Goal: Task Accomplishment & Management: Manage account settings

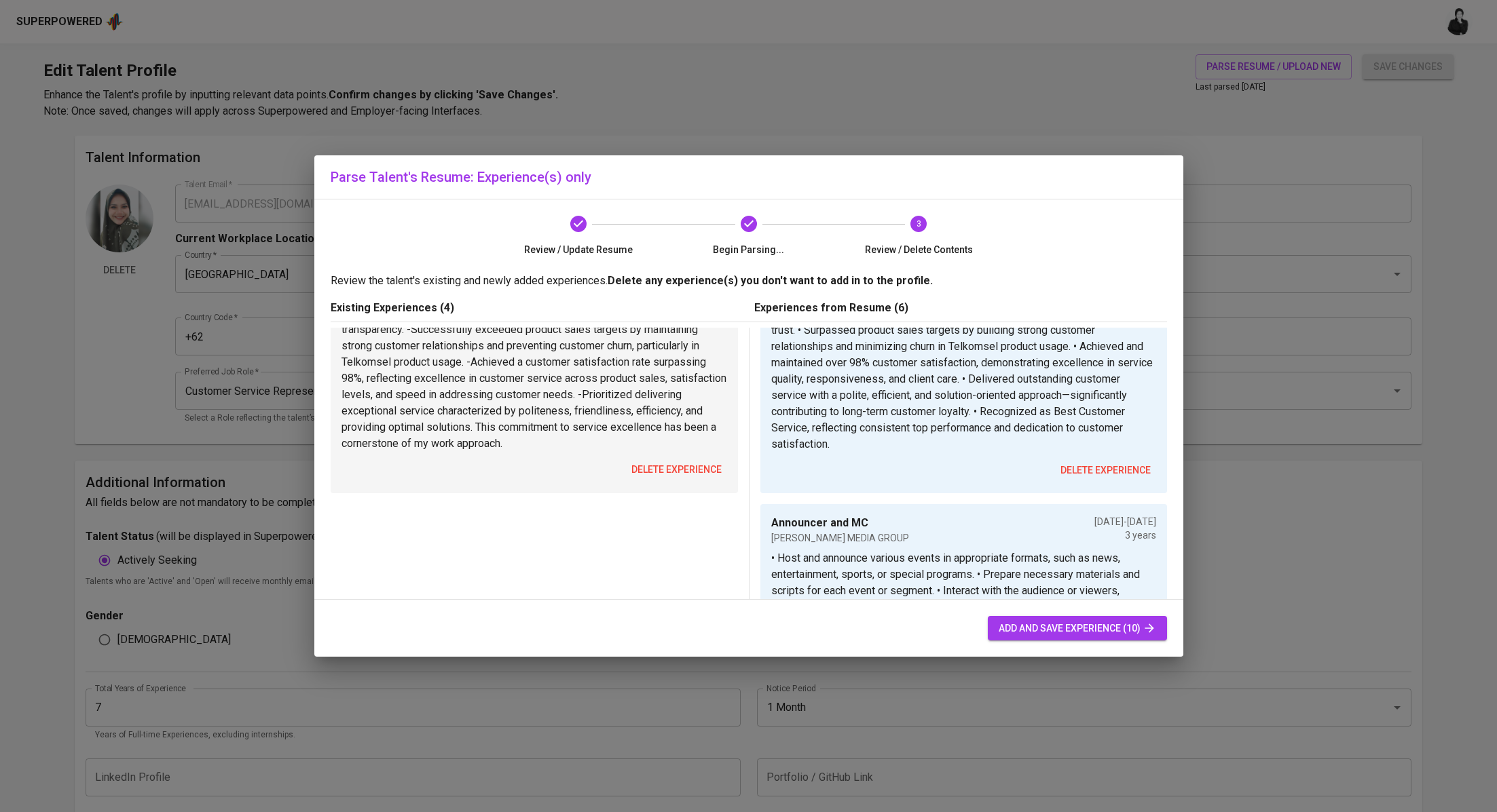
click at [692, 472] on span "delete experience" at bounding box center [676, 470] width 90 height 17
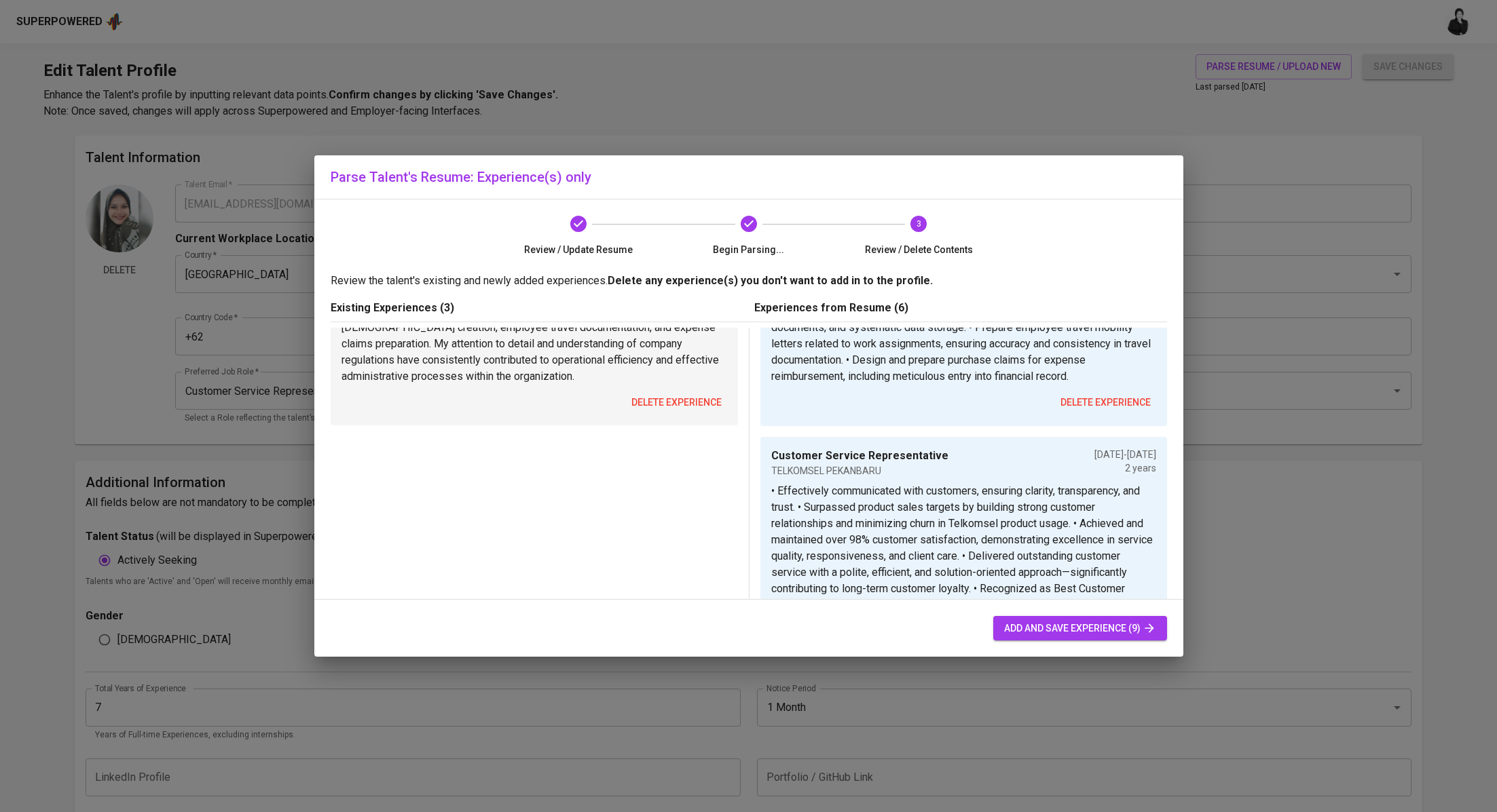
click at [703, 407] on span "delete experience" at bounding box center [676, 403] width 90 height 17
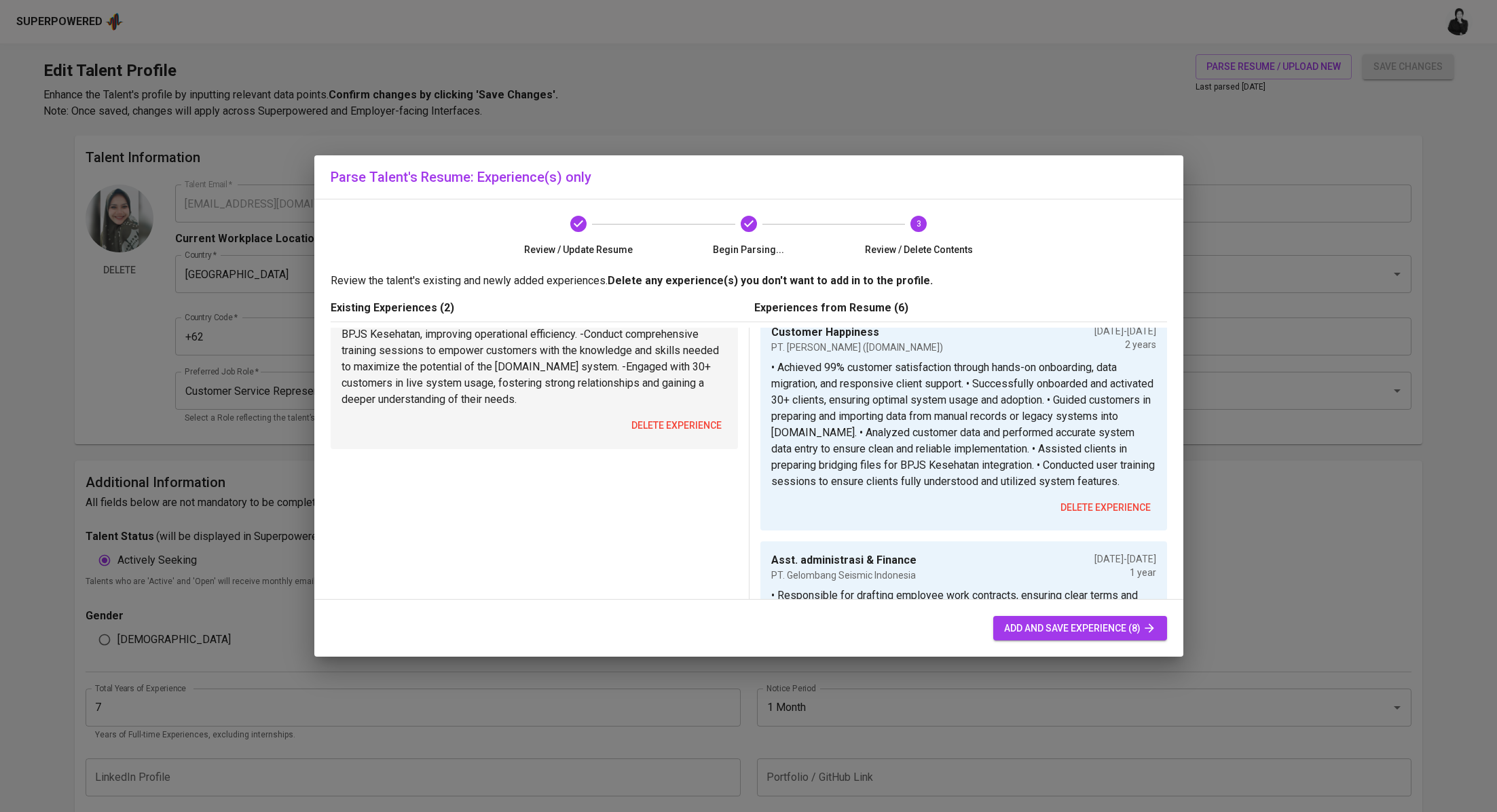
scroll to position [487, 0]
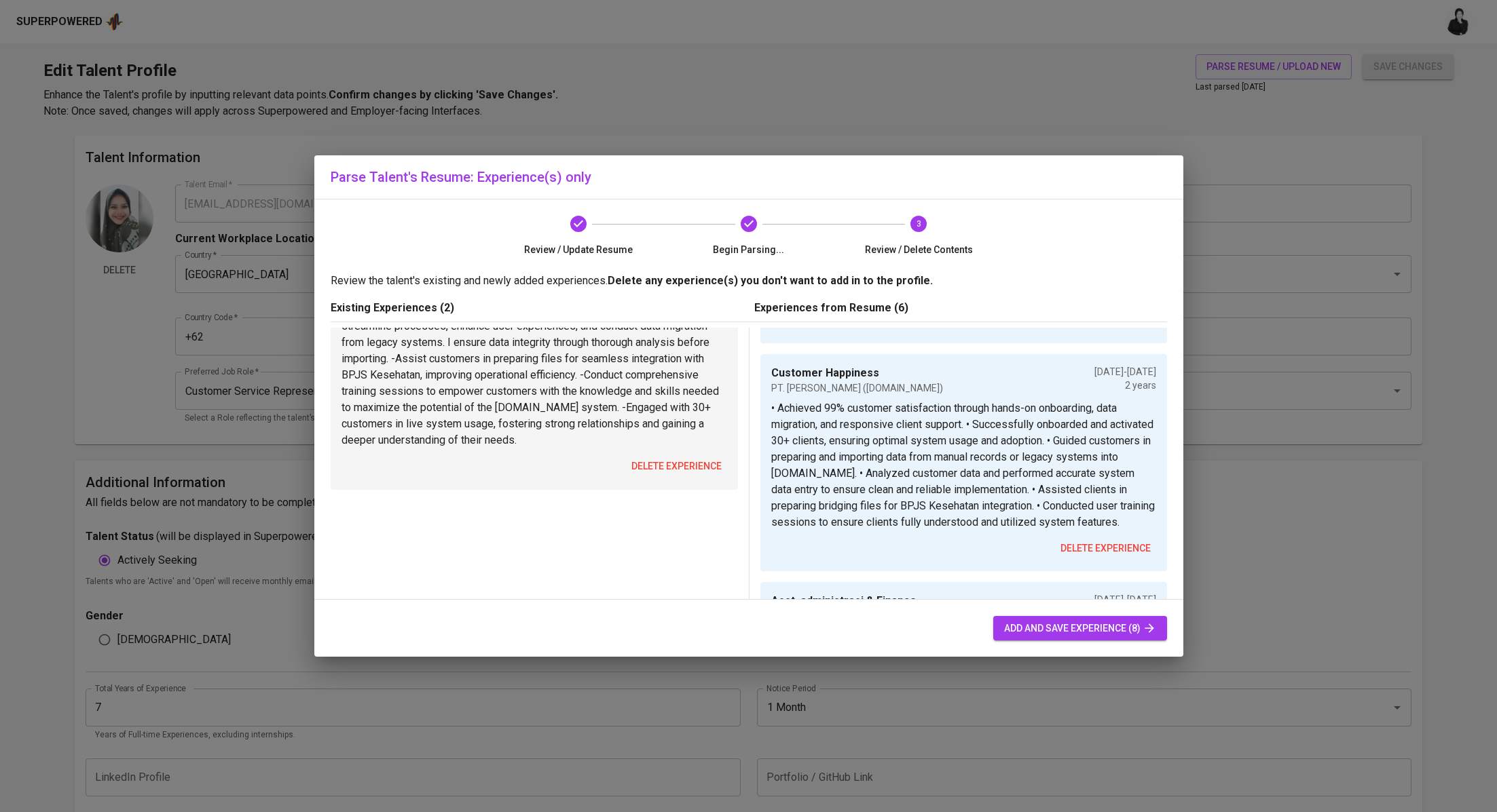
click at [694, 439] on p "-Achieved a 99%+ customer satisfaction rate, showcasing my commitment to top-ti…" at bounding box center [534, 367] width 385 height 163
click at [695, 458] on span "delete experience" at bounding box center [676, 466] width 90 height 17
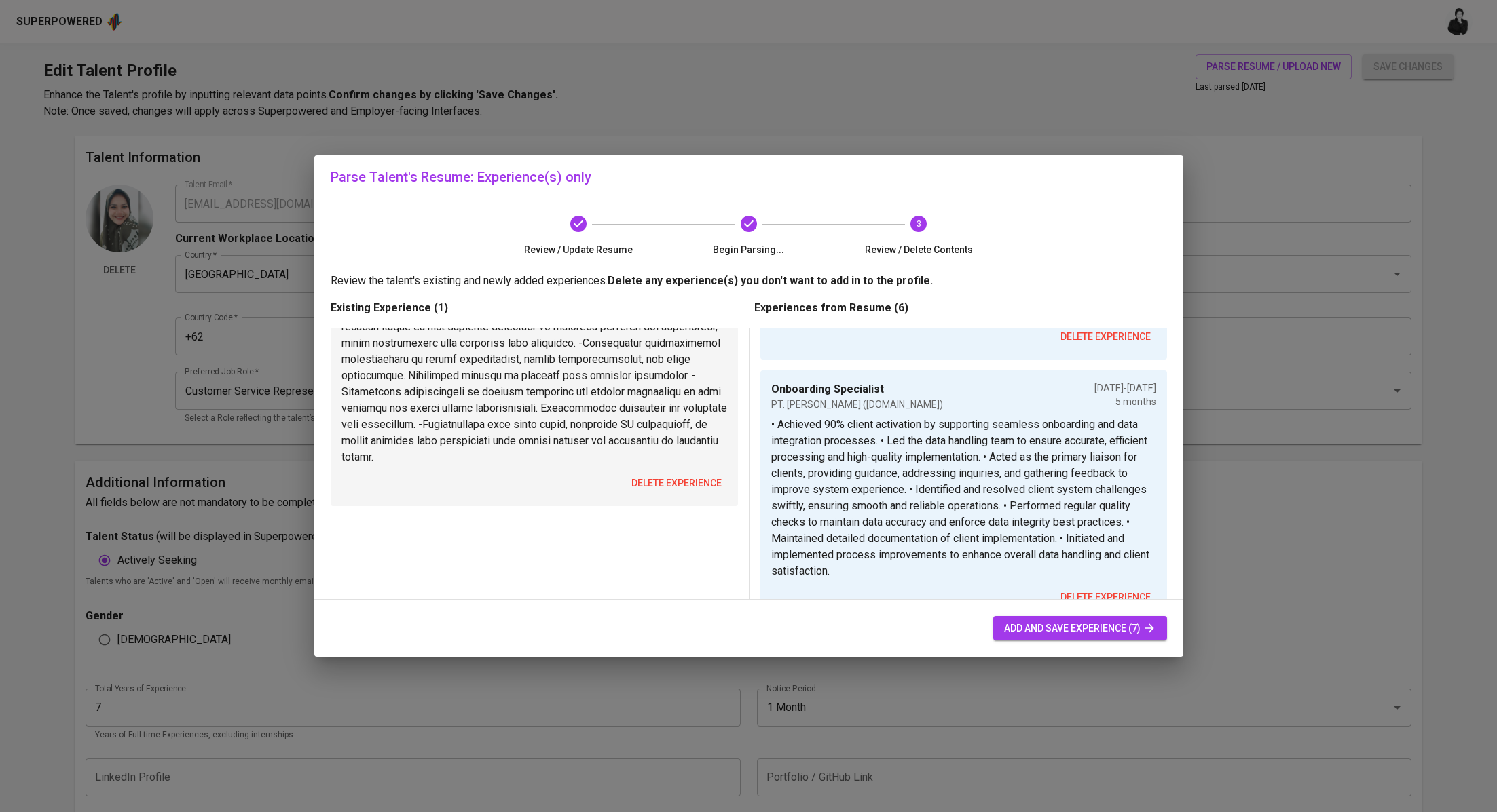
scroll to position [252, 0]
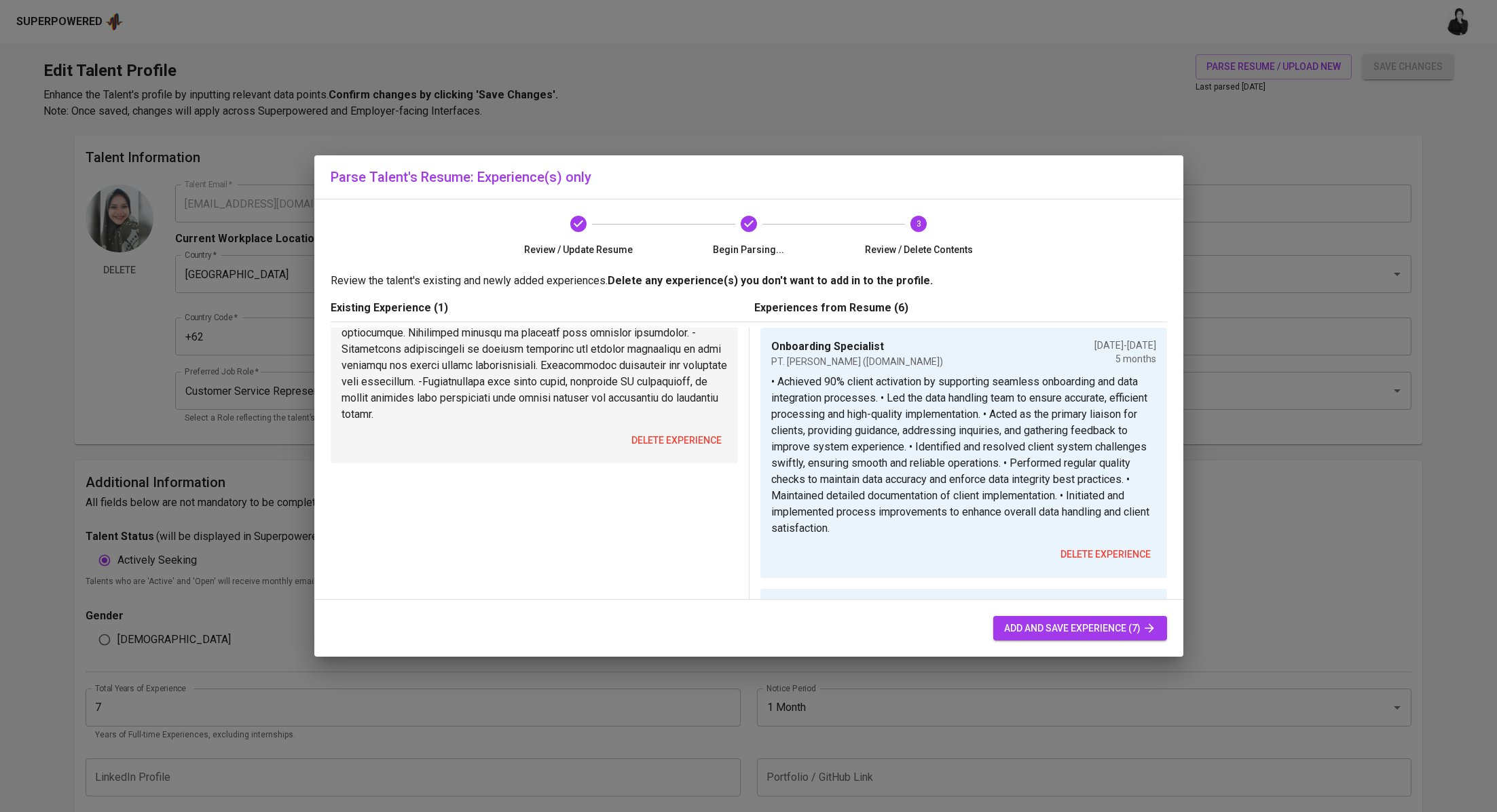
click at [689, 446] on span "delete experience" at bounding box center [676, 440] width 90 height 17
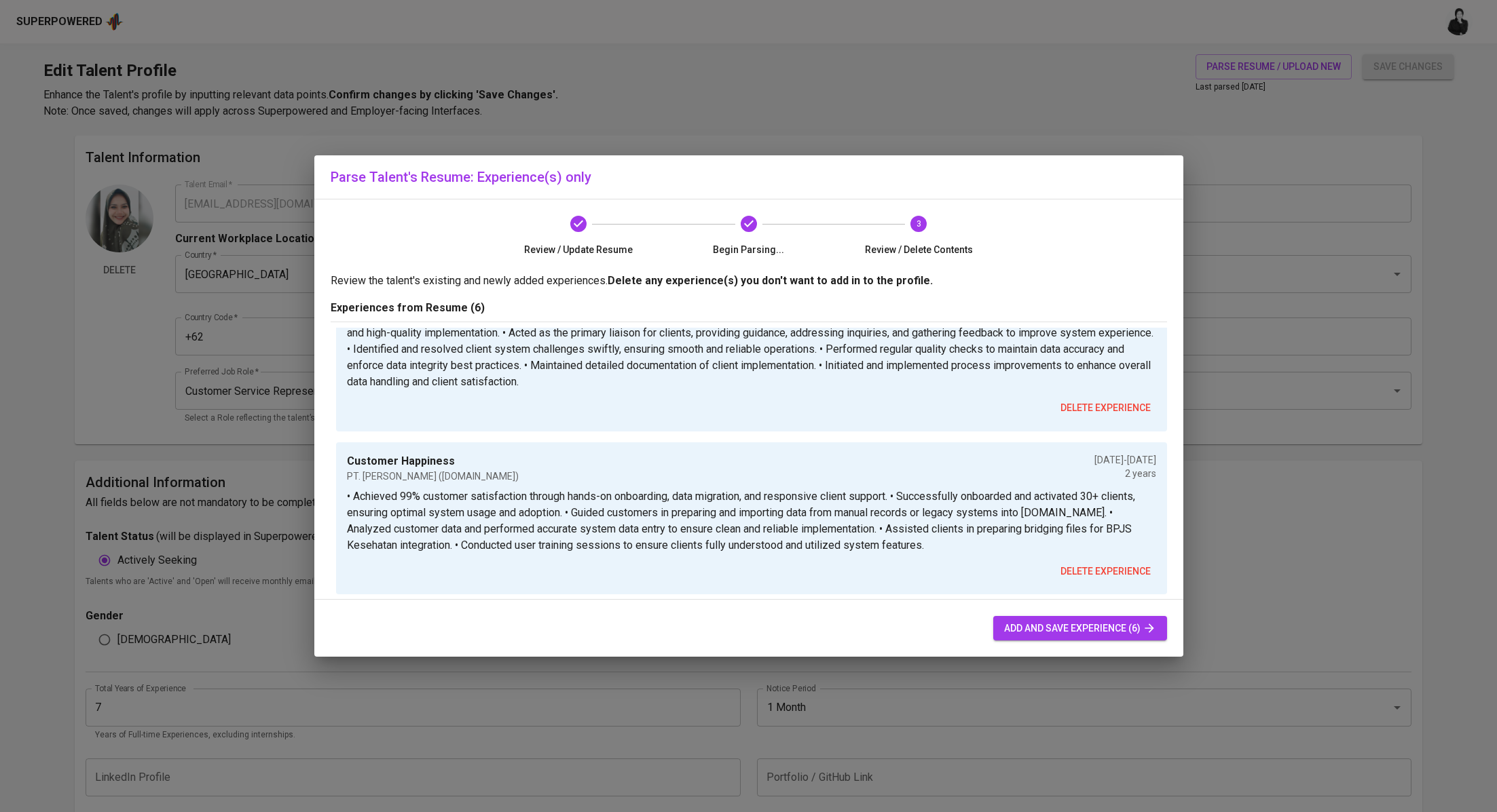
click at [1068, 629] on span "add and save experience (6)" at bounding box center [1080, 628] width 152 height 17
type input "Lead Onboarding Specialist"
type input "PT. Jaga Anugrah Giat Asa (Assist.id)"
type input "01/01/2024"
type input "Onboarding Specialist"
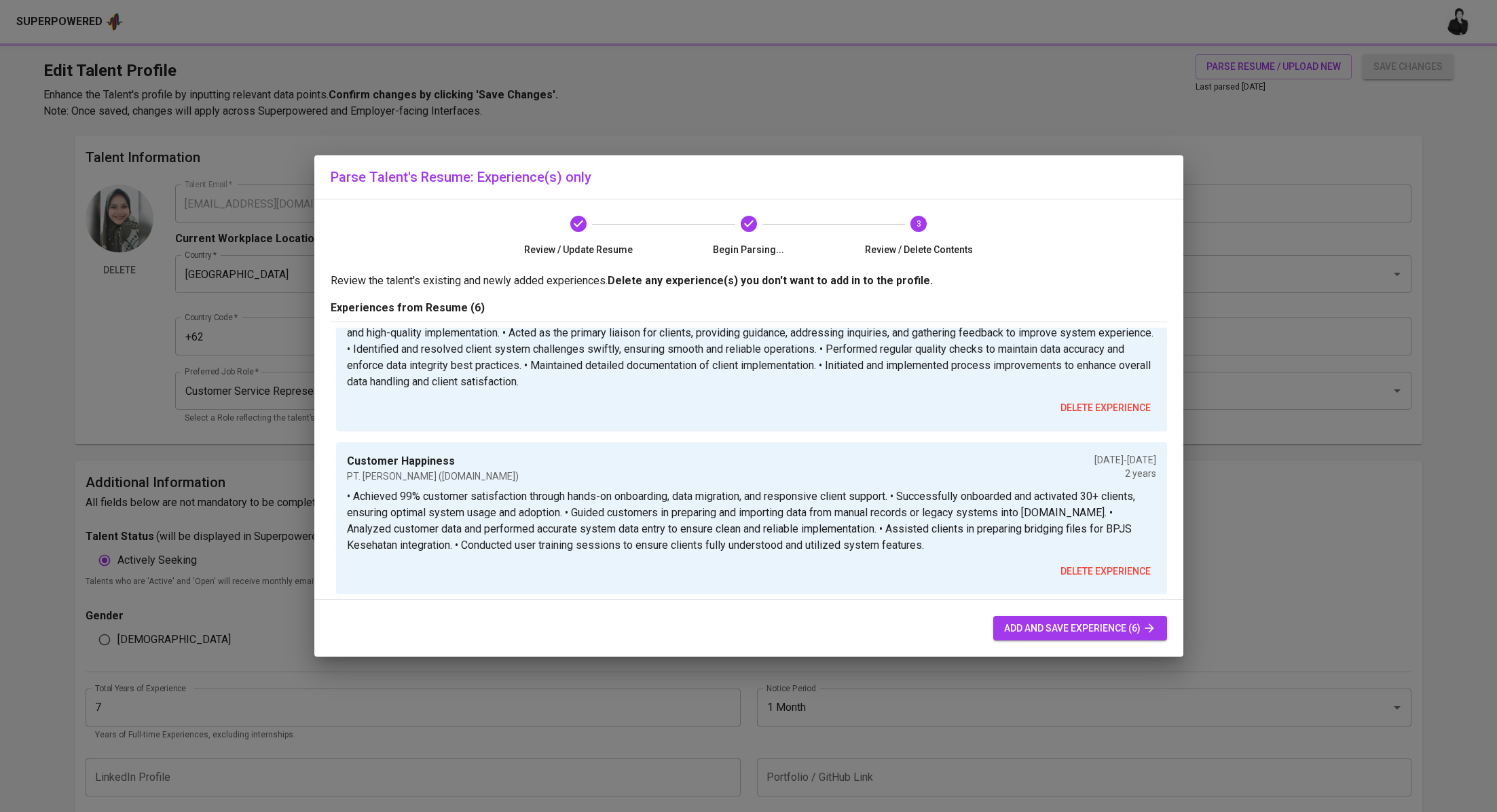
type input "PT. Jaga Anugrah Giat Asa (Assist.id)"
type input "08/01/2023"
type input "01/01/2024"
type input "Customer Happiness"
type input "PT. Jaga Anugrah Giat Asa (Assist.id)"
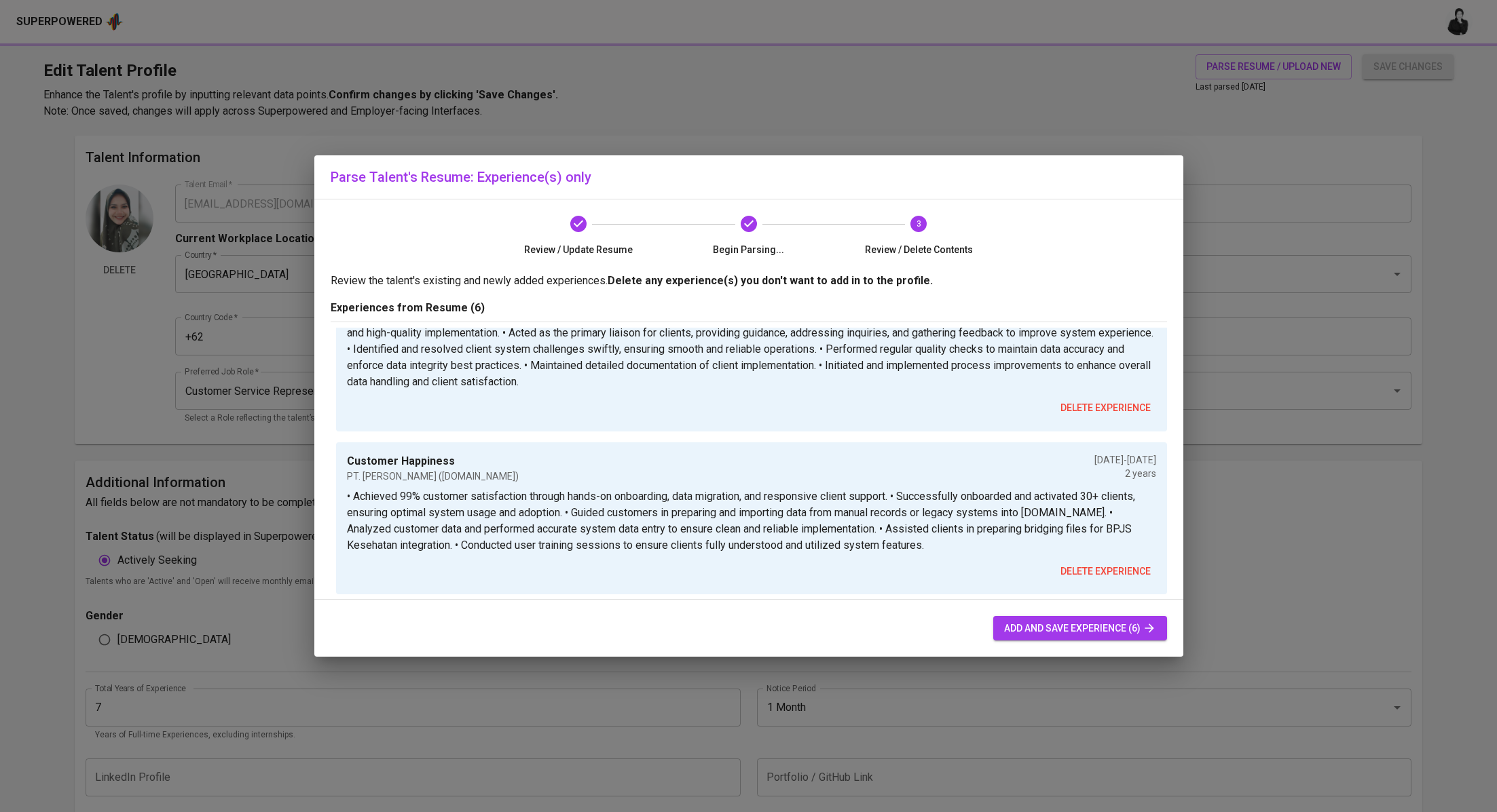
type input "08/01/2021"
type input "08/01/2023"
type input "Asst. administrasi & Finance"
type input "PT. Gelombang Seismic Indonesia"
type input "01/01/2020"
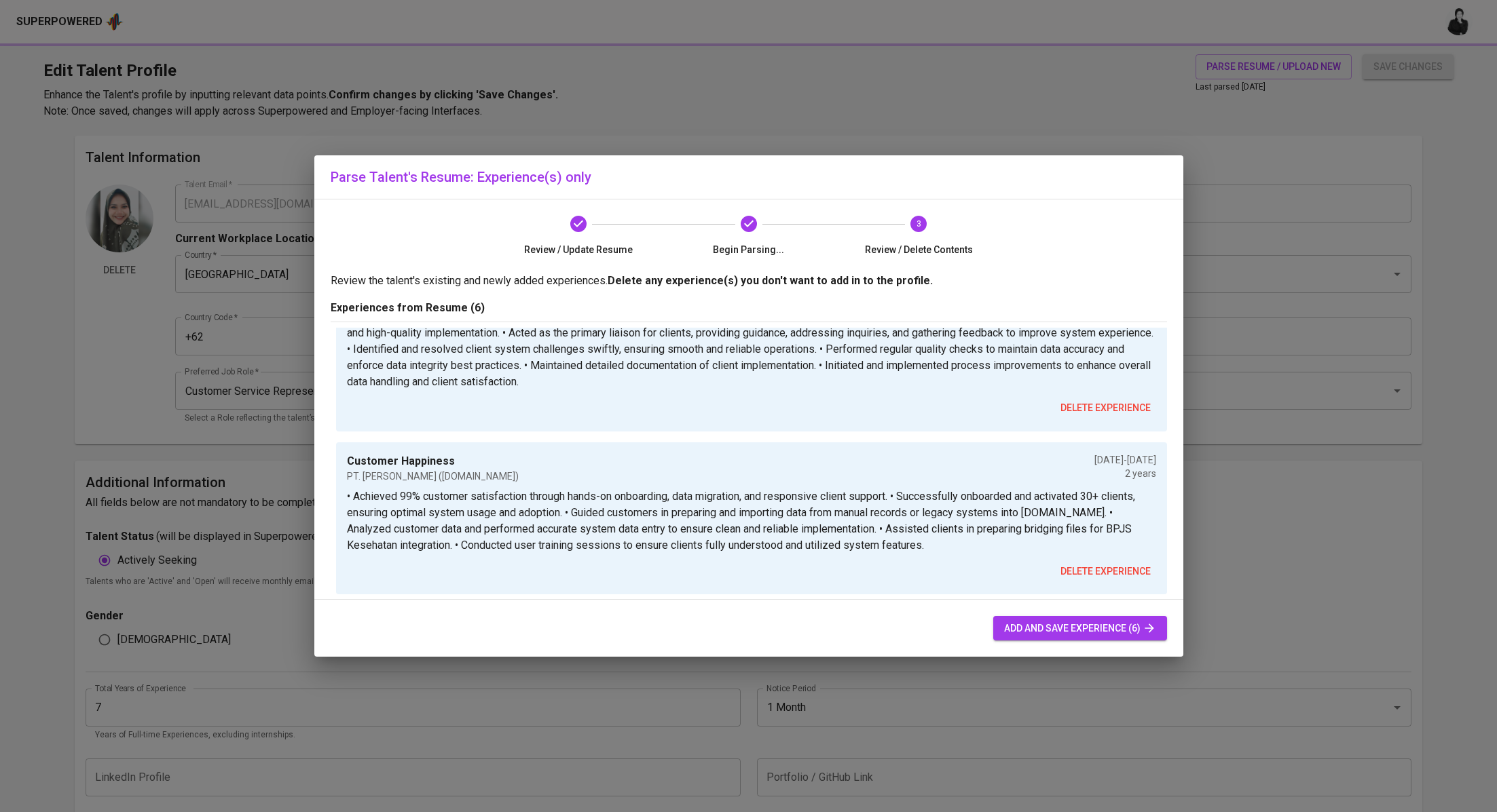
type input "01/01/2021"
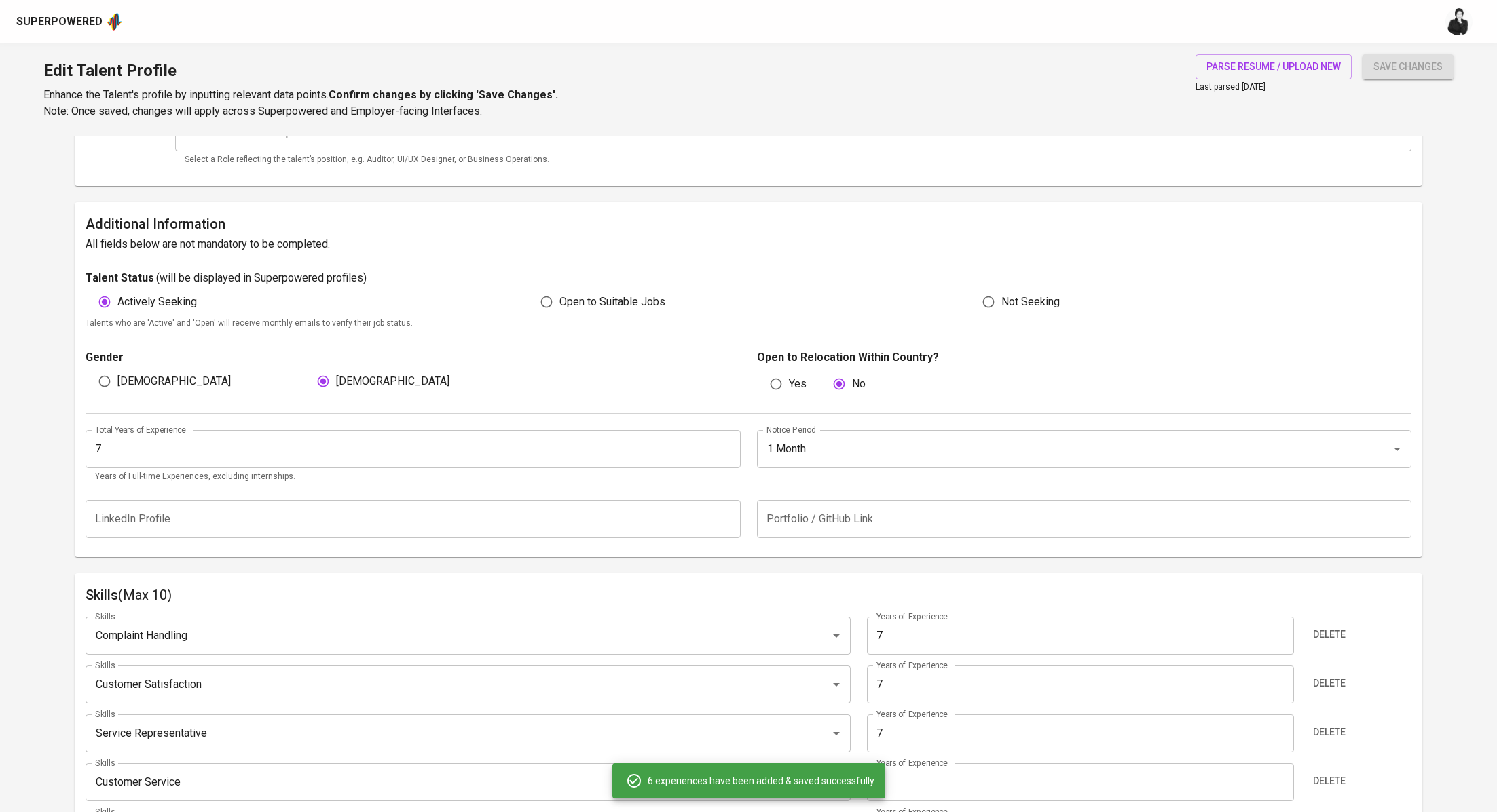
scroll to position [0, 0]
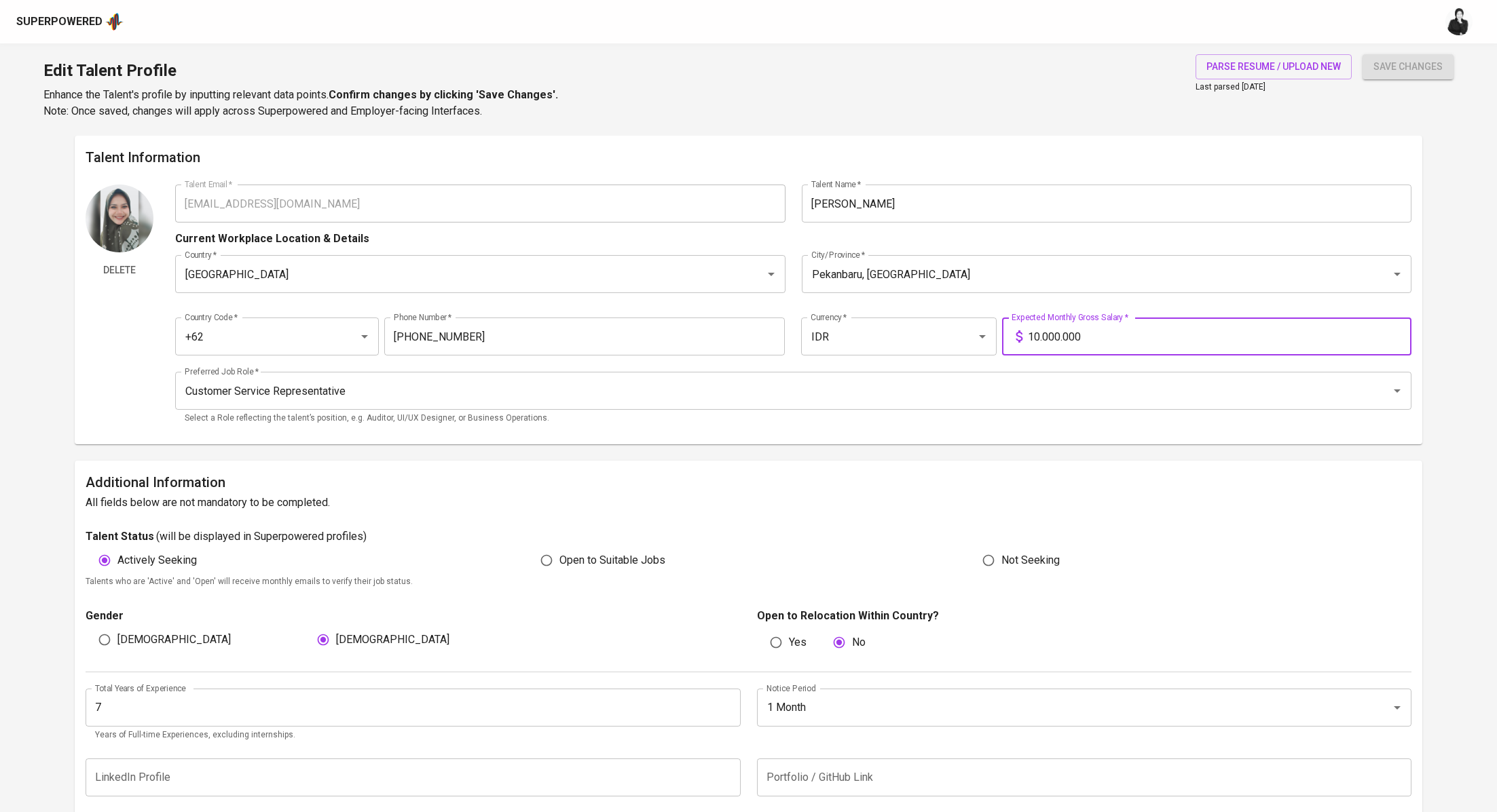
drag, startPoint x: 1091, startPoint y: 338, endPoint x: 1005, endPoint y: 337, distance: 86.0
click at [1005, 337] on div "10.000.000 Expected Monthly Gross Salary *" at bounding box center [1207, 336] width 409 height 38
type input "6.000.000"
click at [1402, 66] on span "save changes" at bounding box center [1407, 67] width 69 height 17
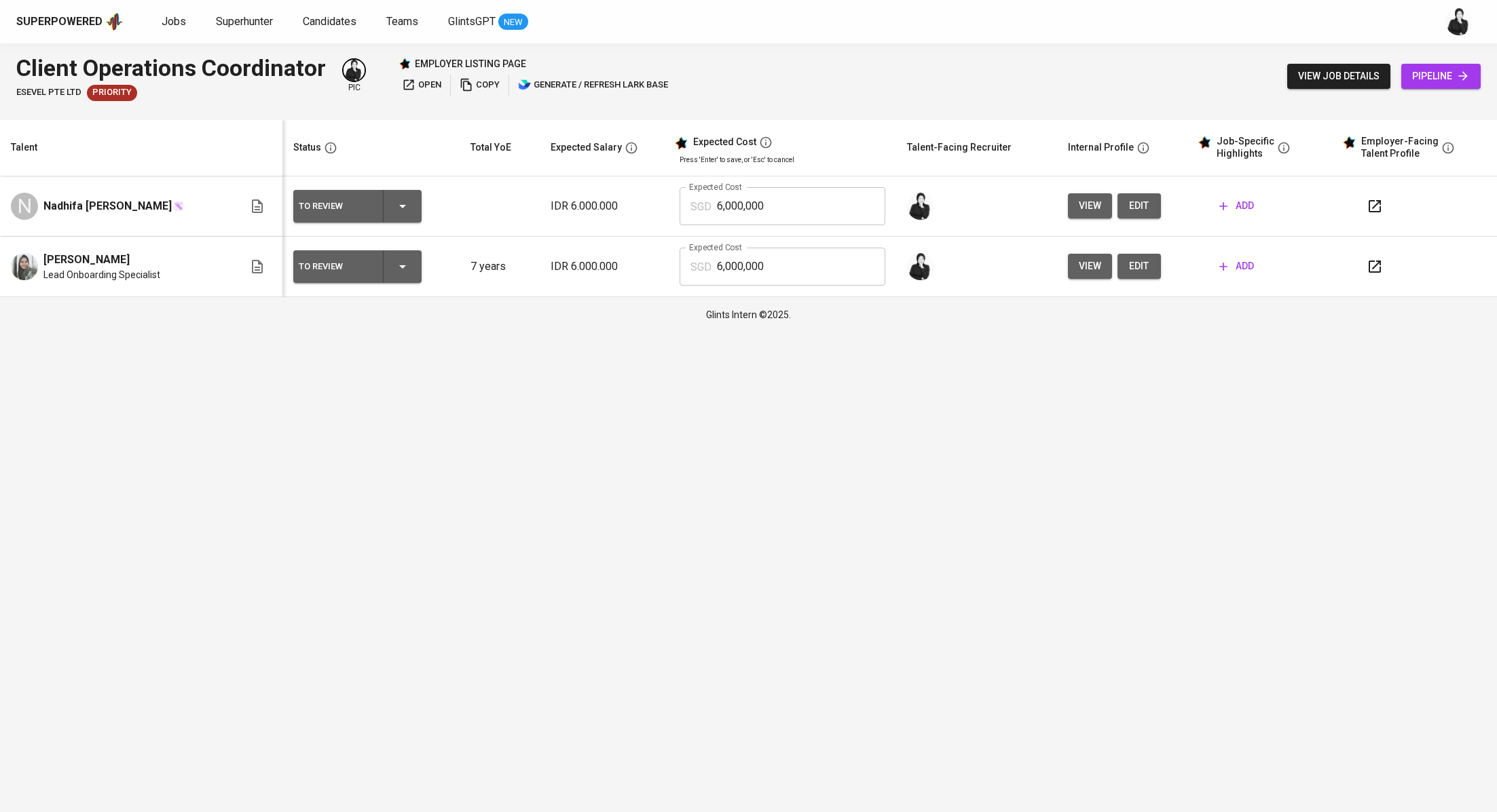
click at [1370, 273] on icon "button" at bounding box center [1375, 267] width 17 height 17
click at [1232, 259] on span "add" at bounding box center [1236, 266] width 35 height 17
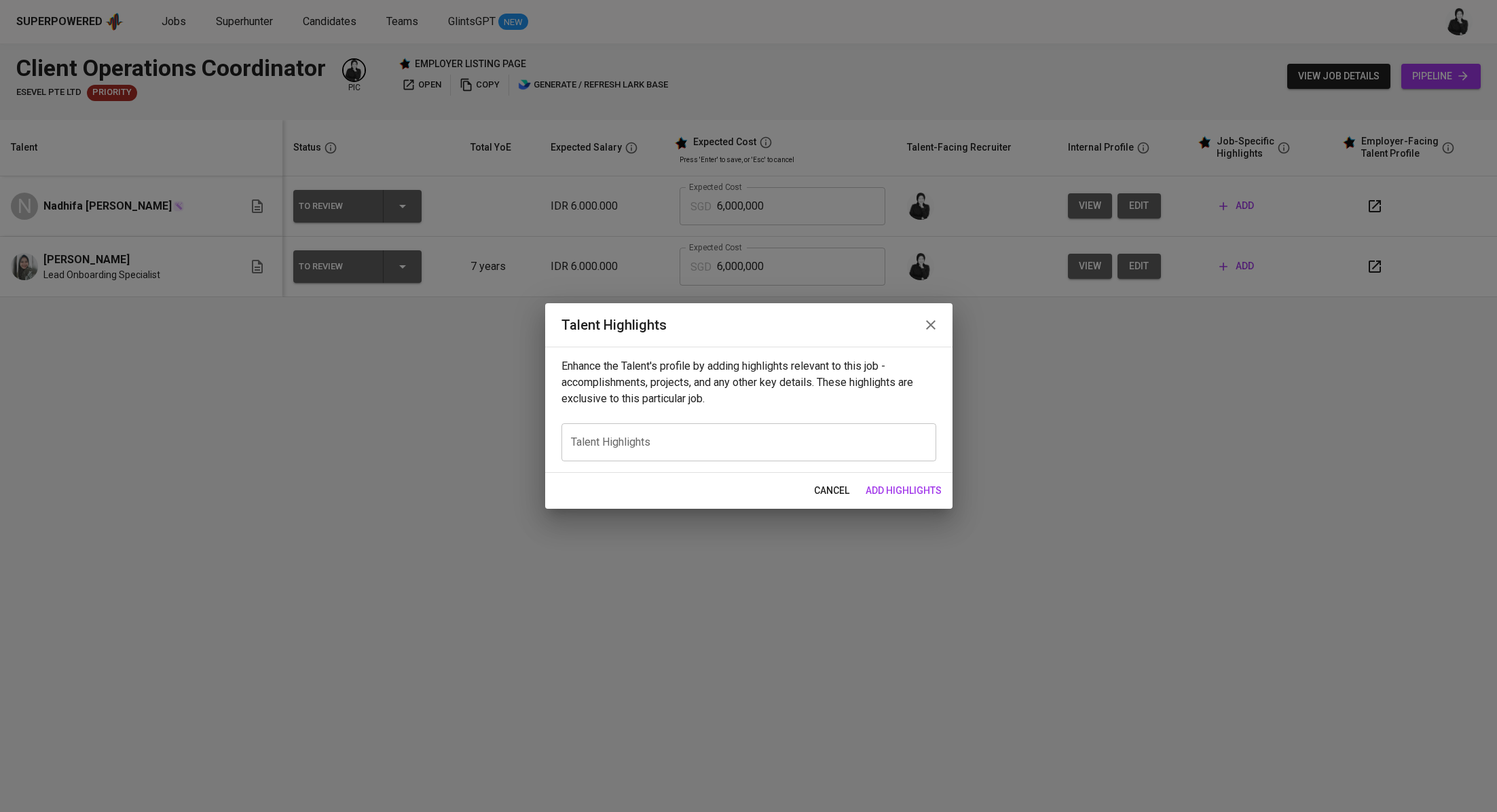
click at [745, 437] on textarea at bounding box center [749, 443] width 356 height 13
paste textarea "Lorem ipsumd s ametco adipiscing el seddoe-tempor incididunt utl etdoloremagn, …"
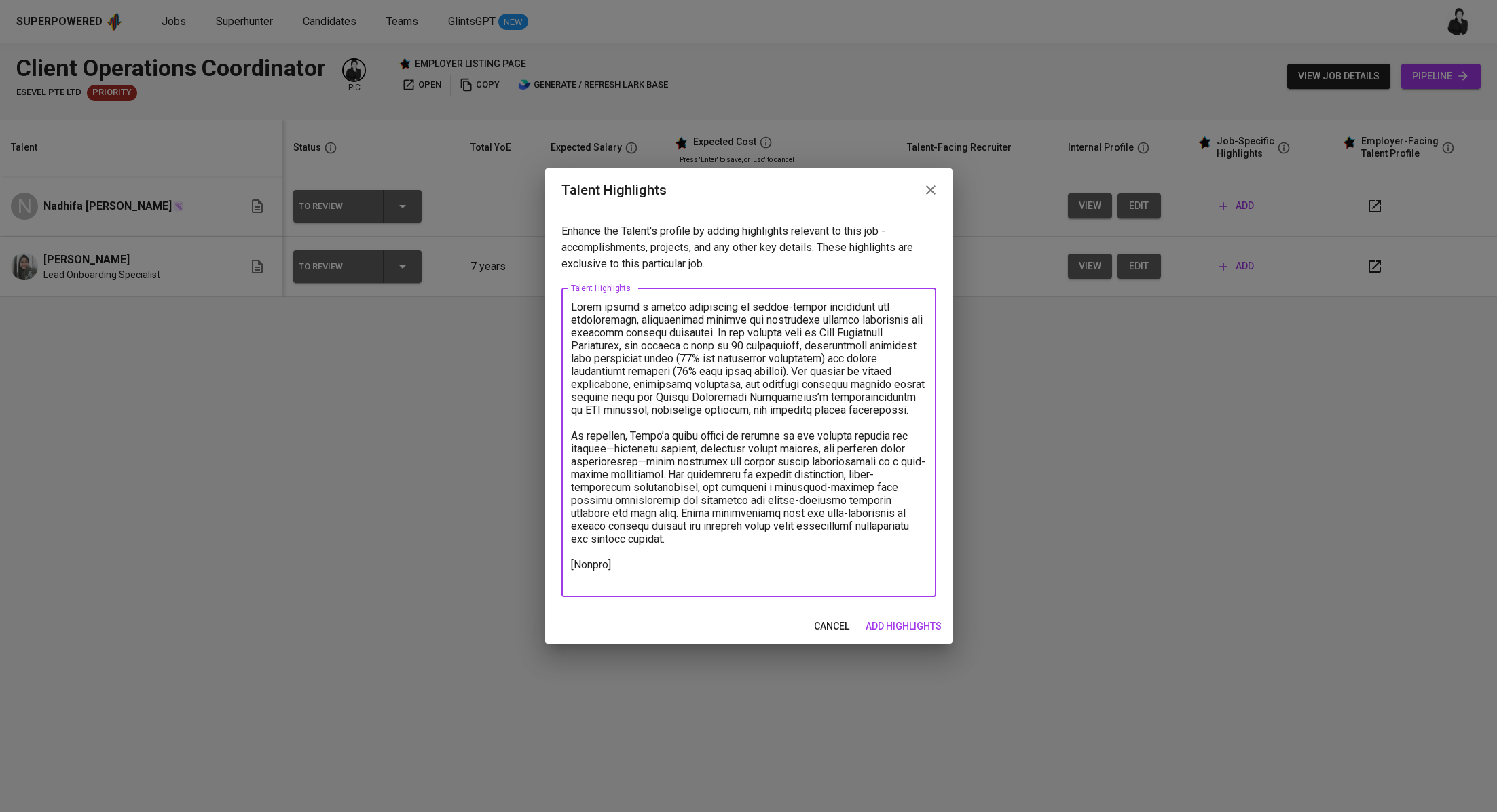
paste textarea "https://glints.sg.larksuite.com/file/QtmhbEKtEoykDlx3DmdlynXkgmc?from=from_copy…"
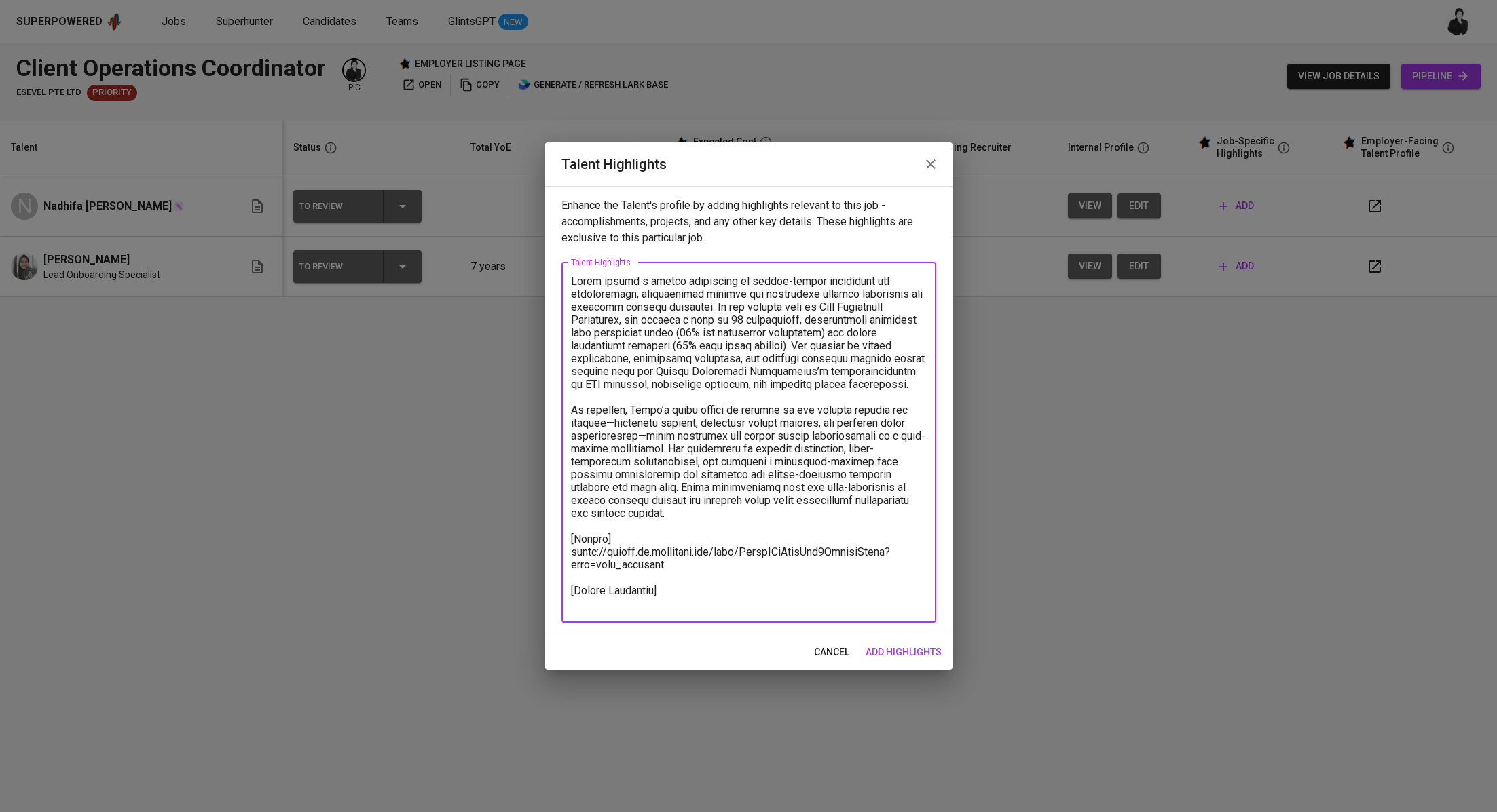
paste textarea "Basic Salary 622,66 BPJS Health 5% 50,81 BPJS Manpower 6.24% 44,26 Religious Fe…"
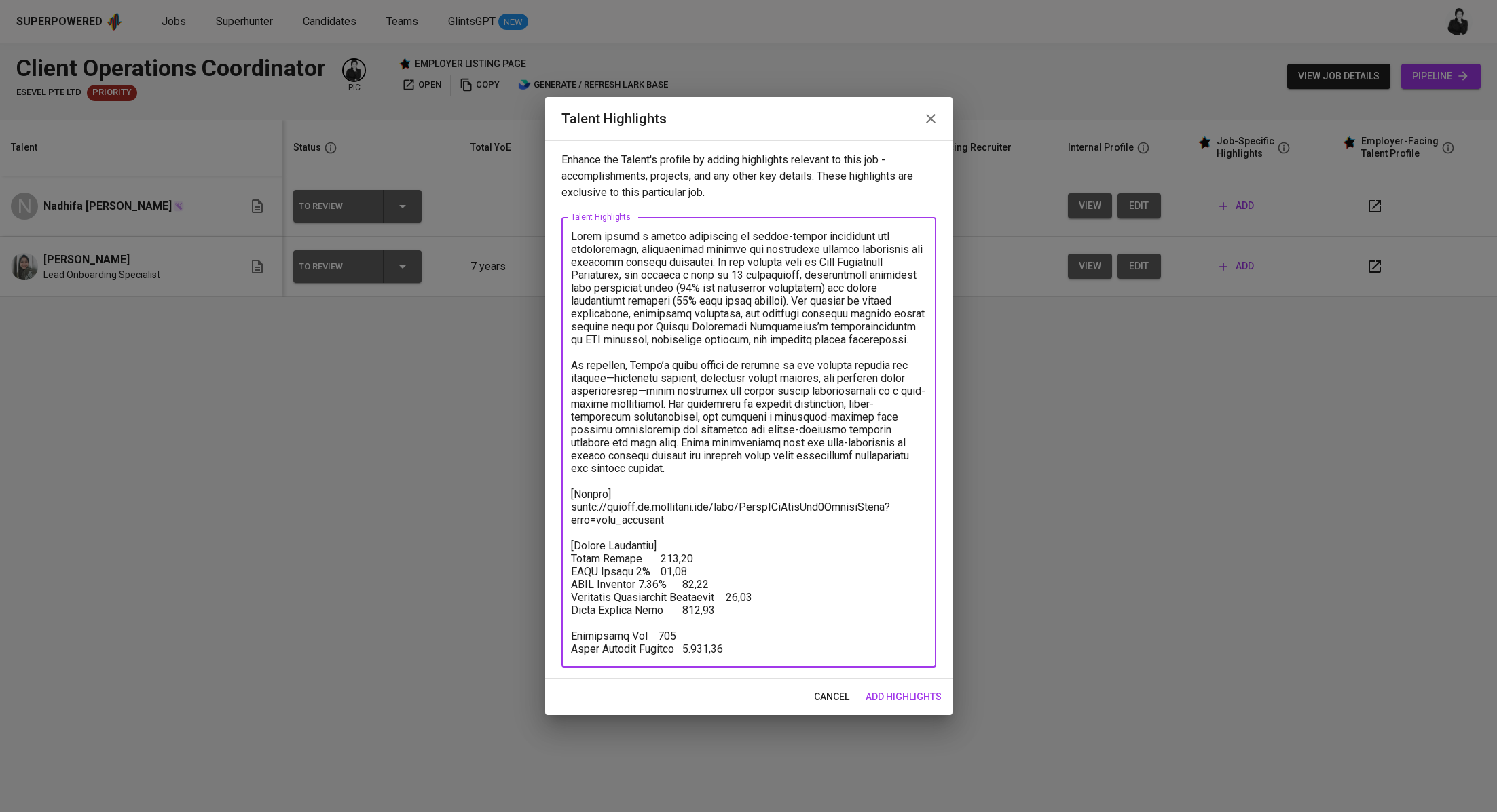
drag, startPoint x: 741, startPoint y: 645, endPoint x: 564, endPoint y: 562, distance: 195.5
click at [564, 562] on div "x Talent Highlights" at bounding box center [749, 442] width 374 height 450
drag, startPoint x: 733, startPoint y: 650, endPoint x: 557, endPoint y: 651, distance: 176.0
click at [557, 651] on div "Enhance the Talent's profile by adding highlights relevant to this job - accomp…" at bounding box center [749, 409] width 408 height 539
click at [682, 546] on textarea at bounding box center [749, 443] width 356 height 426
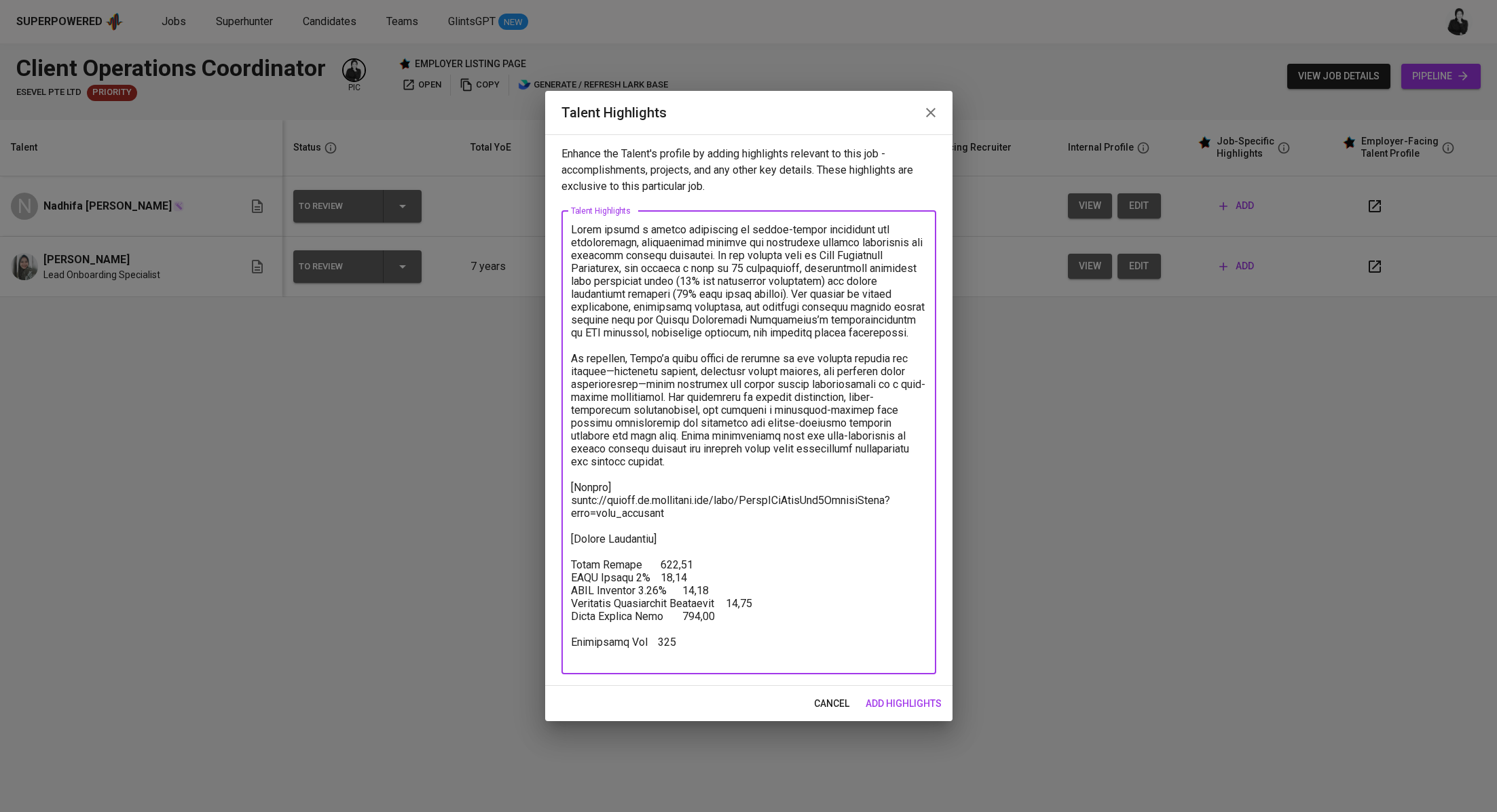
paste textarea "Total Pricing Monthly 1.069,62"
click at [683, 553] on textarea at bounding box center [749, 442] width 356 height 439
click at [747, 559] on textarea at bounding box center [749, 442] width 356 height 439
click at [757, 545] on textarea at bounding box center [749, 442] width 356 height 439
click at [732, 551] on textarea at bounding box center [749, 442] width 356 height 439
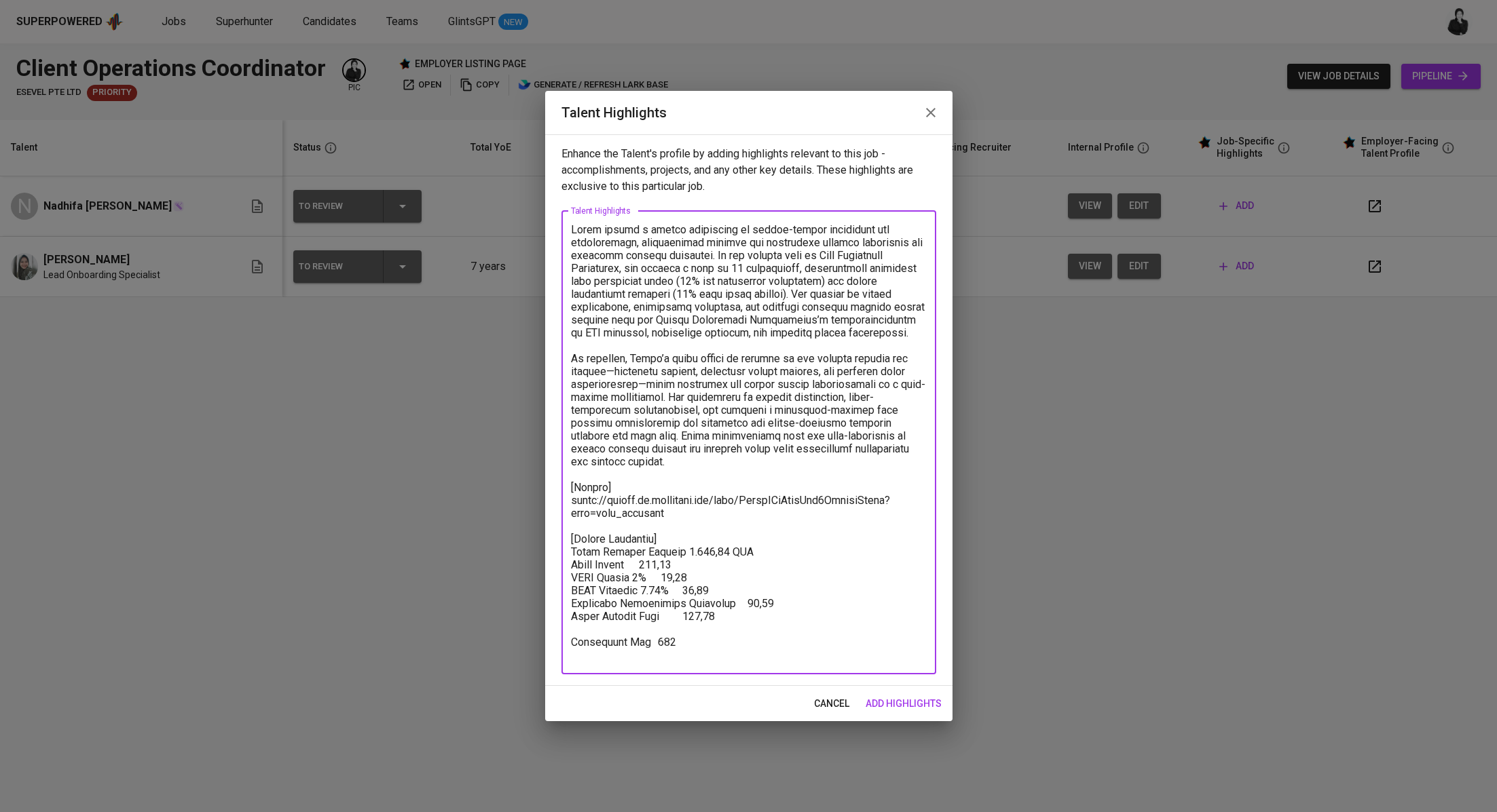
click at [637, 567] on textarea at bounding box center [749, 442] width 356 height 439
click at [684, 564] on textarea at bounding box center [749, 442] width 356 height 439
click at [659, 573] on textarea at bounding box center [749, 442] width 356 height 439
click at [708, 577] on textarea at bounding box center [749, 442] width 356 height 439
click at [701, 591] on textarea at bounding box center [749, 442] width 356 height 439
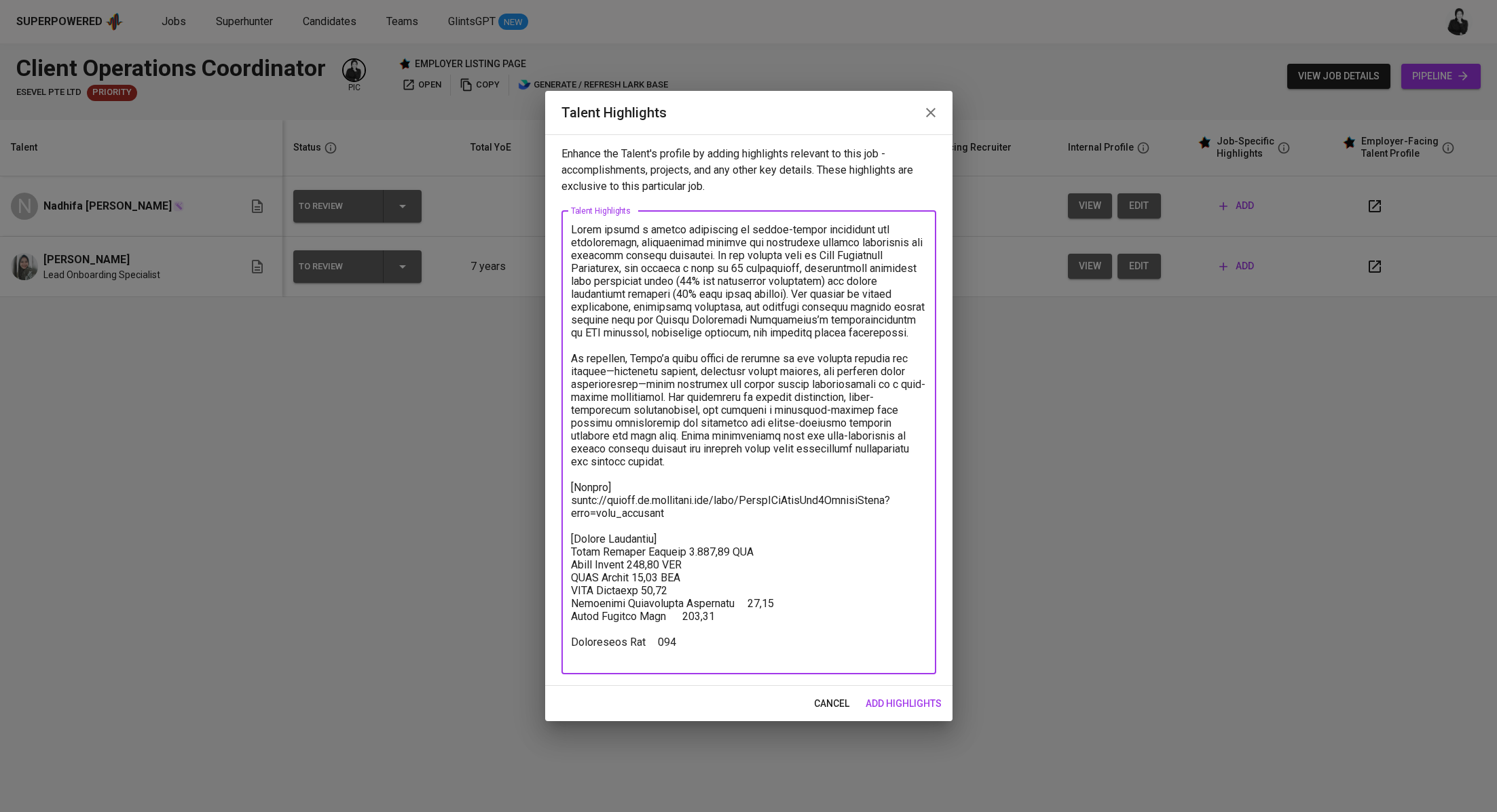
click at [744, 593] on textarea at bounding box center [749, 442] width 356 height 439
click at [680, 617] on textarea at bounding box center [749, 442] width 356 height 439
click at [712, 615] on textarea at bounding box center [749, 442] width 356 height 439
drag, startPoint x: 726, startPoint y: 617, endPoint x: 562, endPoint y: 619, distance: 164.0
click at [562, 619] on div "x Talent Highlights" at bounding box center [749, 442] width 374 height 463
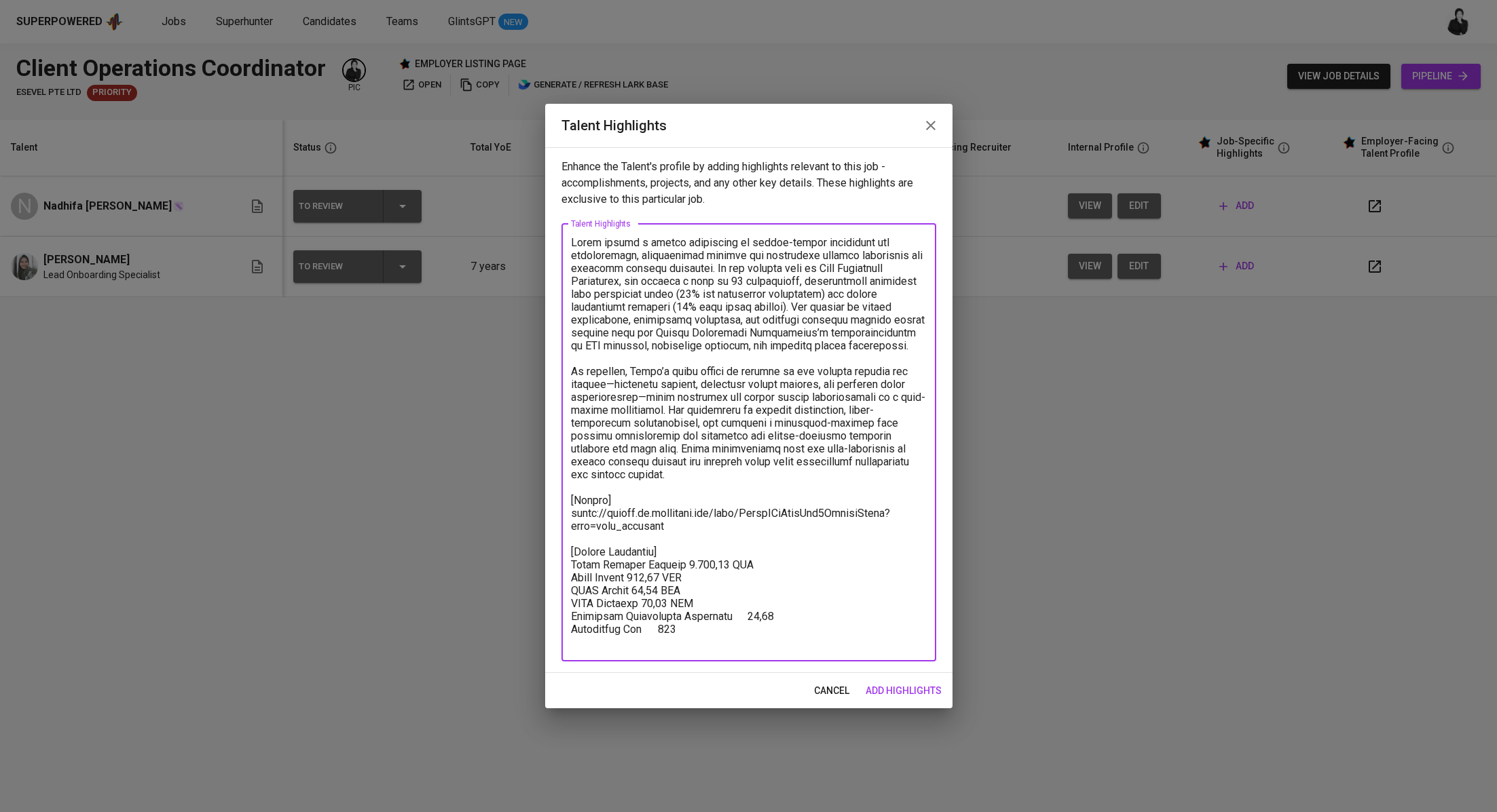
click at [801, 613] on textarea at bounding box center [749, 442] width 356 height 413
click at [765, 632] on textarea at bounding box center [749, 442] width 356 height 413
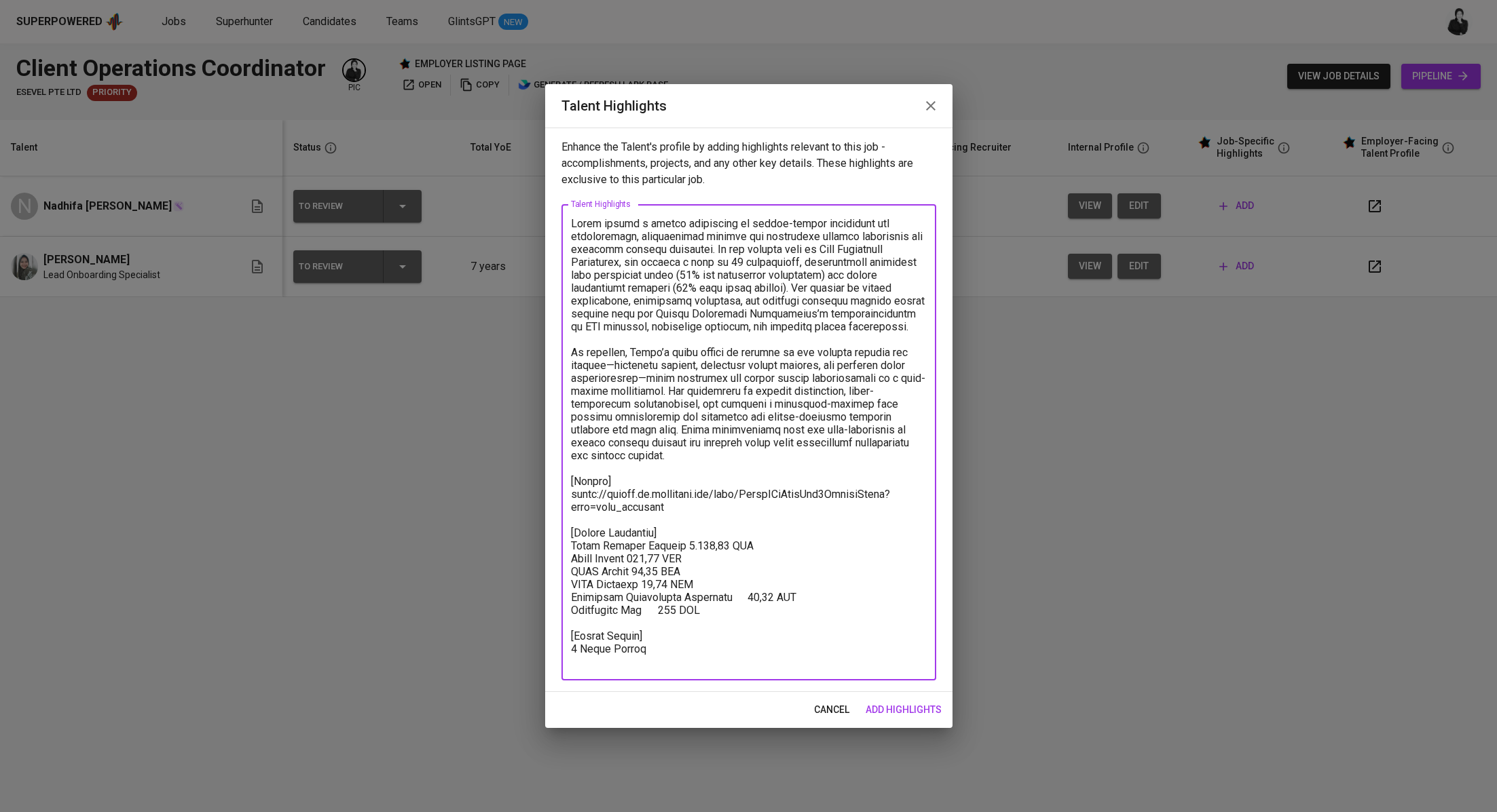
type textarea "Lorem ipsumd s ametco adipiscing el seddoe-tempor incididunt utl etdoloremagn, …"
click at [882, 702] on span "add highlights" at bounding box center [903, 710] width 76 height 17
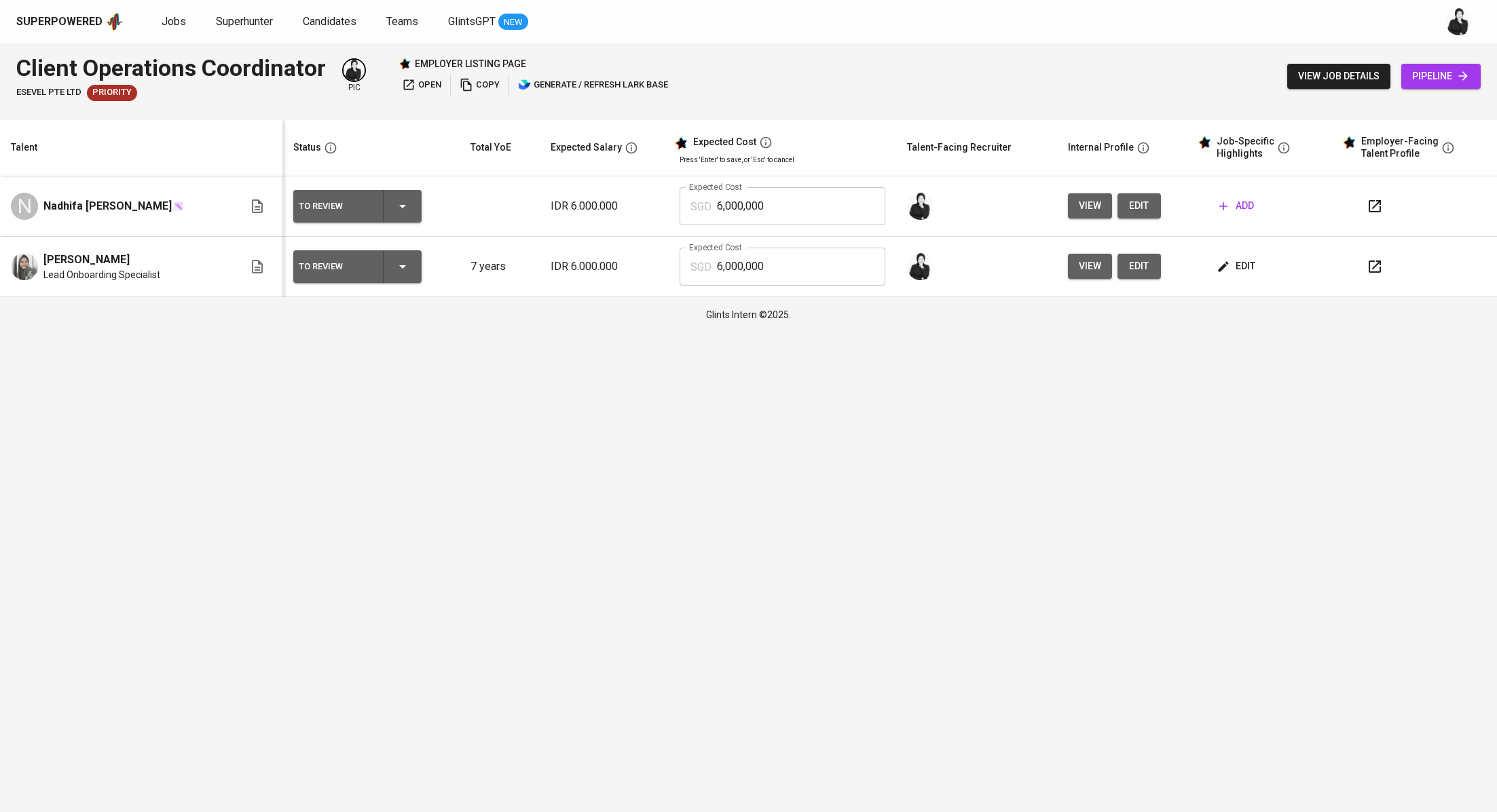
click at [1236, 272] on span "edit" at bounding box center [1236, 266] width 36 height 17
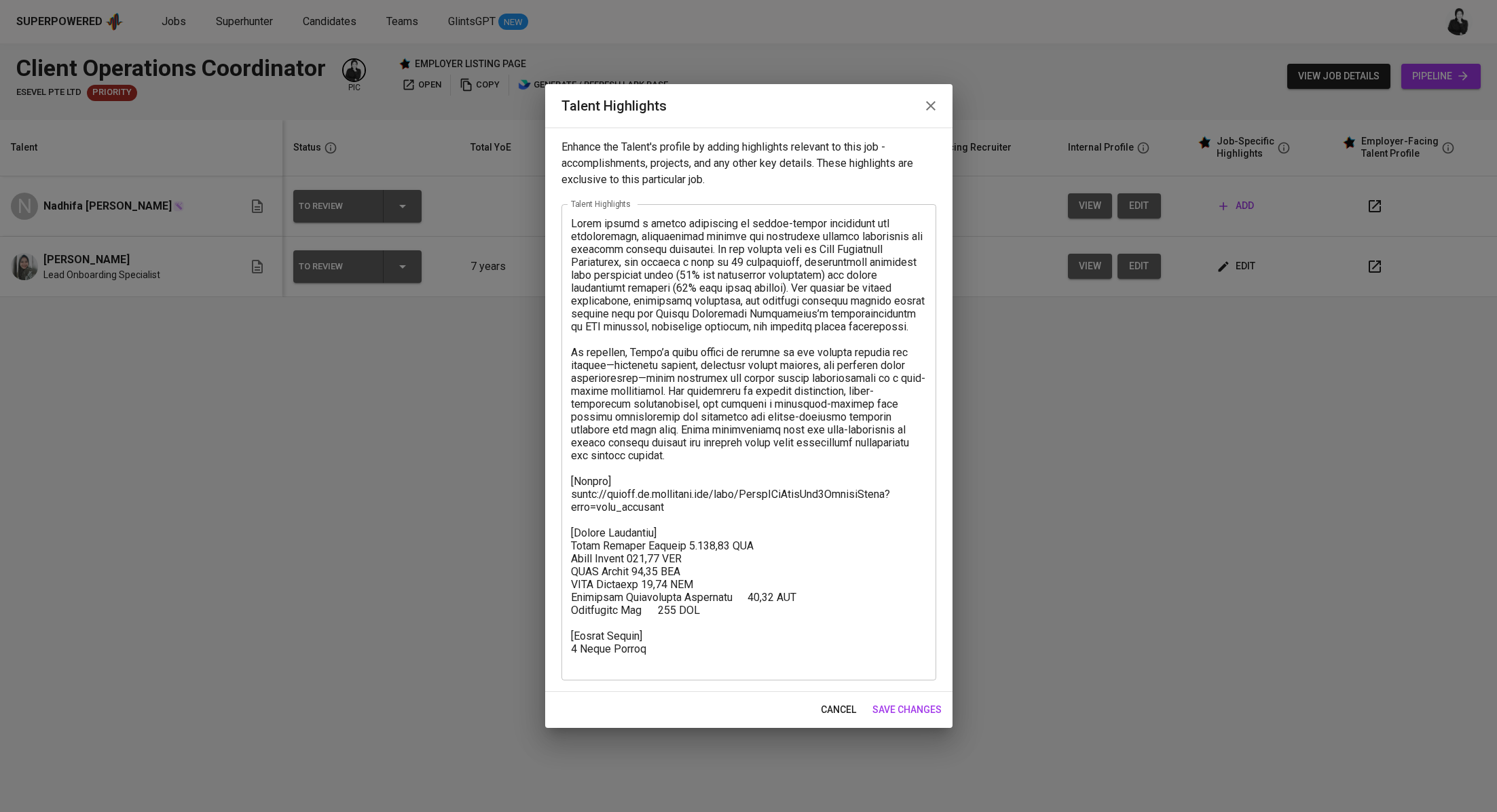
click at [934, 102] on icon "button" at bounding box center [931, 106] width 9 height 9
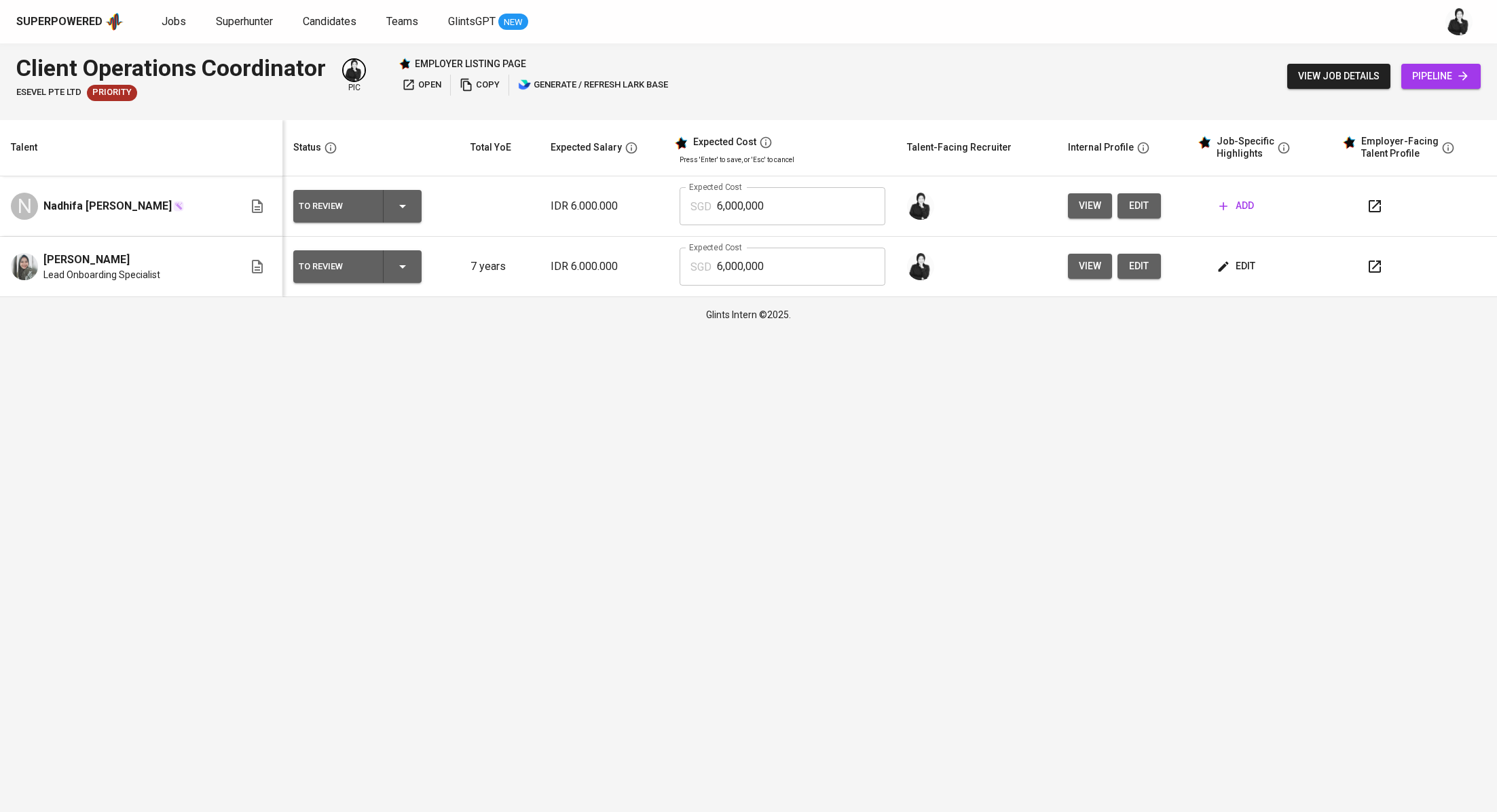
click at [1128, 267] on span "edit" at bounding box center [1139, 266] width 22 height 17
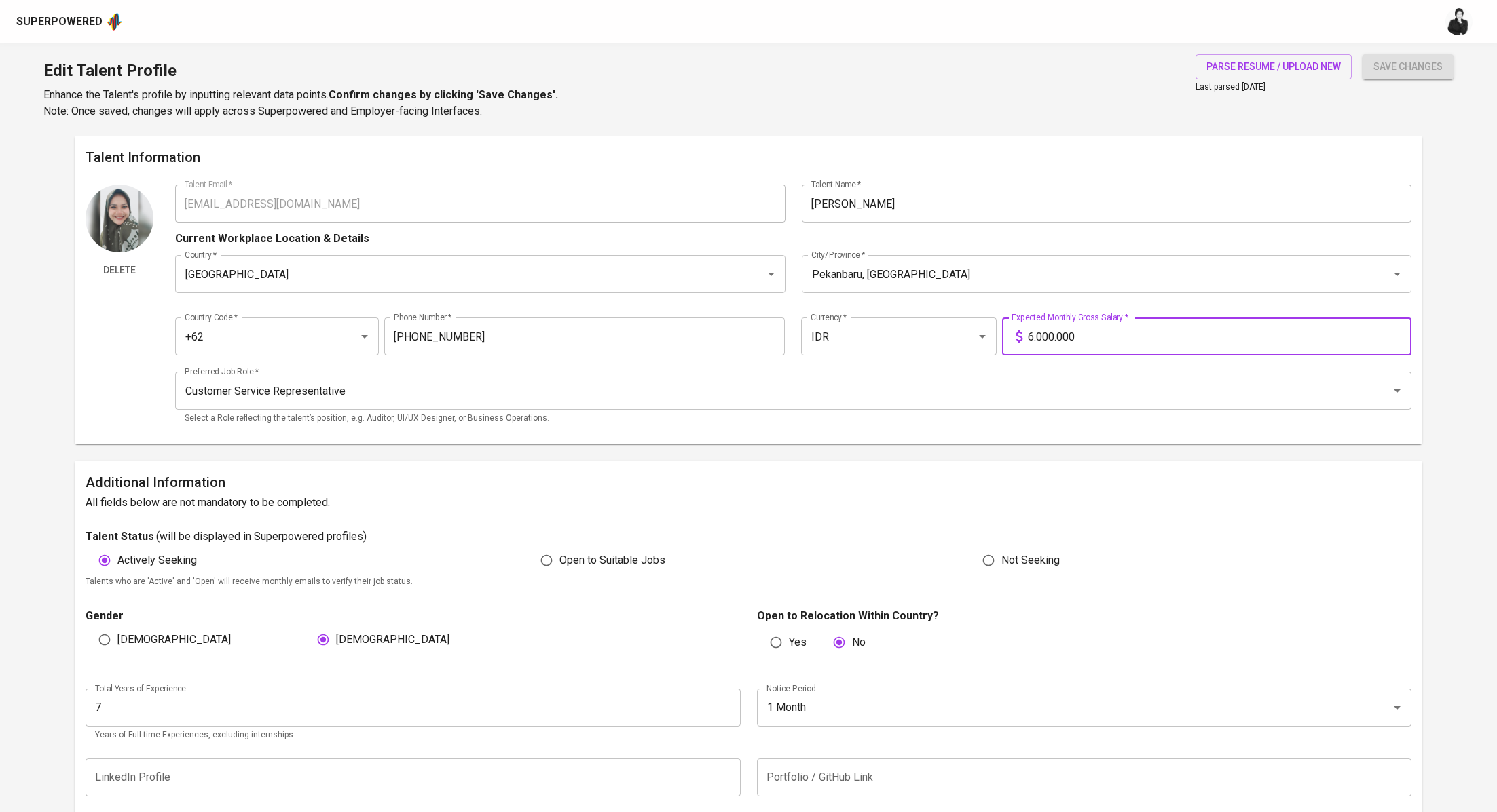
drag, startPoint x: 1091, startPoint y: 335, endPoint x: 1021, endPoint y: 335, distance: 70.0
click at [1021, 335] on div "6.000.000 Expected Monthly Gross Salary *" at bounding box center [1207, 336] width 409 height 38
type input "7.000.000"
click at [1394, 79] on button "save changes" at bounding box center [1407, 66] width 91 height 25
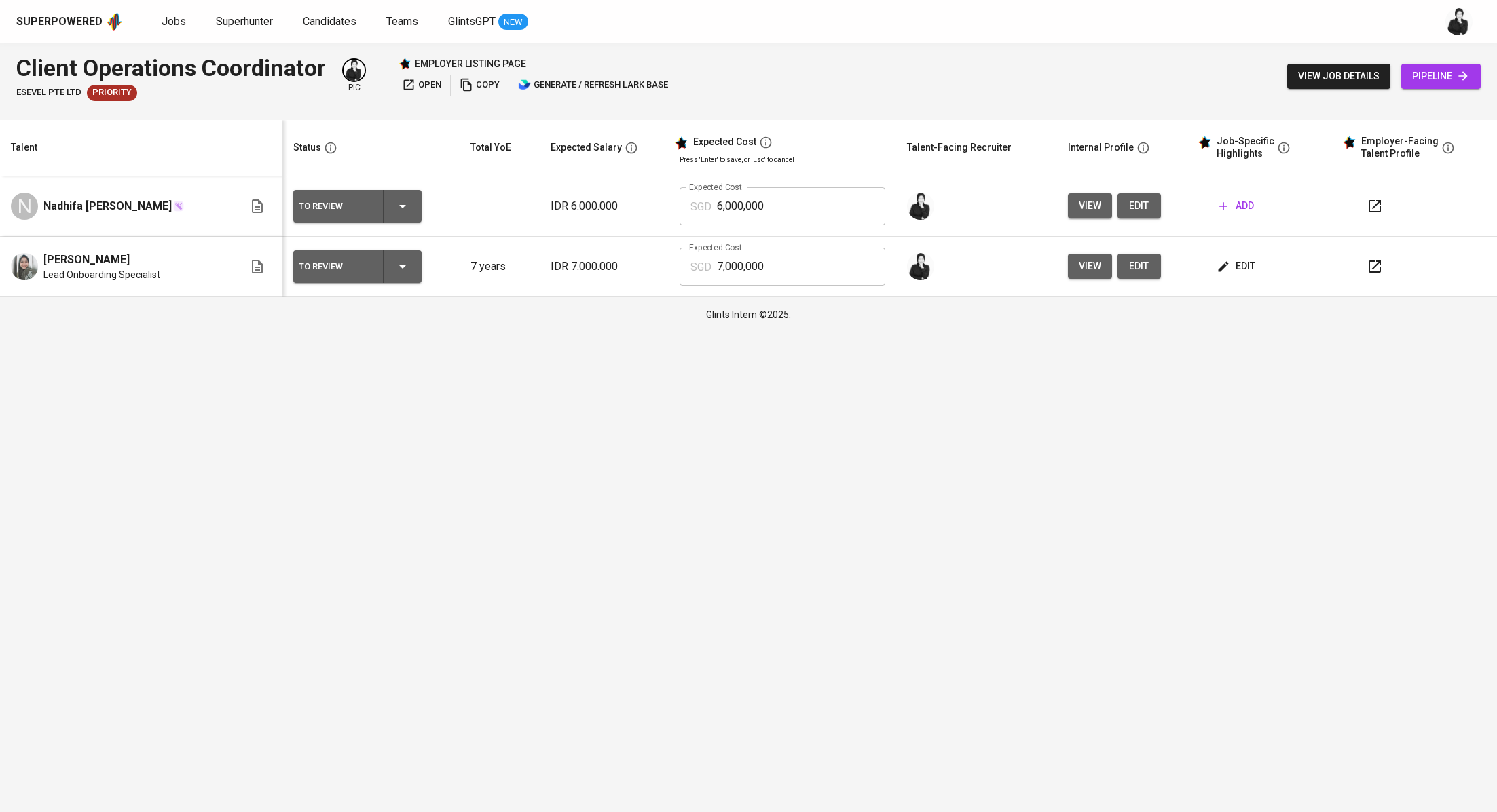
click at [1228, 270] on span "edit" at bounding box center [1236, 266] width 36 height 17
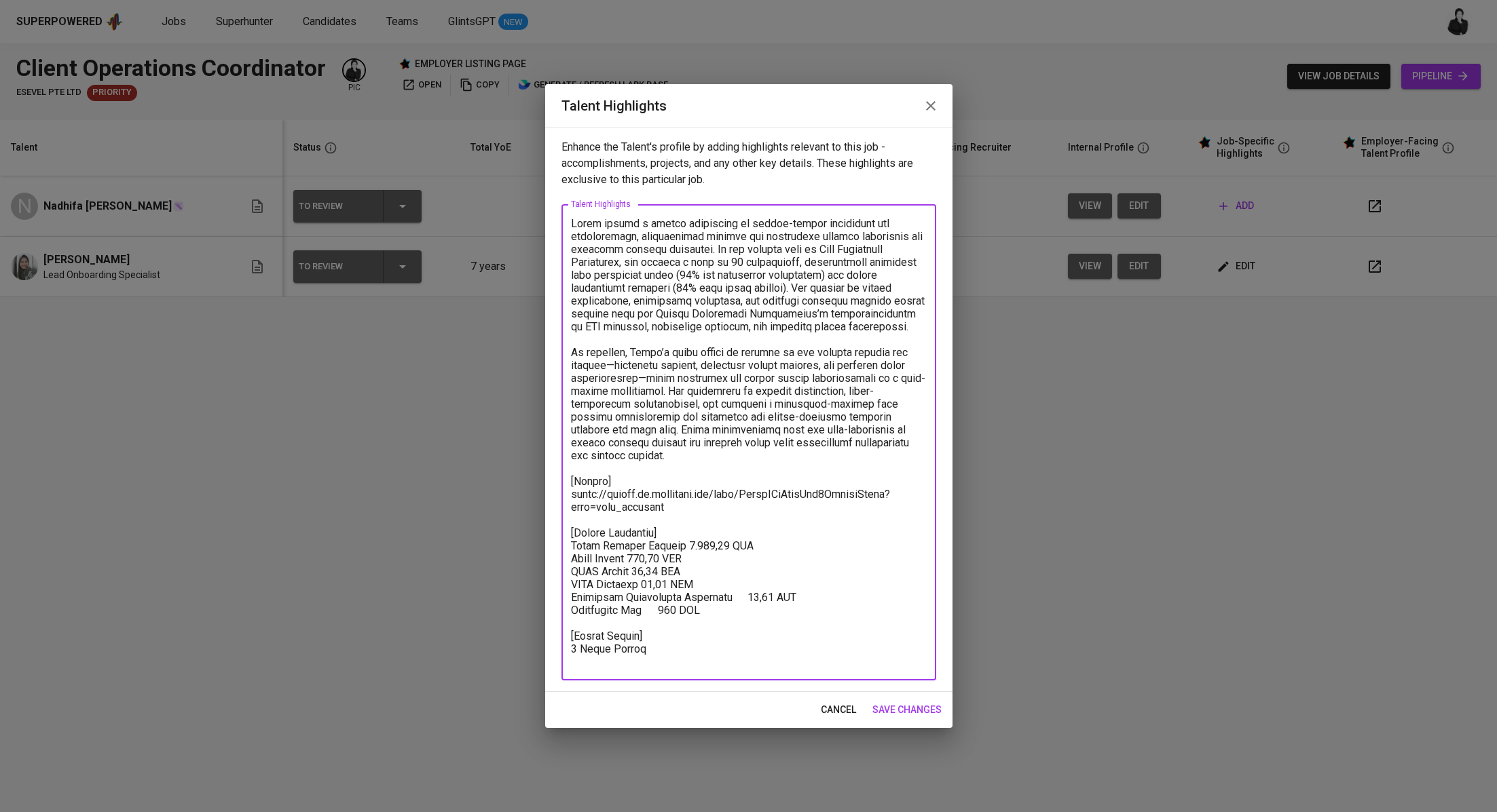
drag, startPoint x: 702, startPoint y: 542, endPoint x: 676, endPoint y: 542, distance: 26.0
click at [676, 542] on textarea at bounding box center [749, 443] width 356 height 451
click at [932, 109] on icon "button" at bounding box center [931, 106] width 17 height 17
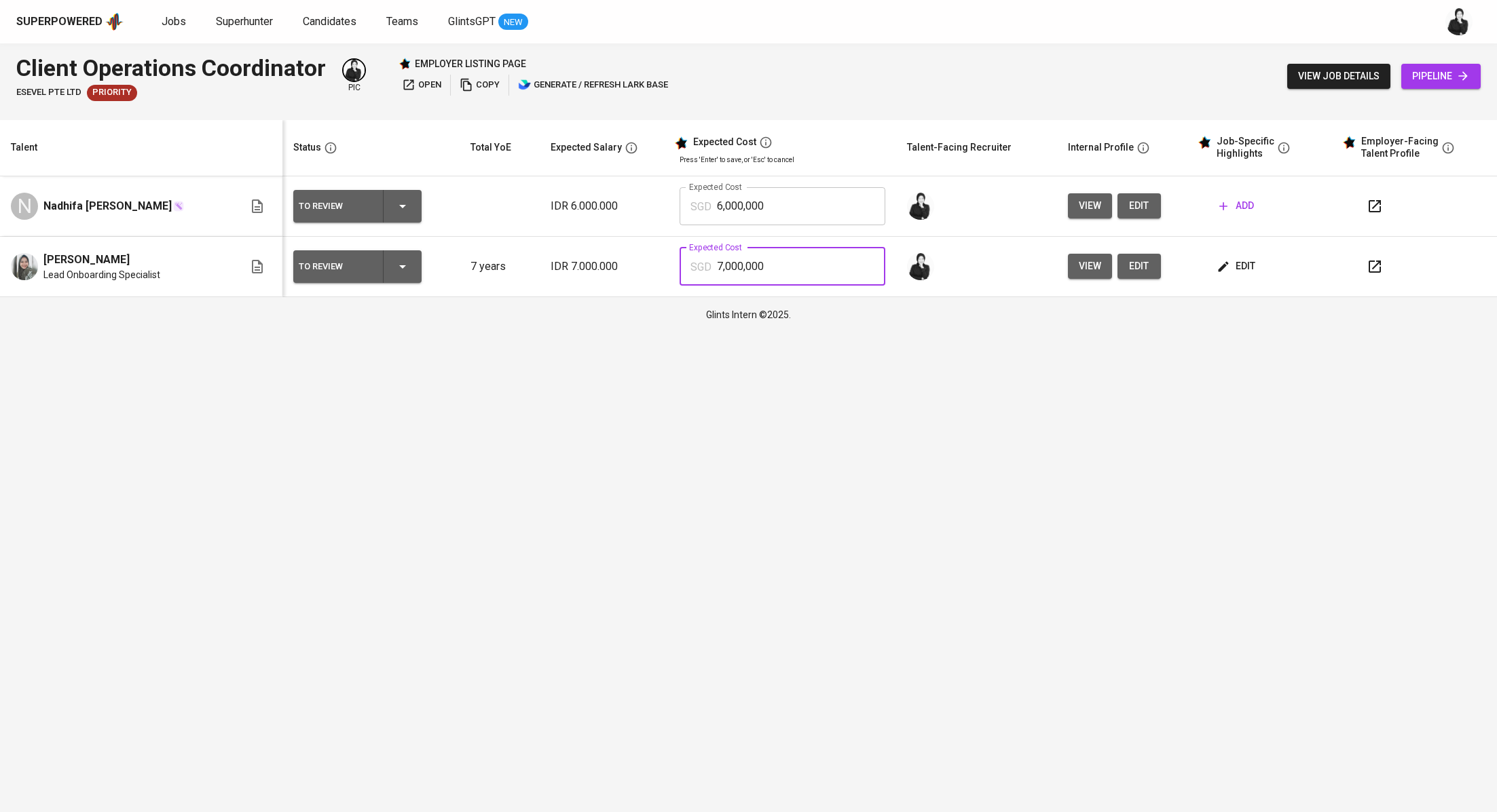
drag, startPoint x: 788, startPoint y: 267, endPoint x: 682, endPoint y: 267, distance: 106.0
click at [682, 267] on div "SGD 7,000,000 Expected Cost" at bounding box center [782, 266] width 206 height 38
paste input "1,069"
type input "1,070"
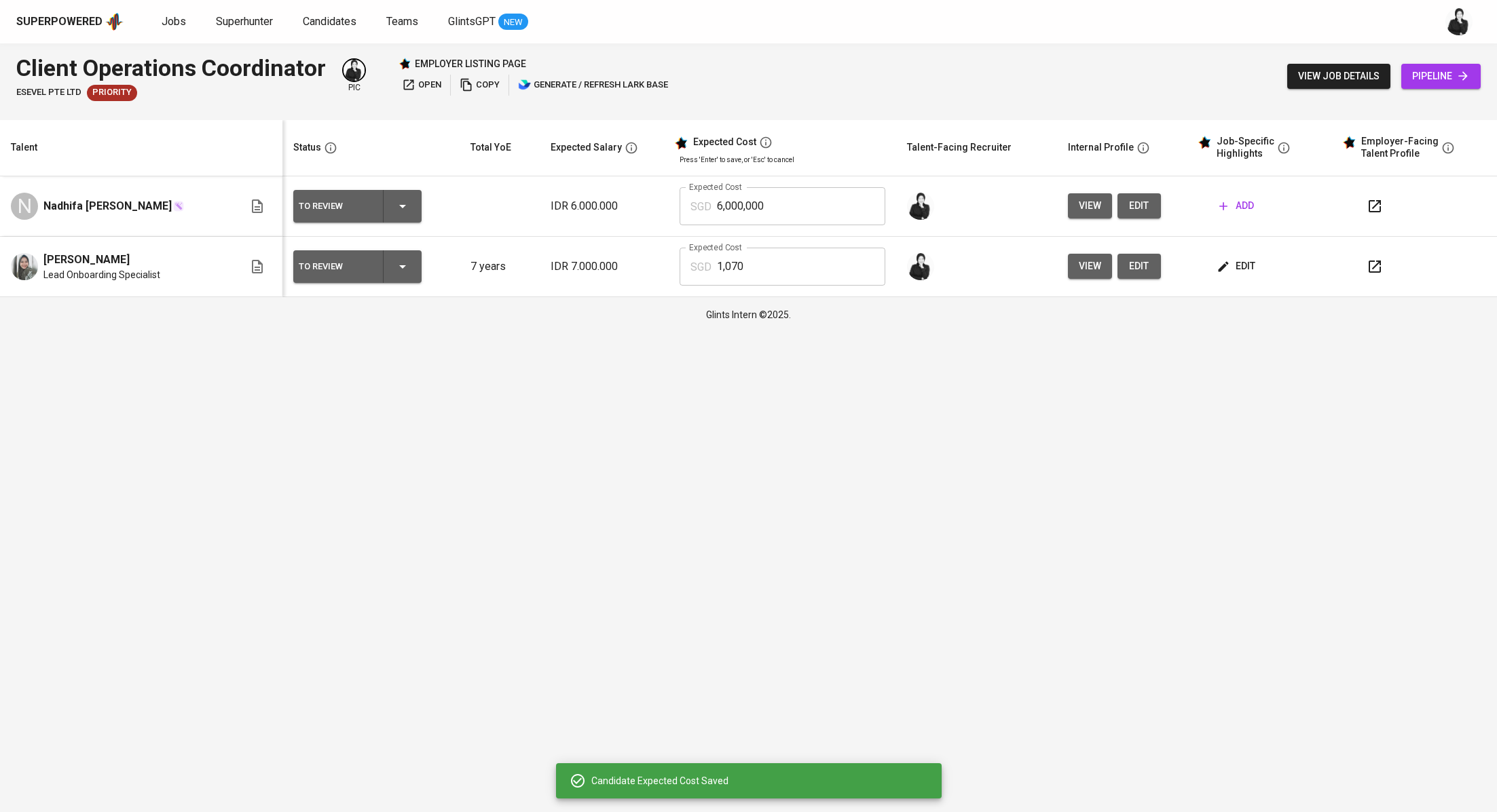
click at [1367, 270] on icon "button" at bounding box center [1375, 267] width 17 height 17
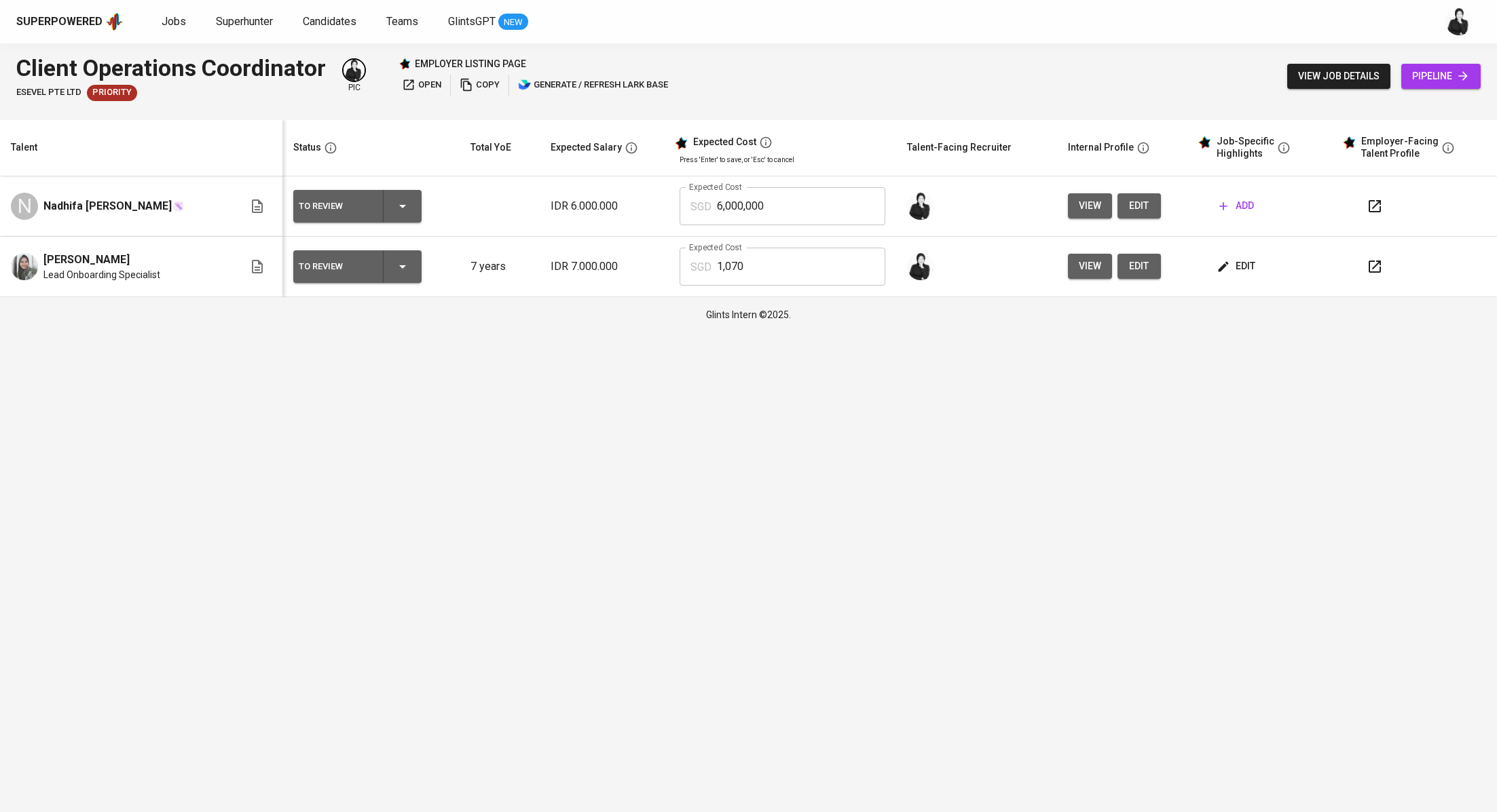
click at [769, 332] on html "Superpowered Jobs Superhunter Candidates Teams GlintsGPT NEW Client Operations …" at bounding box center [748, 166] width 1497 height 332
click at [1368, 277] on button "button" at bounding box center [1375, 267] width 33 height 33
click at [1222, 214] on span "add" at bounding box center [1236, 206] width 35 height 17
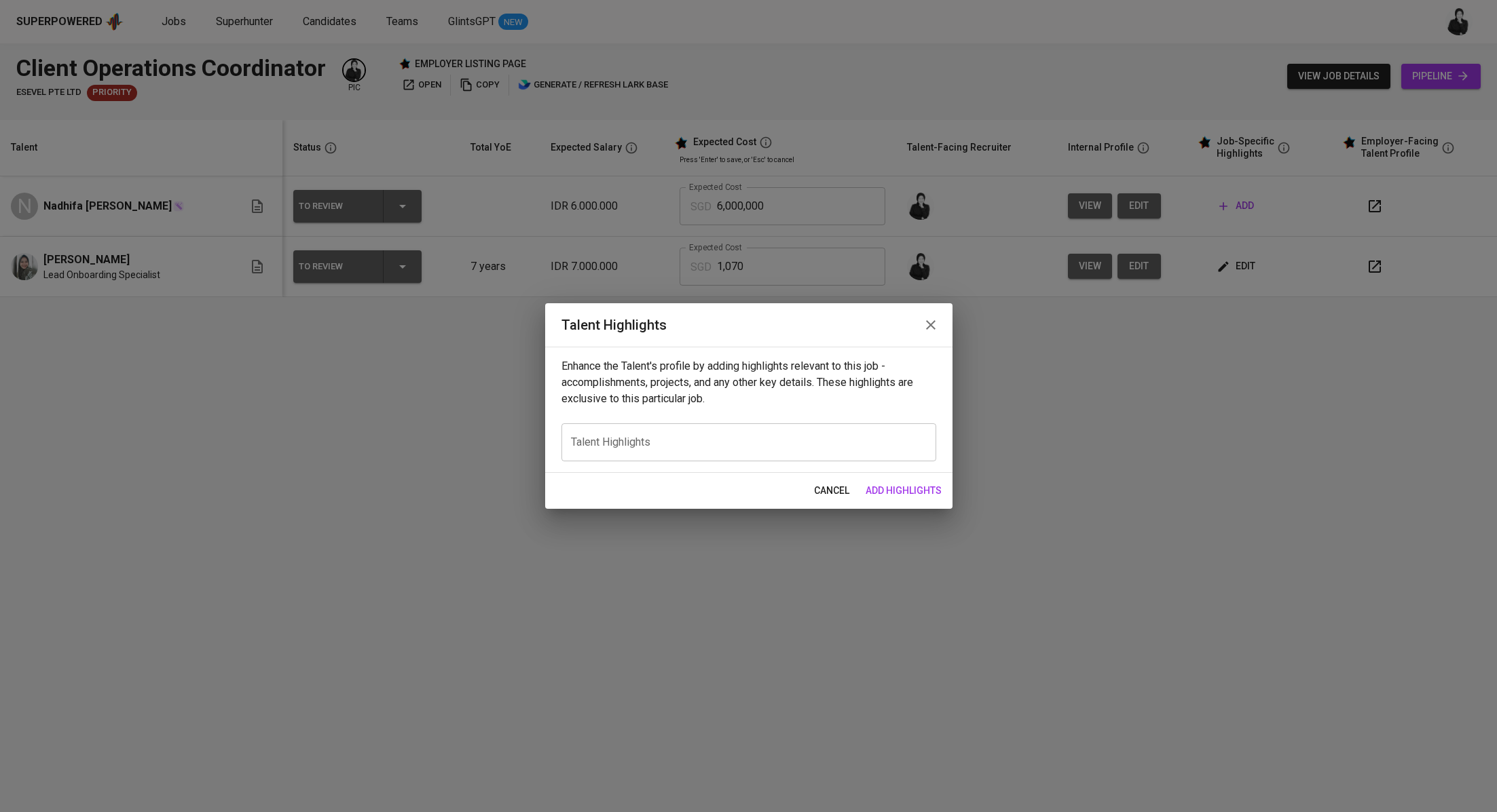
click at [930, 328] on icon "button" at bounding box center [931, 325] width 17 height 17
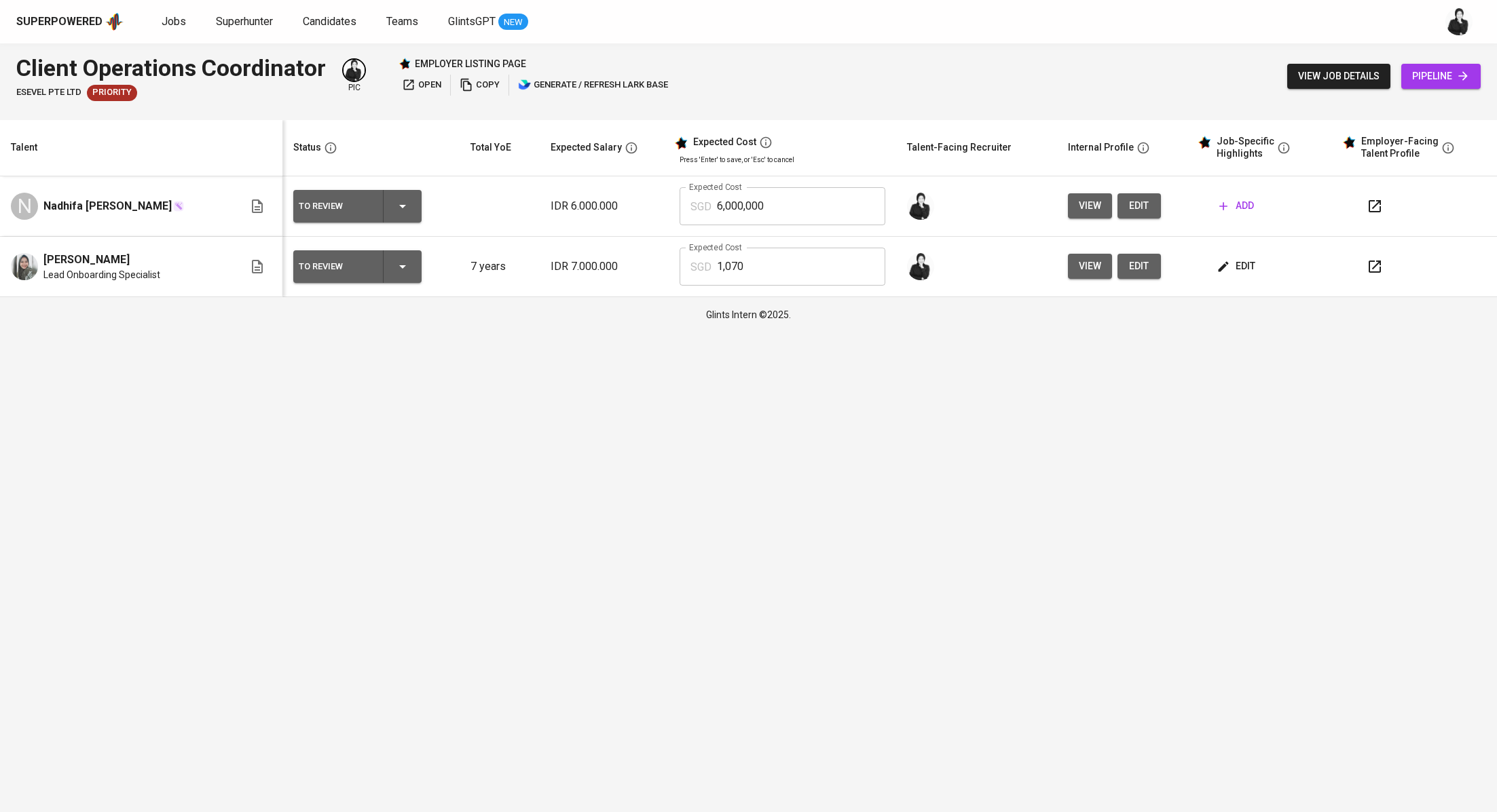
click at [1134, 217] on button "edit" at bounding box center [1138, 206] width 43 height 25
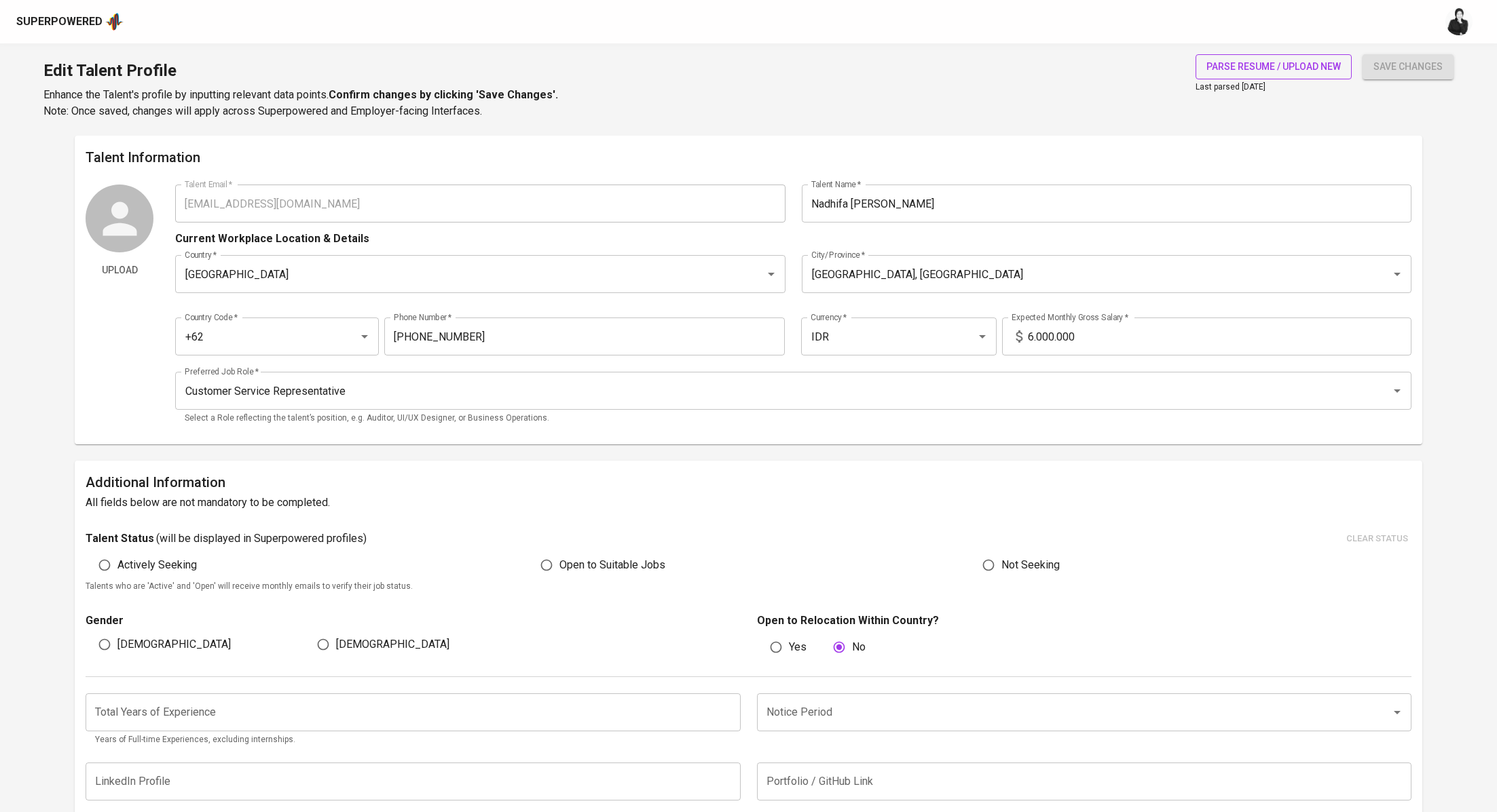
click at [1256, 76] on button "parse resume / upload new" at bounding box center [1273, 66] width 156 height 25
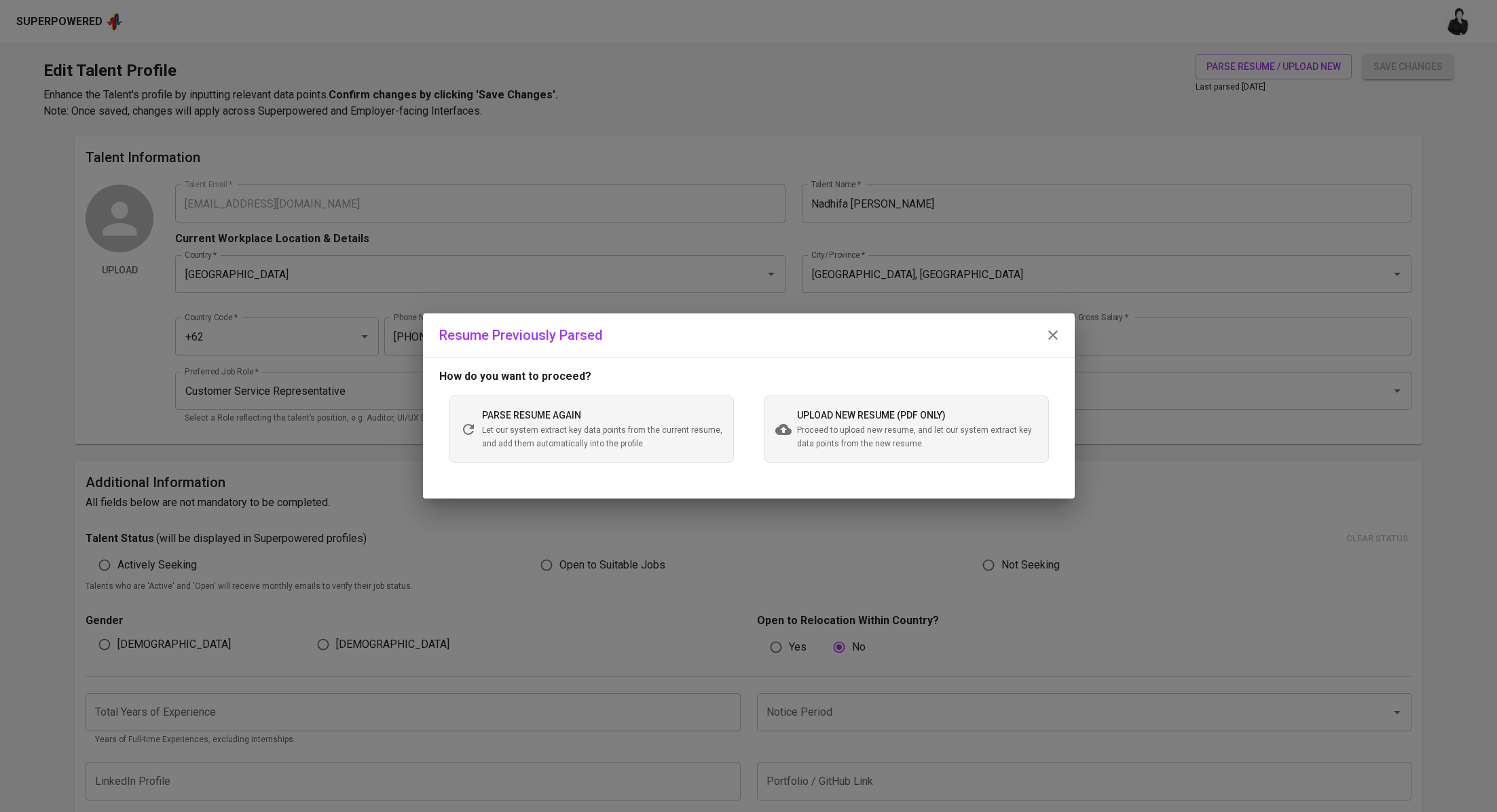
click at [865, 439] on span "Proceed to upload new resume, and let our system extract key data points from t…" at bounding box center [917, 438] width 240 height 28
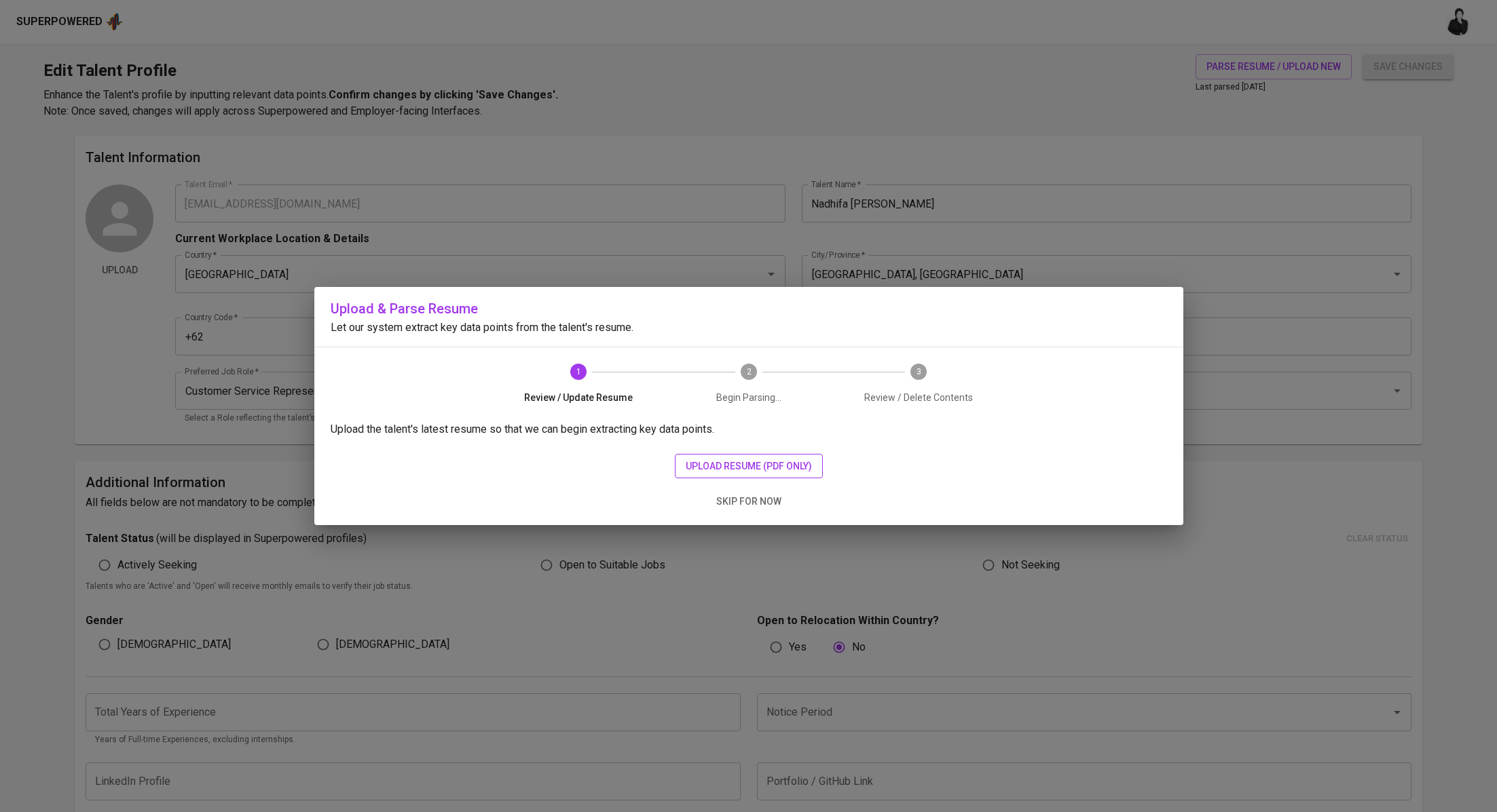
click at [789, 462] on span "upload resume (pdf only)" at bounding box center [749, 466] width 127 height 17
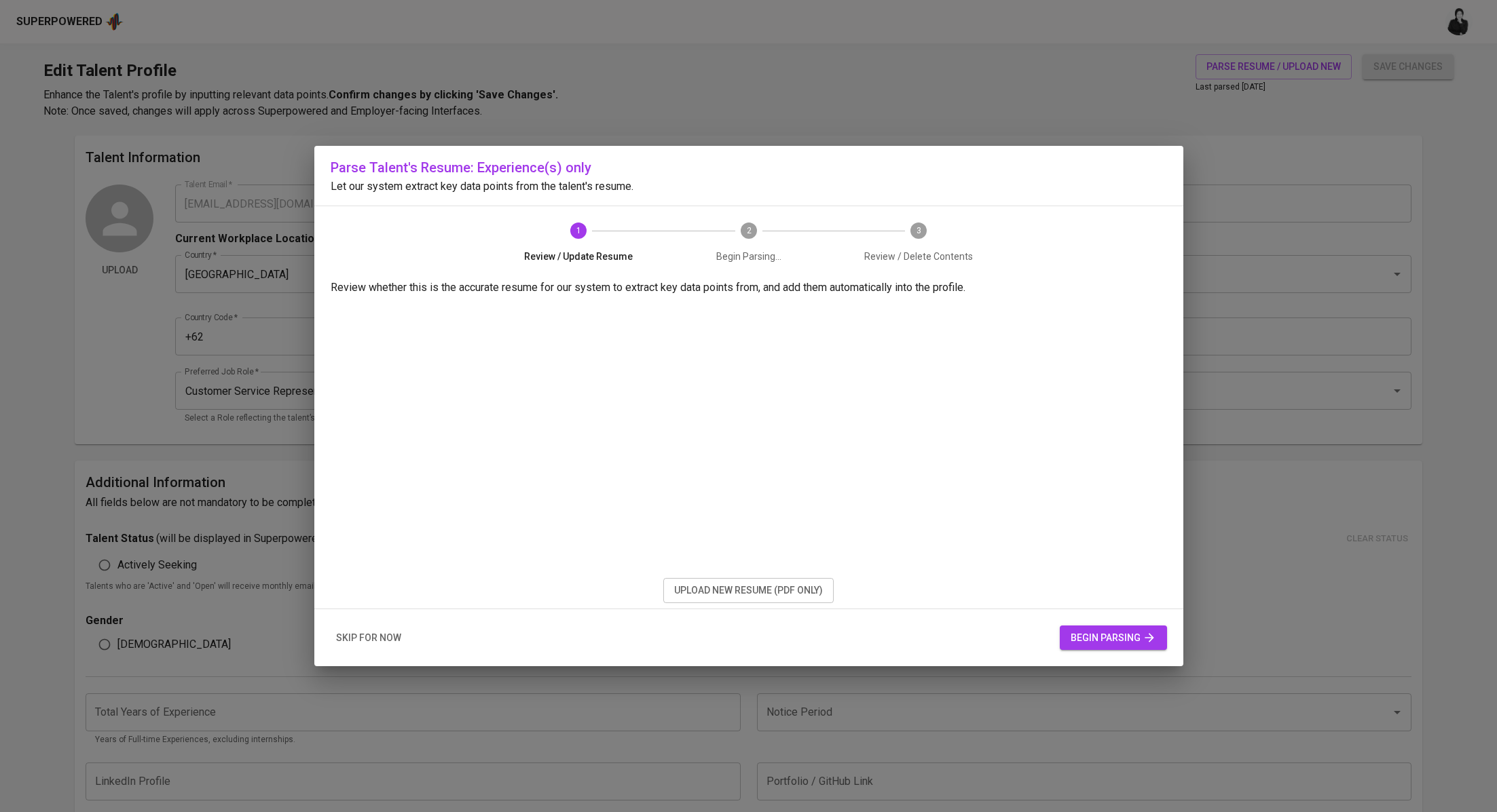
click at [1117, 637] on span "begin parsing" at bounding box center [1112, 638] width 85 height 17
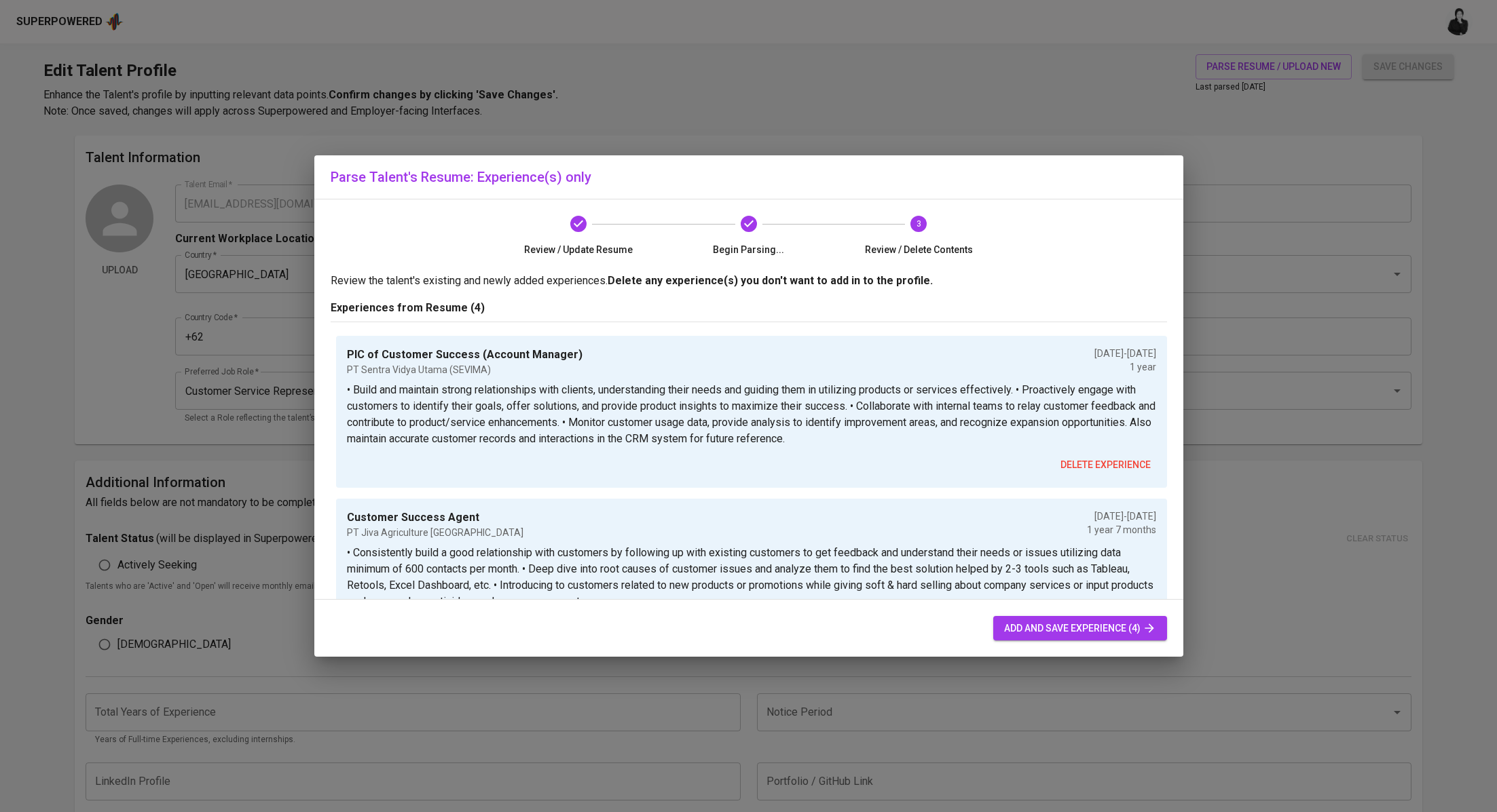
click at [1127, 638] on button "add and save experience (4)" at bounding box center [1079, 628] width 173 height 25
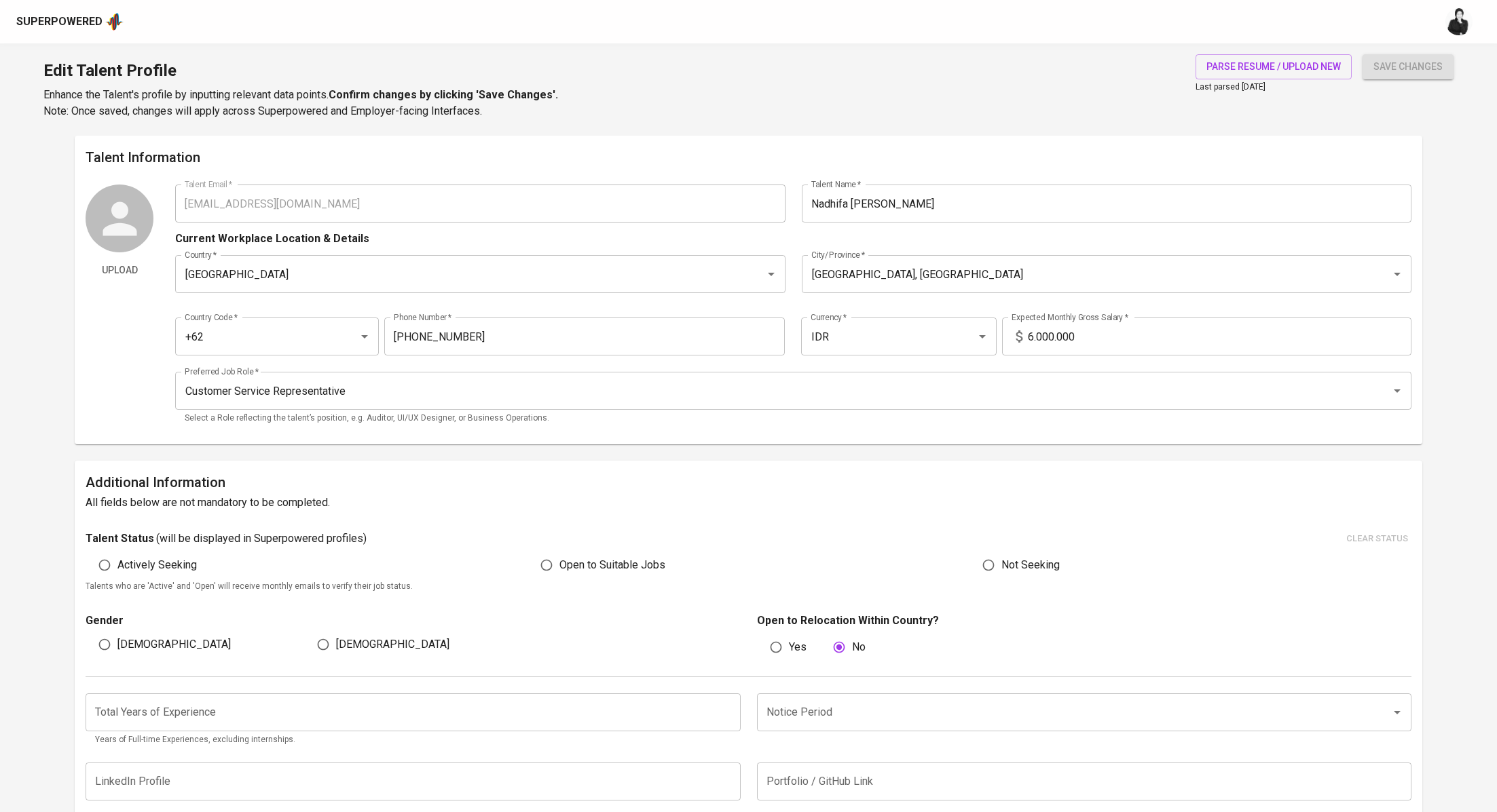
click at [1034, 335] on input "6.000.000" at bounding box center [1220, 336] width 384 height 38
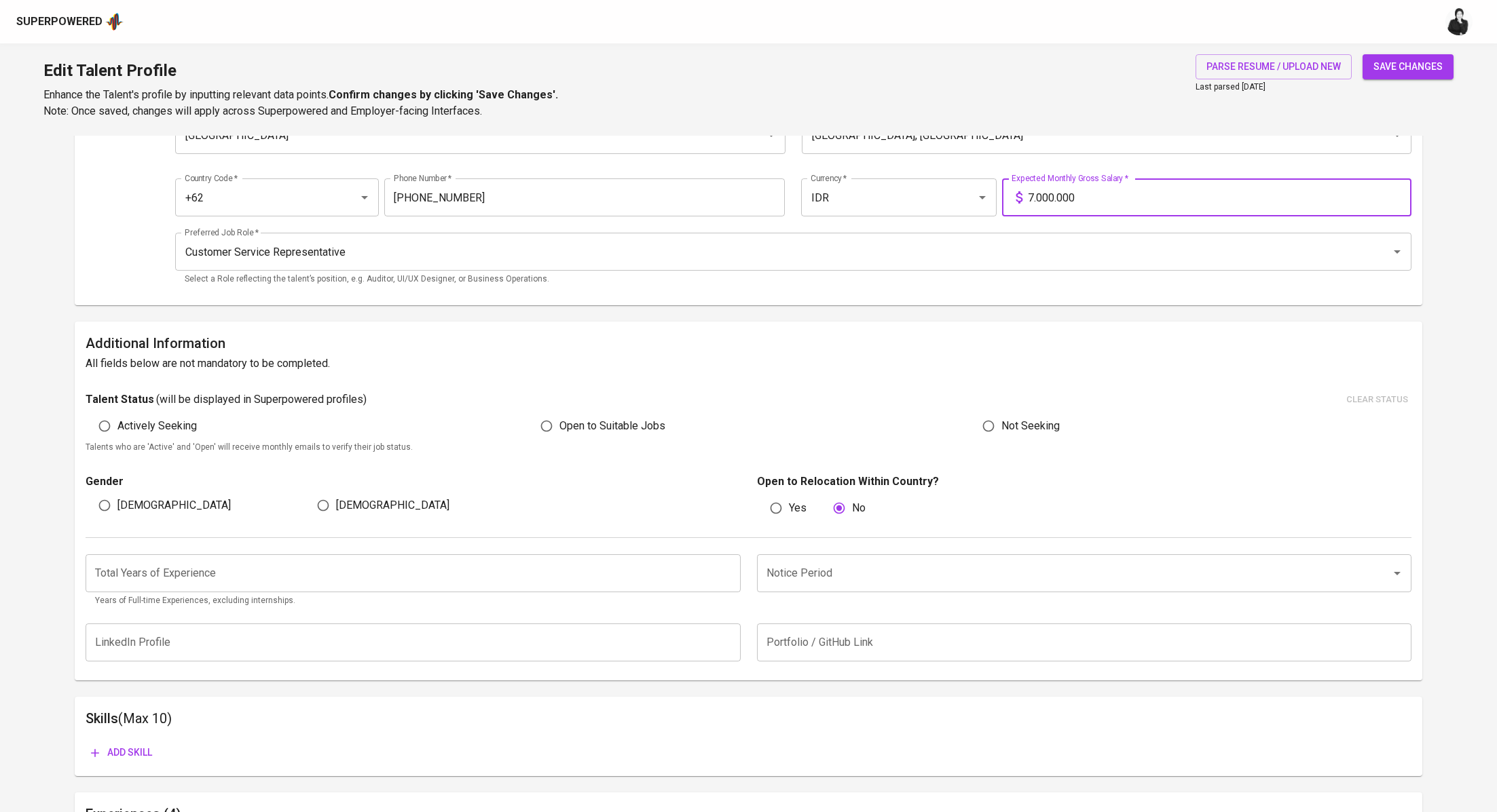
scroll to position [151, 0]
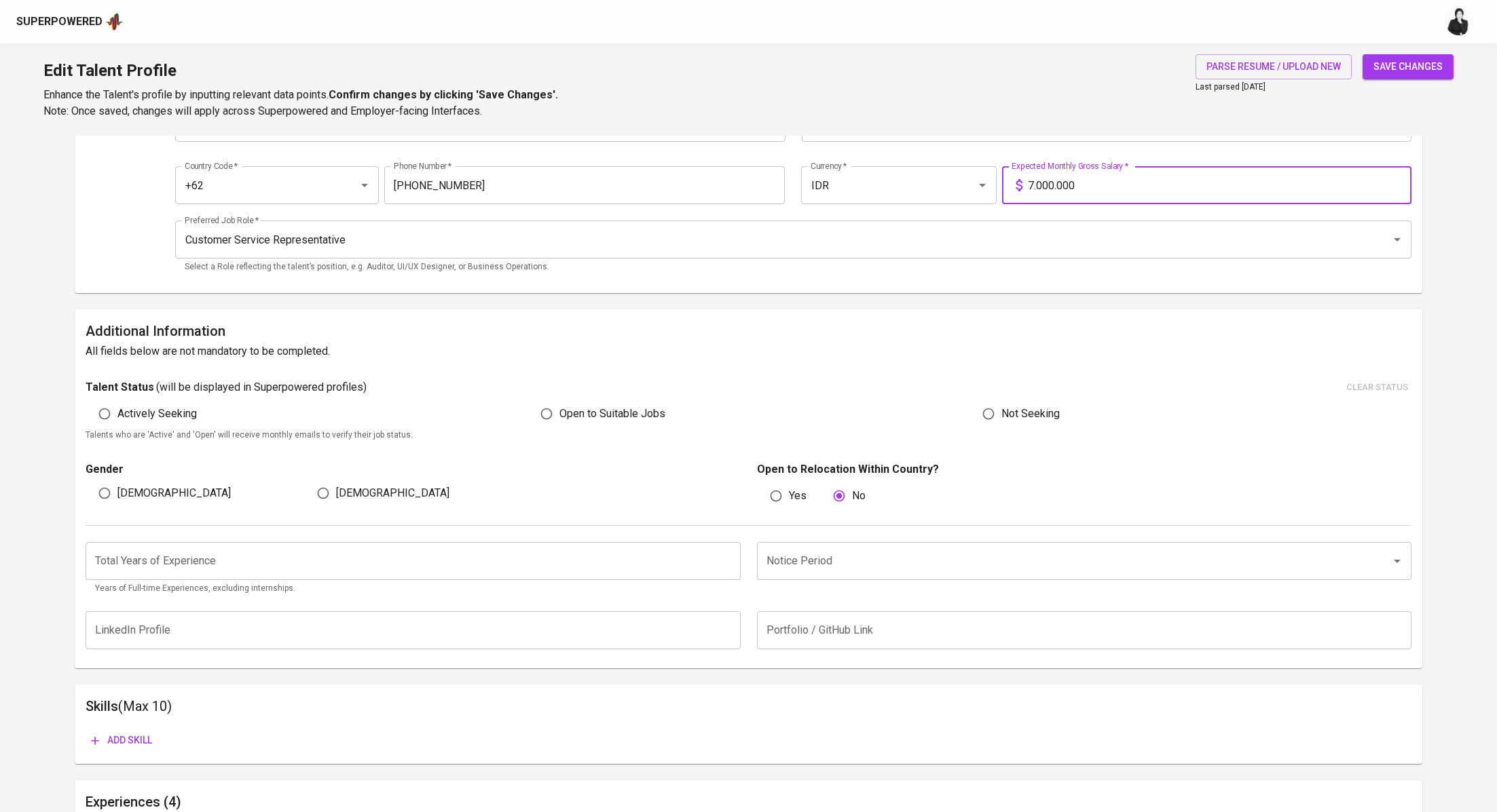
type input "7.000.000"
click at [326, 494] on input "[DEMOGRAPHIC_DATA]" at bounding box center [323, 494] width 26 height 26
radio input "true"
click at [342, 556] on input "number" at bounding box center [412, 561] width 654 height 38
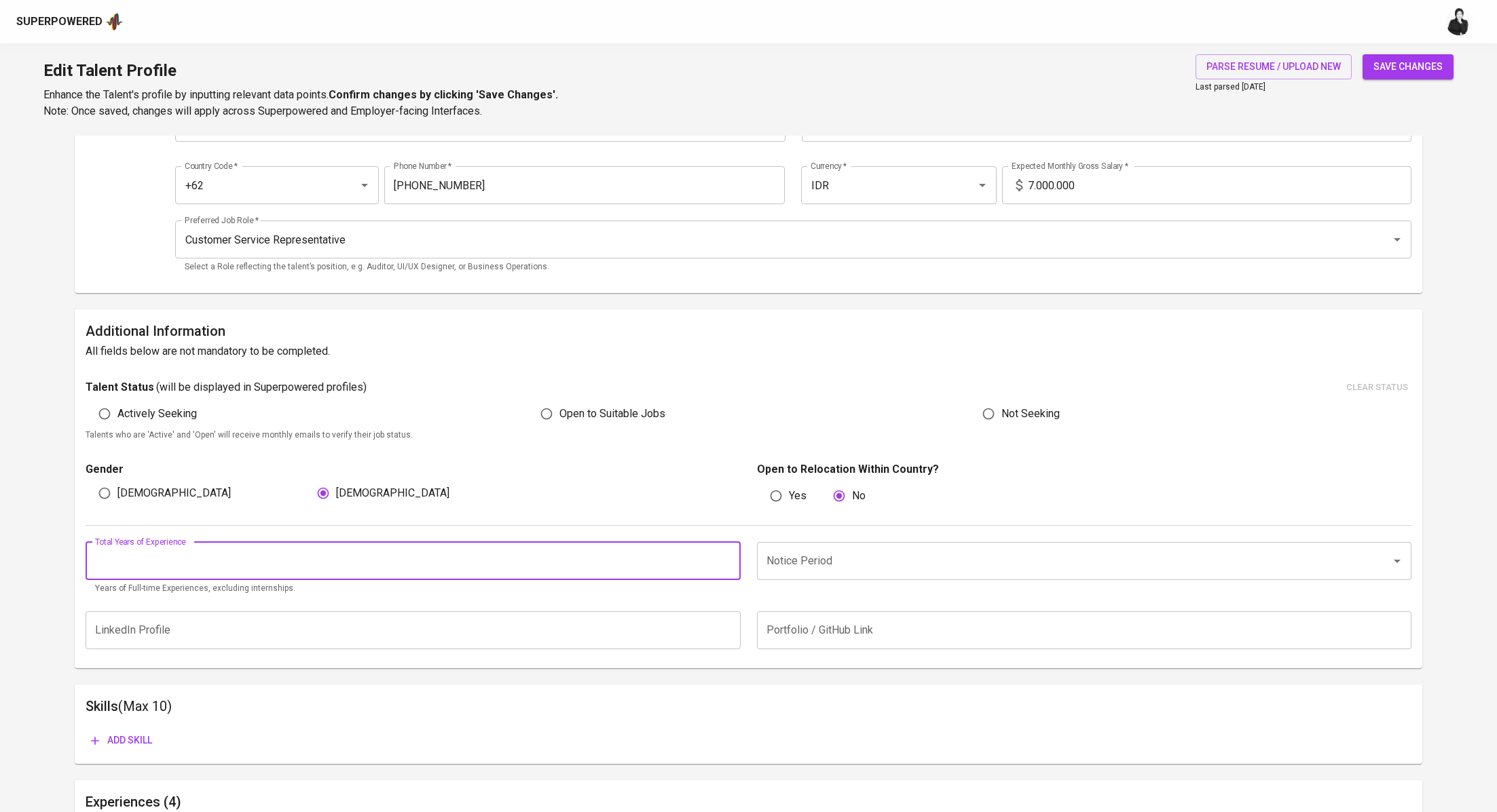
click at [808, 549] on input "Notice Period" at bounding box center [1065, 562] width 604 height 26
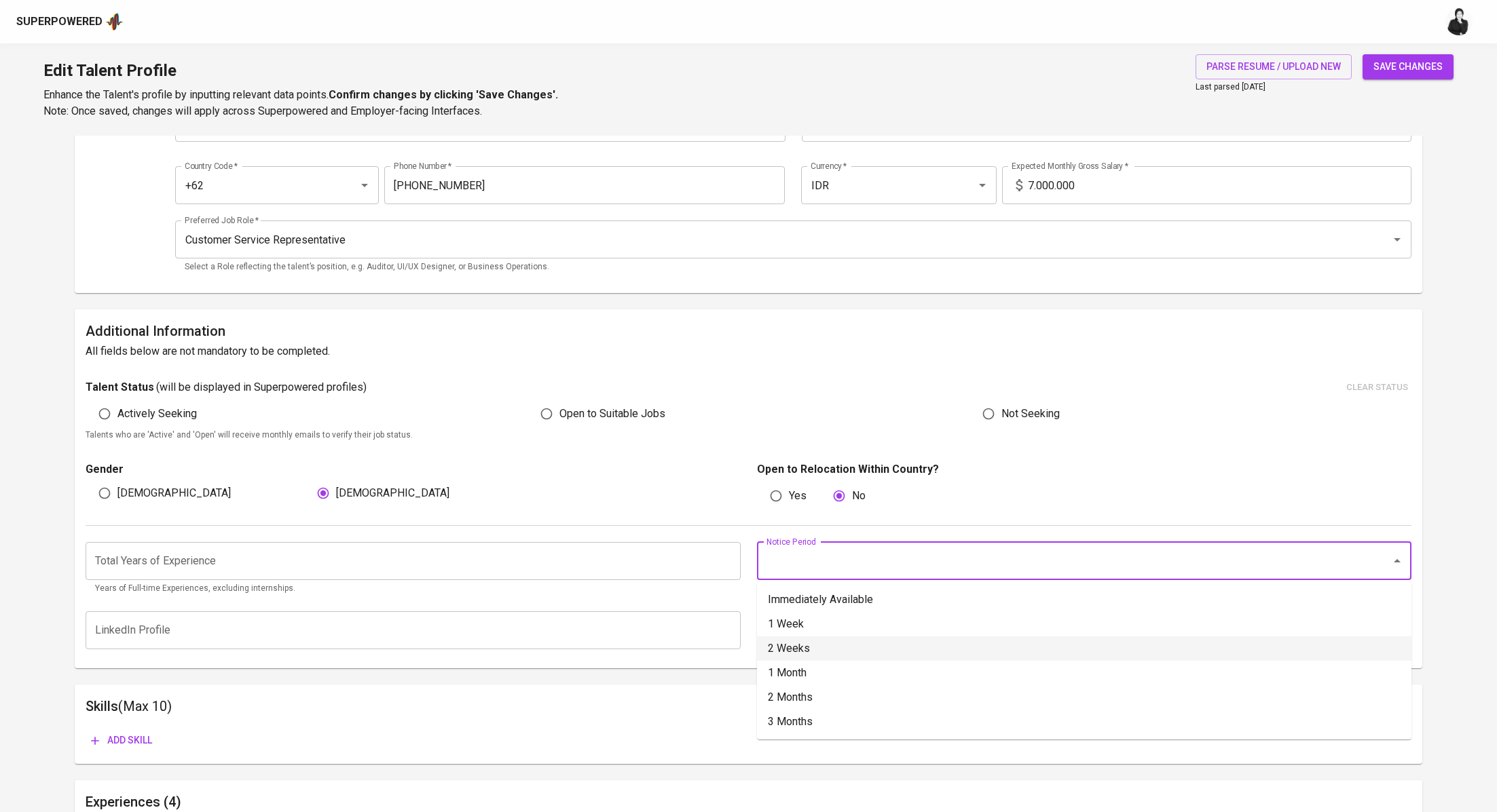
click at [831, 652] on li "2 Weeks" at bounding box center [1084, 649] width 654 height 25
type input "2 Weeks"
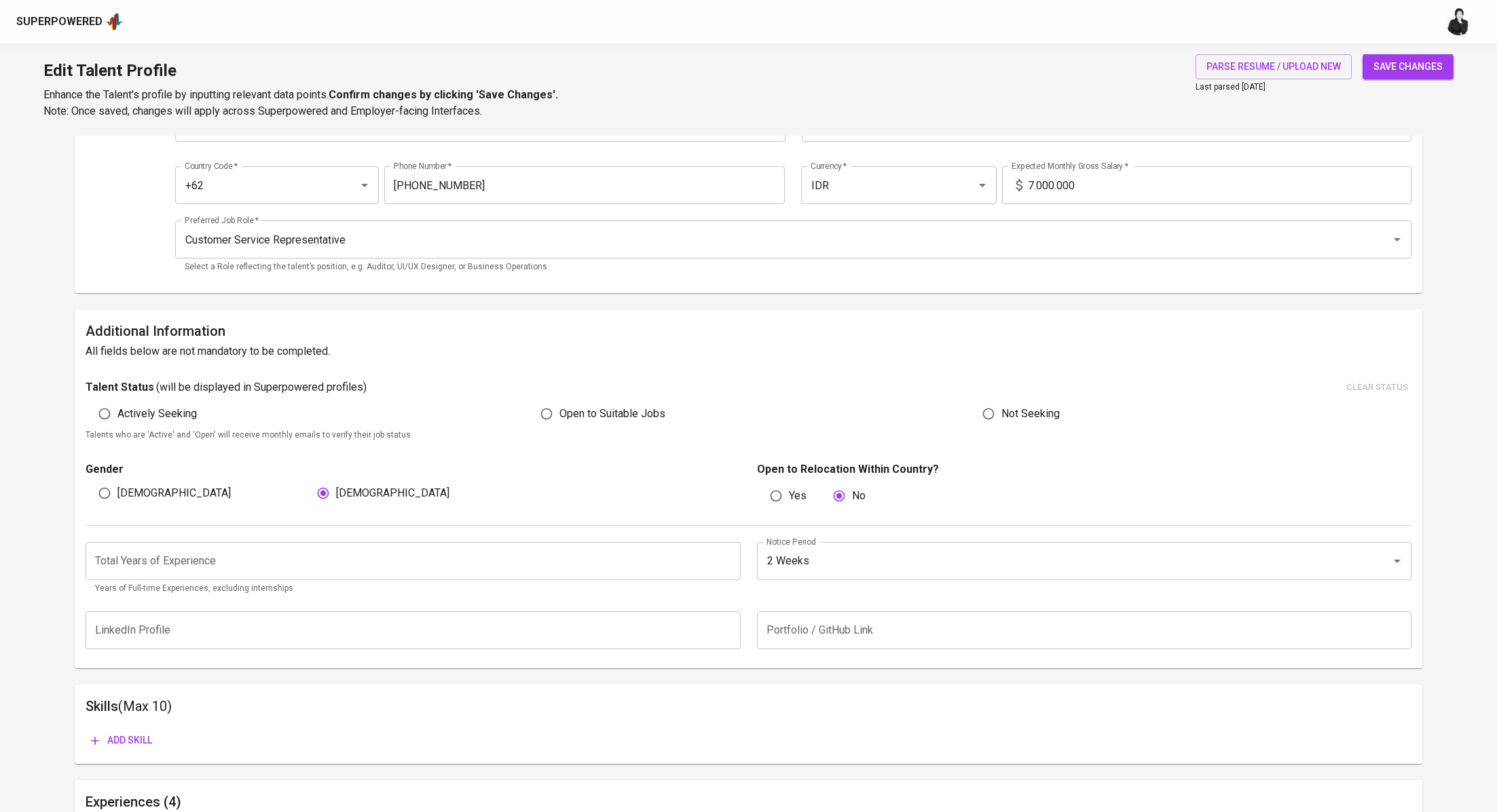
click at [374, 557] on input "number" at bounding box center [412, 561] width 654 height 38
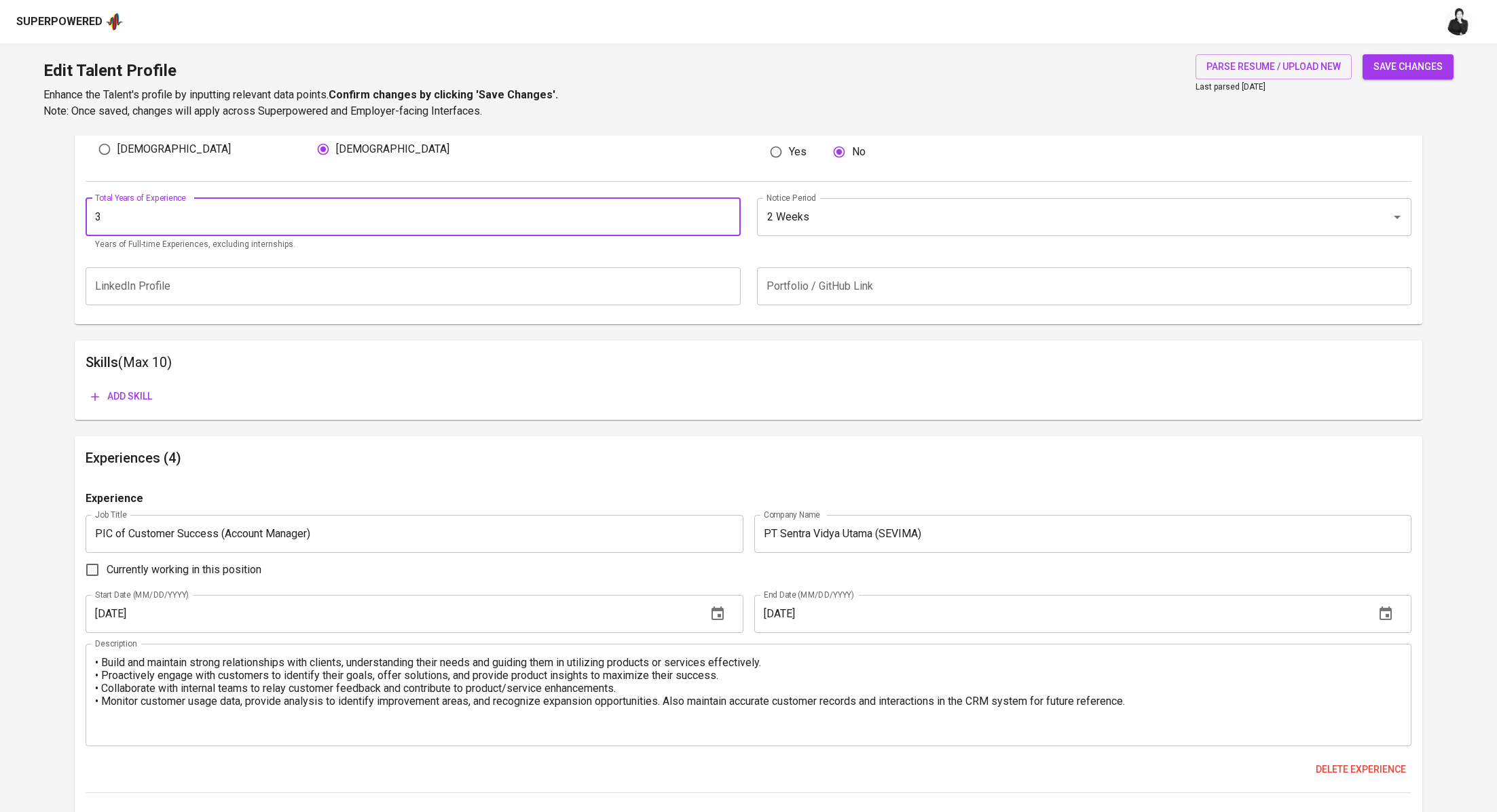
scroll to position [503, 0]
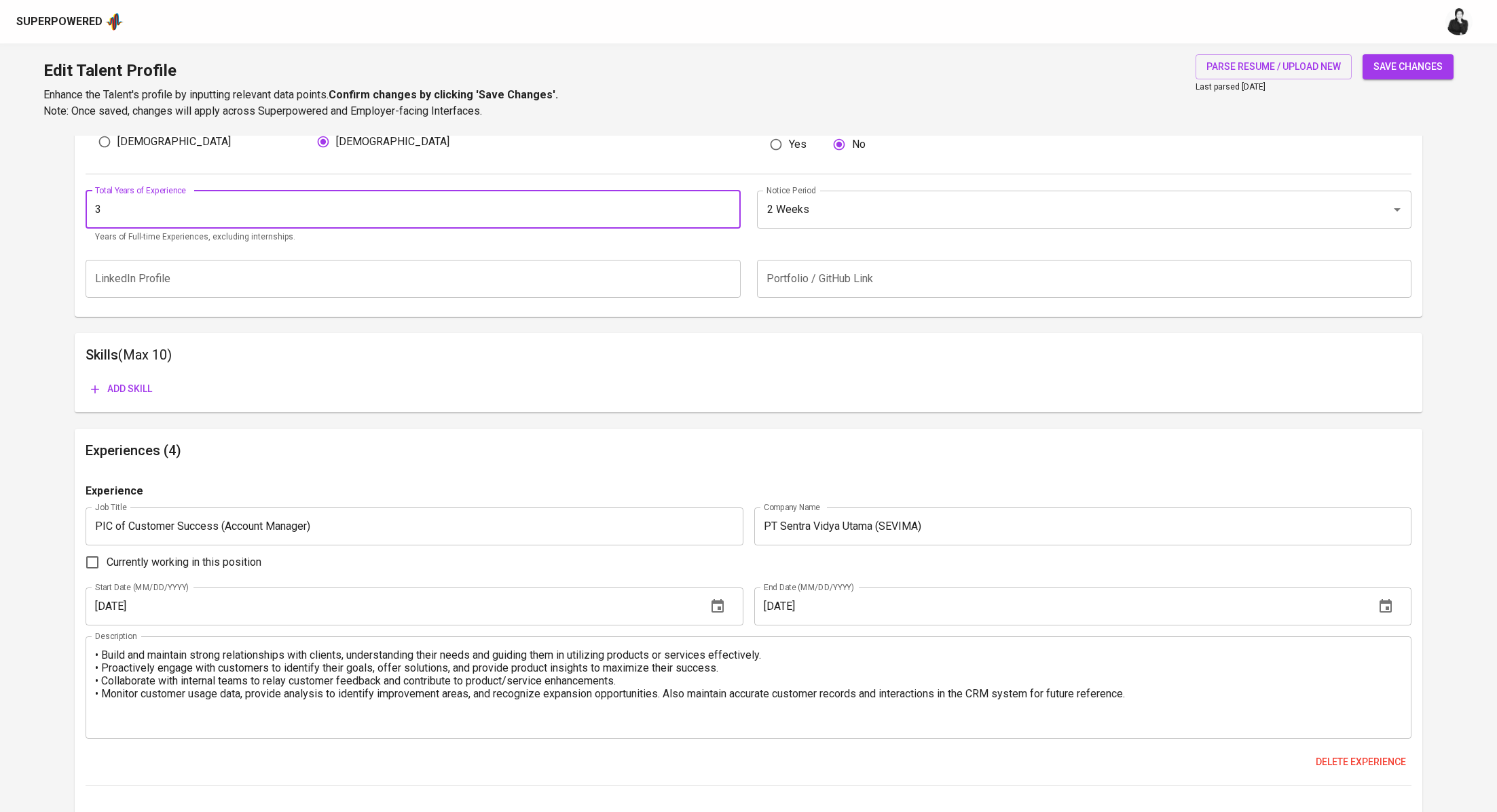
type input "3"
click at [137, 395] on span "Add skill" at bounding box center [121, 389] width 61 height 17
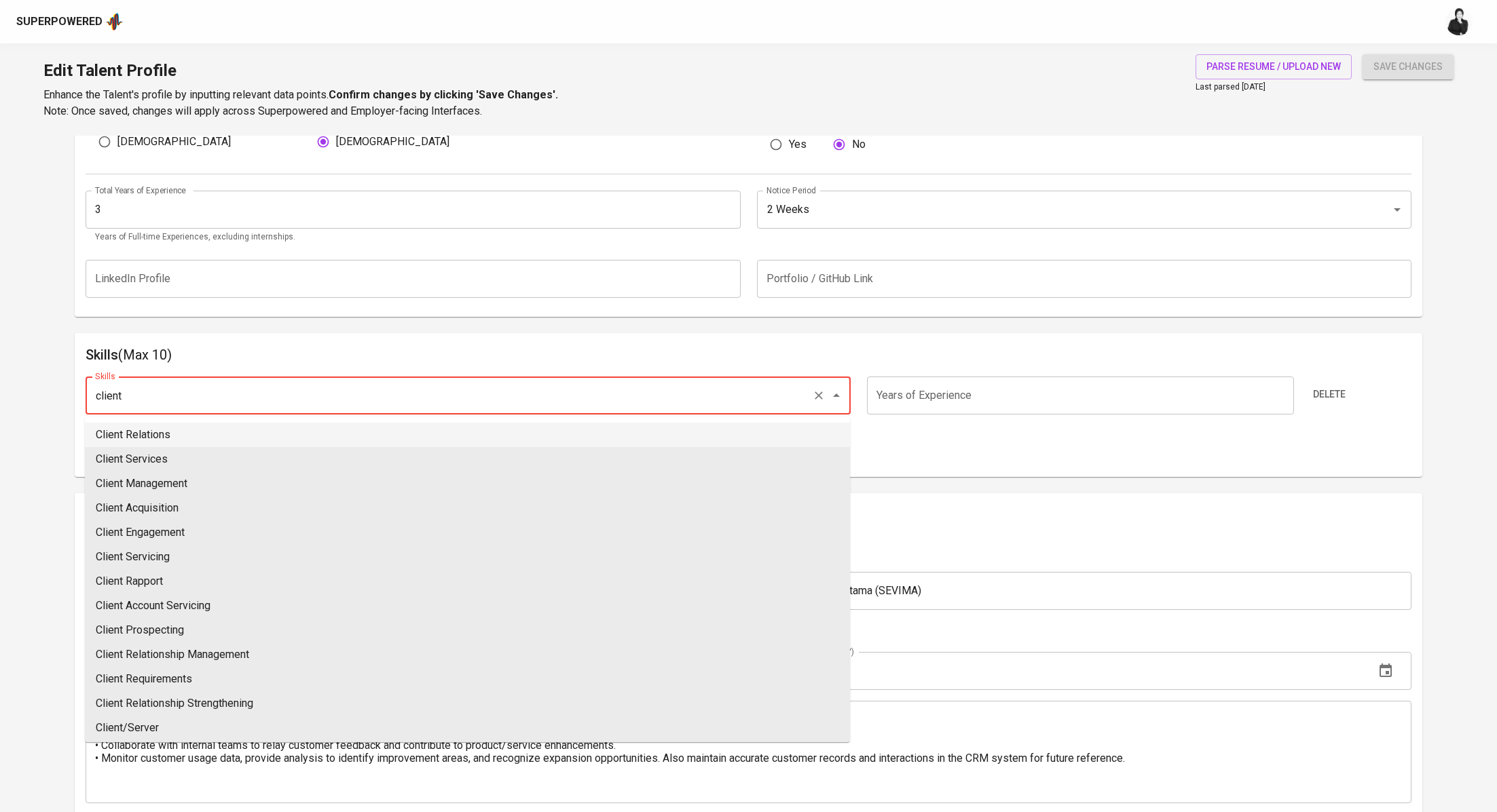
click at [346, 434] on li "Client Relations" at bounding box center [467, 435] width 765 height 25
type input "Client Relations"
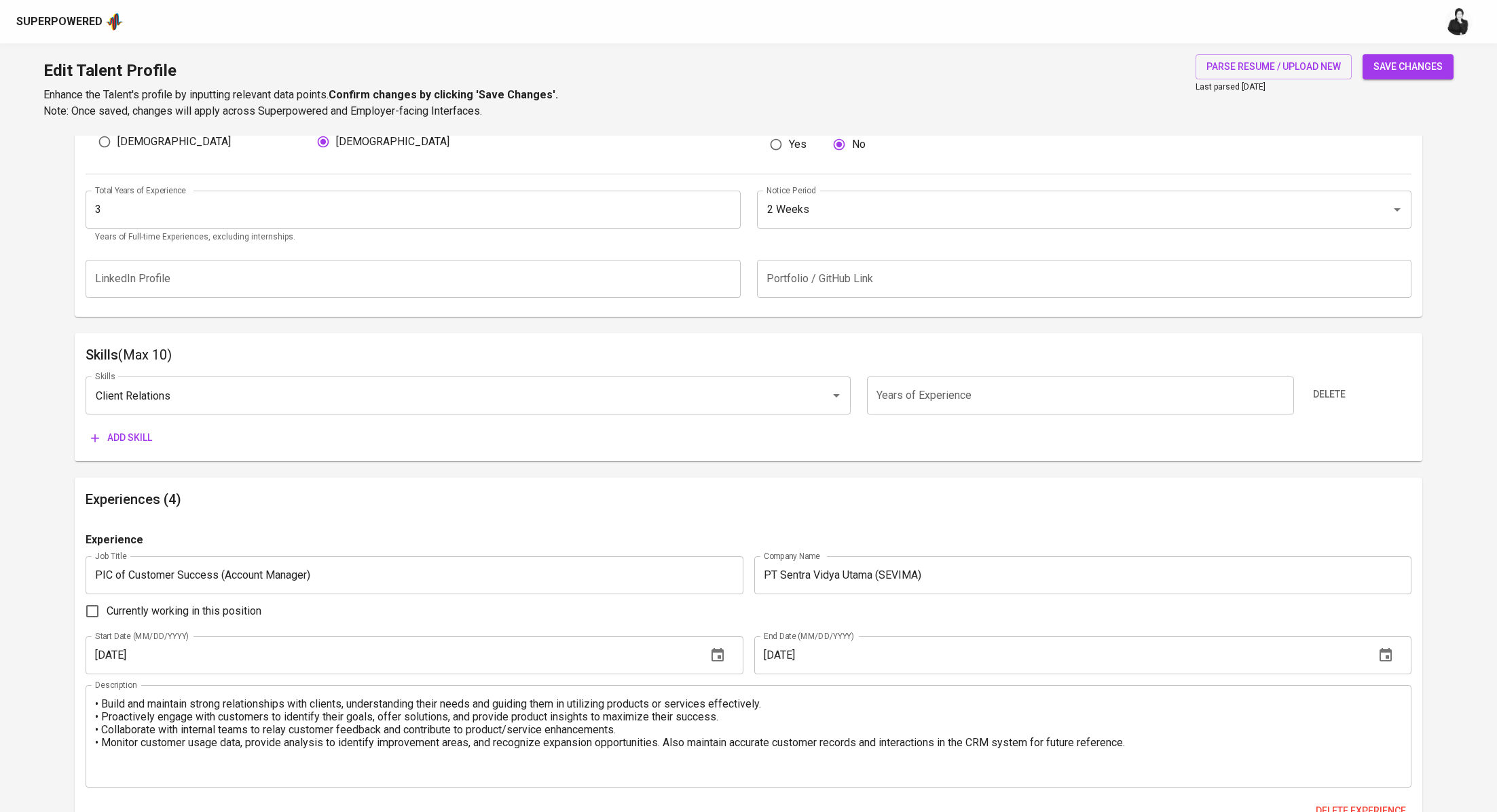
click at [898, 395] on input "number" at bounding box center [1079, 395] width 427 height 38
type input "3"
click at [139, 448] on button "Add skill" at bounding box center [121, 438] width 72 height 25
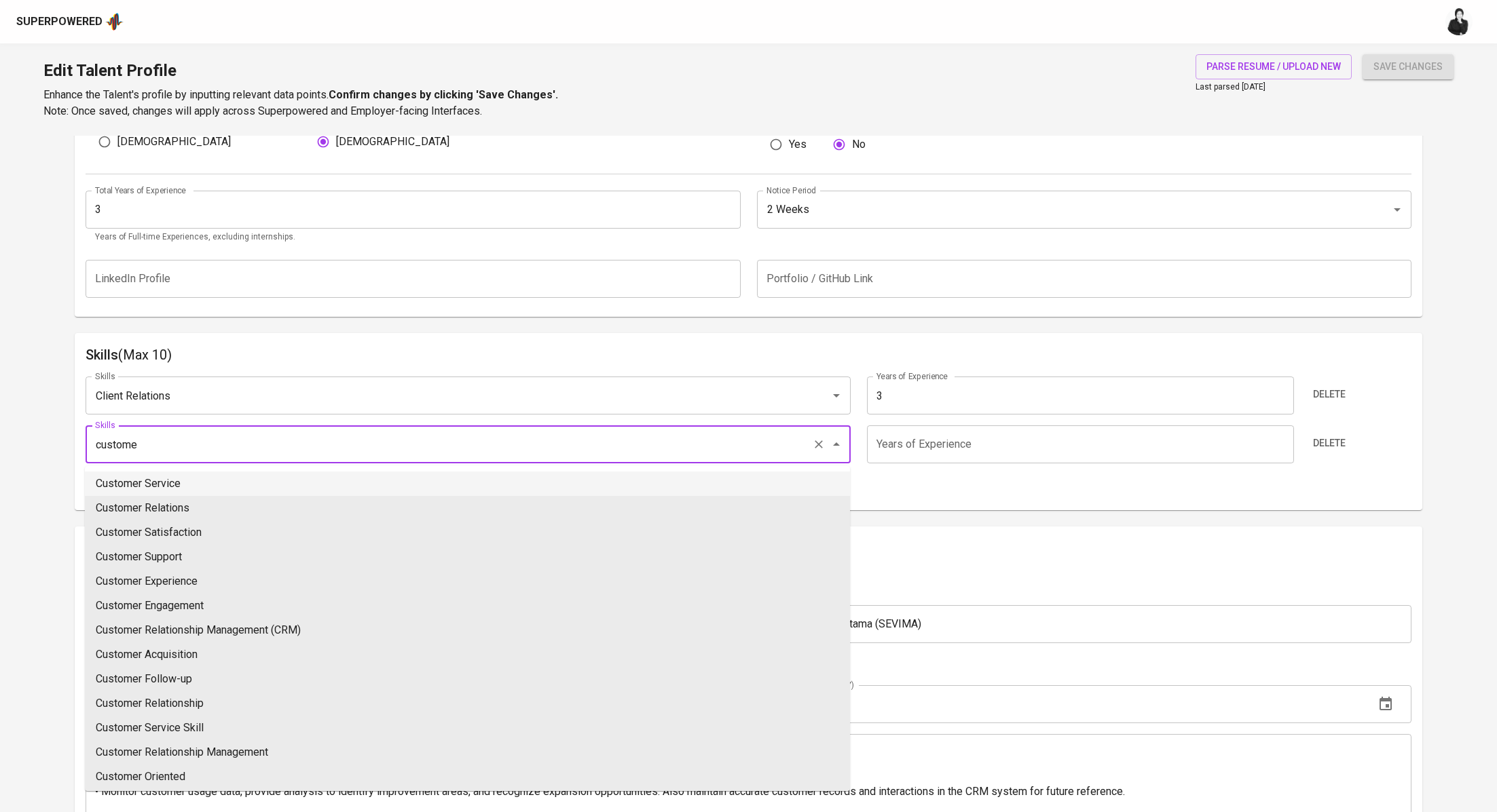
click at [198, 482] on li "Customer Service" at bounding box center [467, 484] width 765 height 25
type input "Customer Service"
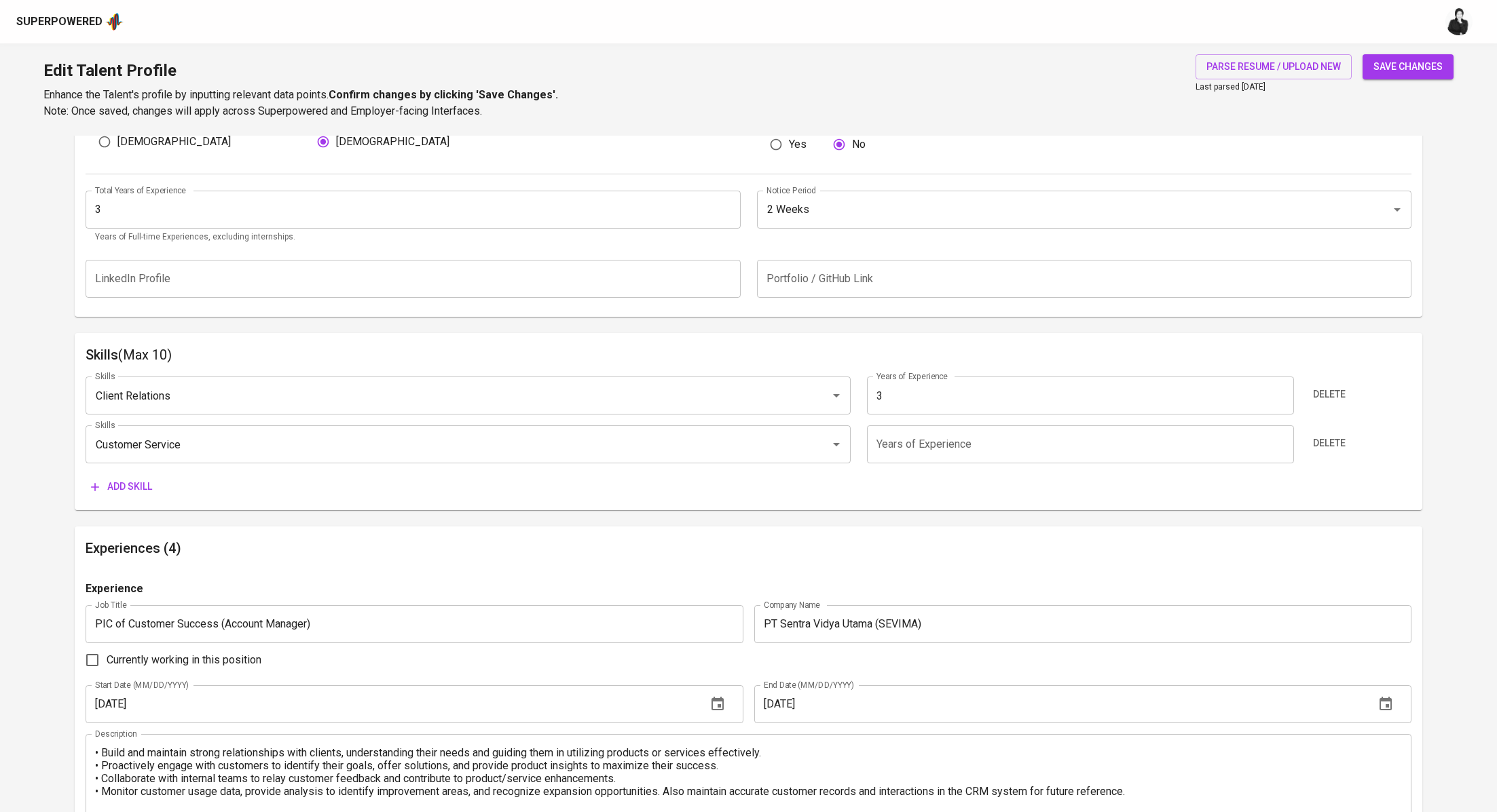
click at [1002, 447] on input "number" at bounding box center [1079, 444] width 427 height 38
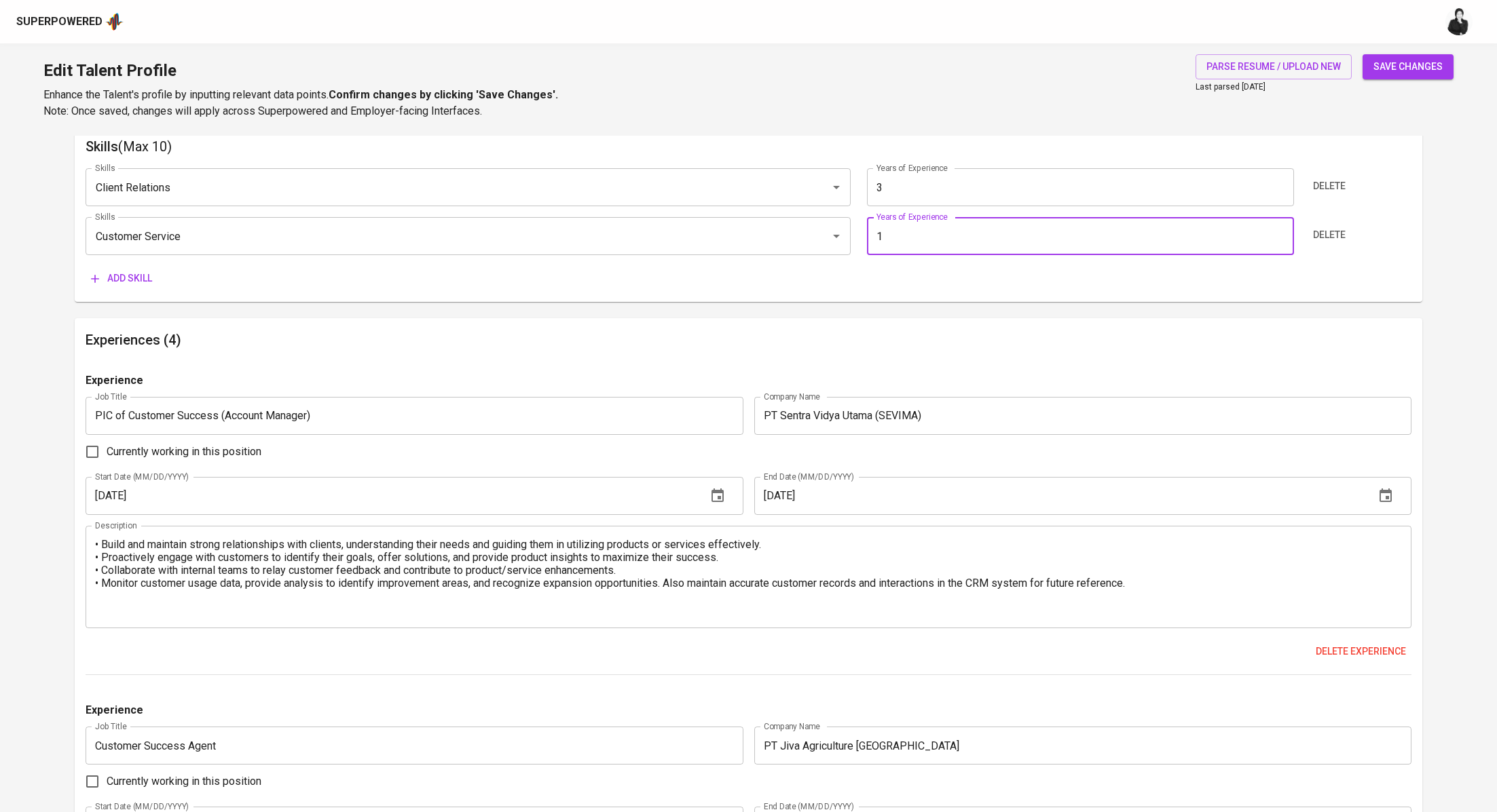
scroll to position [251, 0]
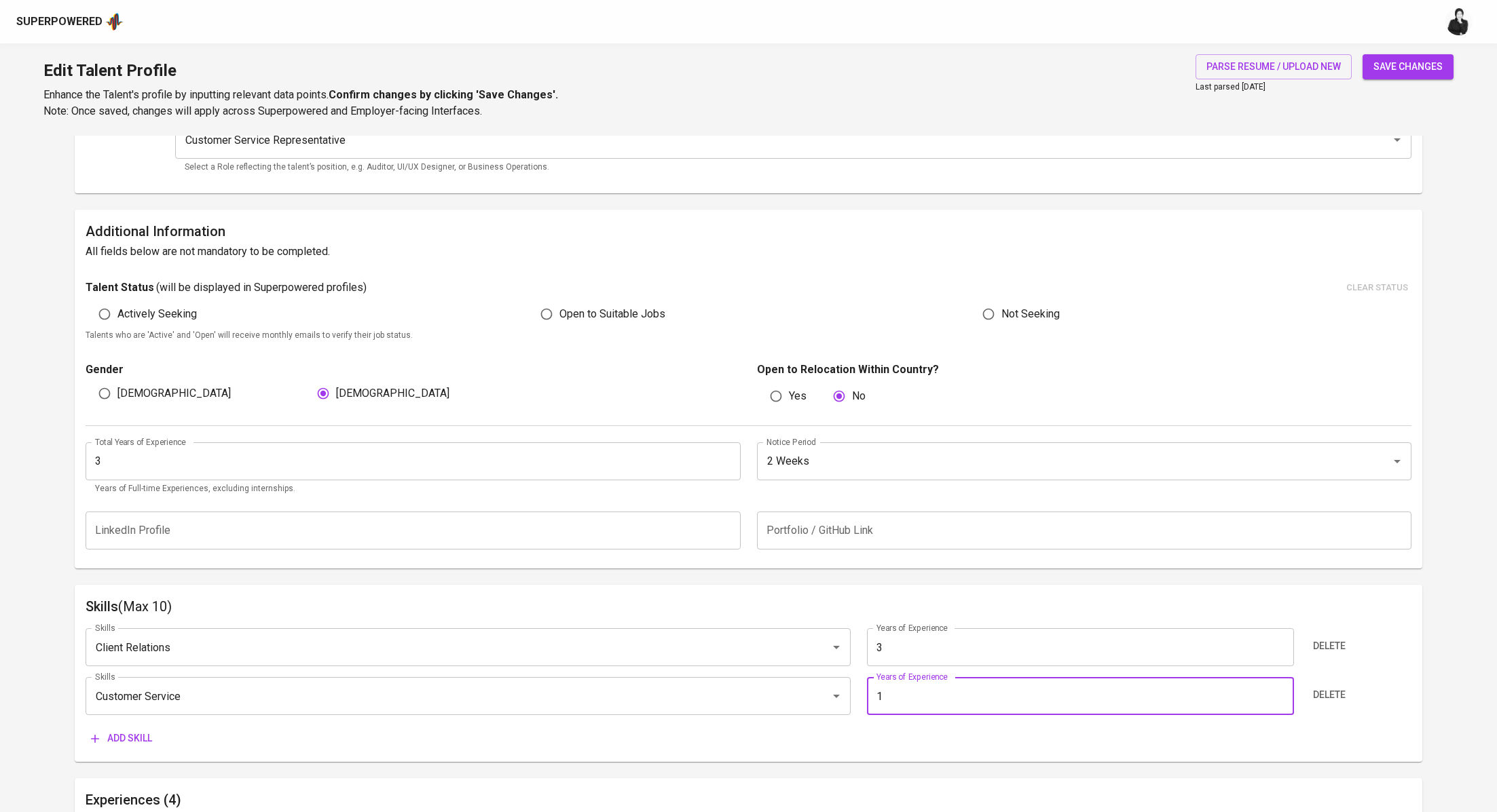
type input "1"
click at [1433, 66] on span "save changes" at bounding box center [1407, 67] width 69 height 17
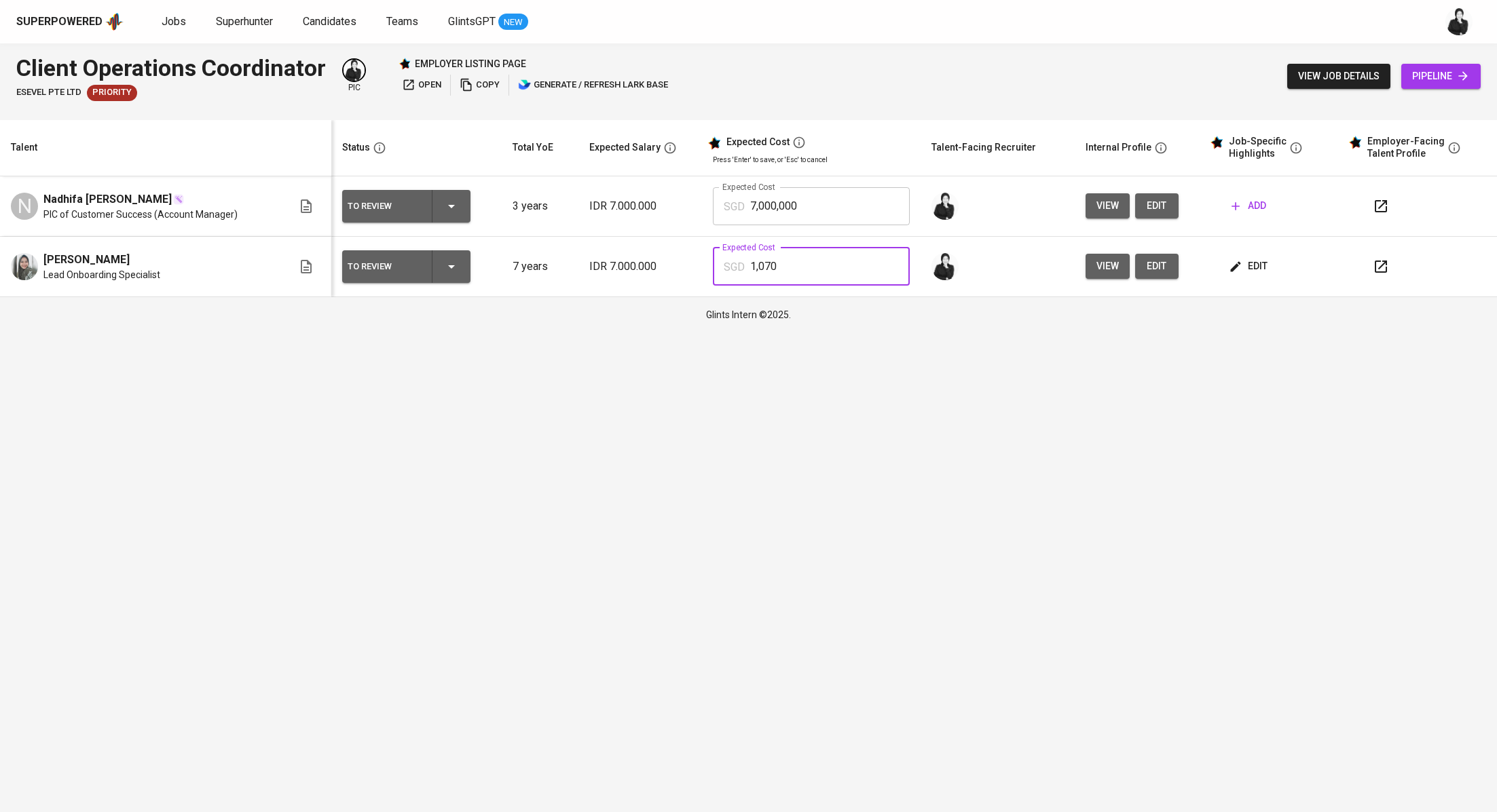
drag, startPoint x: 794, startPoint y: 273, endPoint x: 739, endPoint y: 273, distance: 55.0
click at [739, 273] on div "SGD 1,070 Expected Cost" at bounding box center [811, 266] width 196 height 38
drag, startPoint x: 832, startPoint y: 210, endPoint x: 726, endPoint y: 213, distance: 106.0
click at [726, 213] on div "SGD 7,000,000 Expected Cost" at bounding box center [811, 206] width 196 height 38
type input "7"
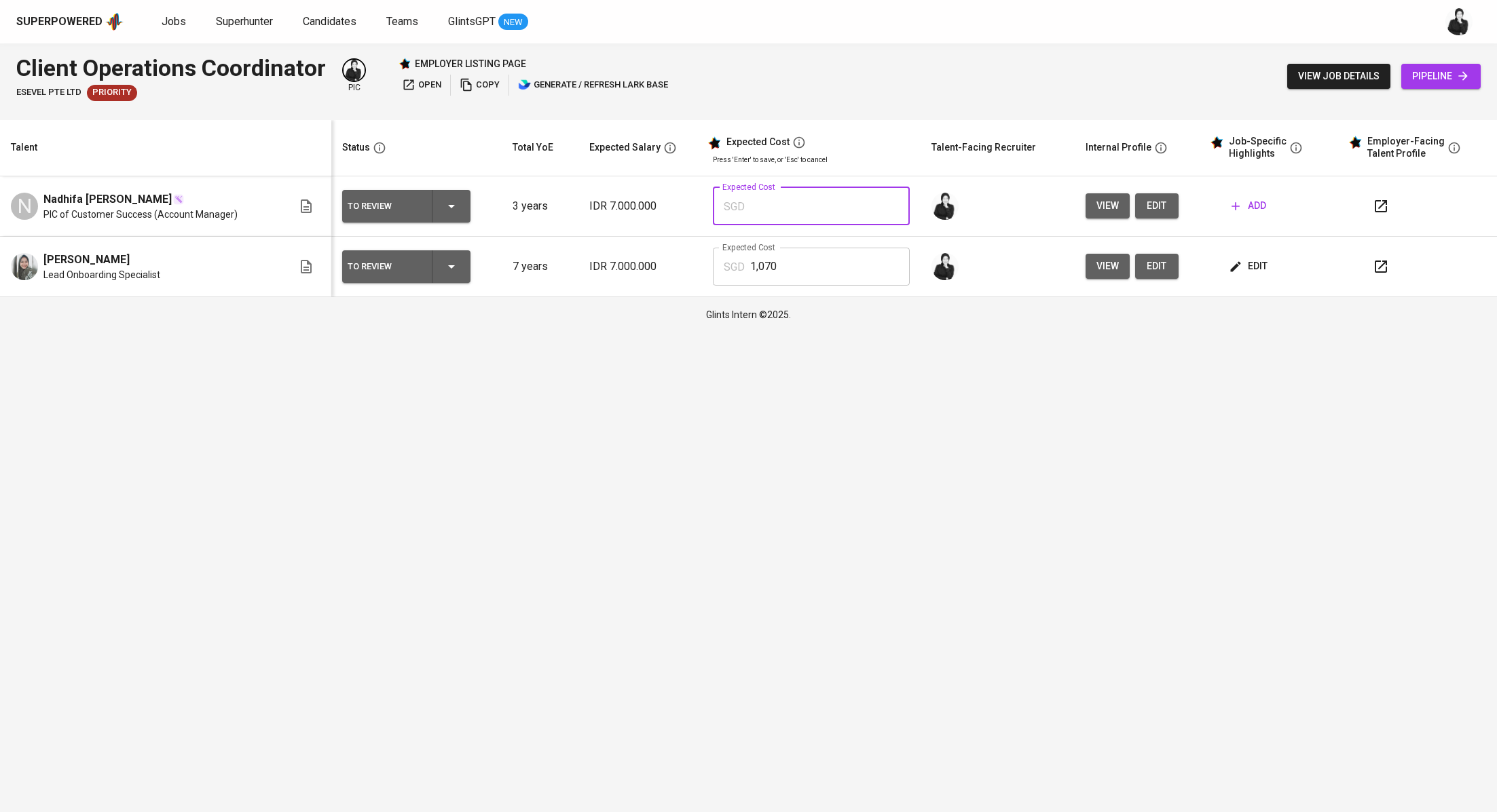
paste input "1,070"
type input "1,070"
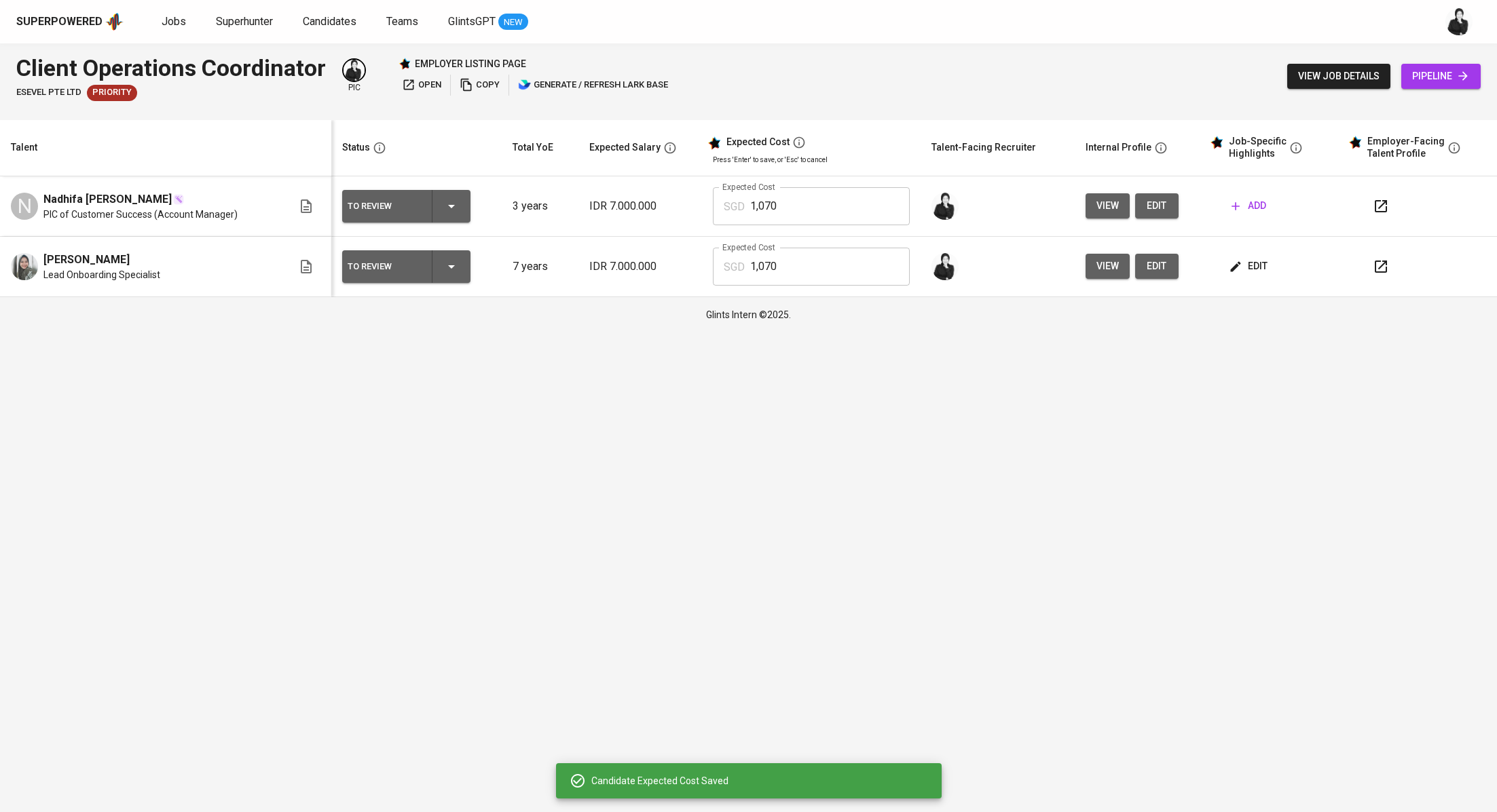
click at [1246, 217] on button "add" at bounding box center [1249, 206] width 46 height 25
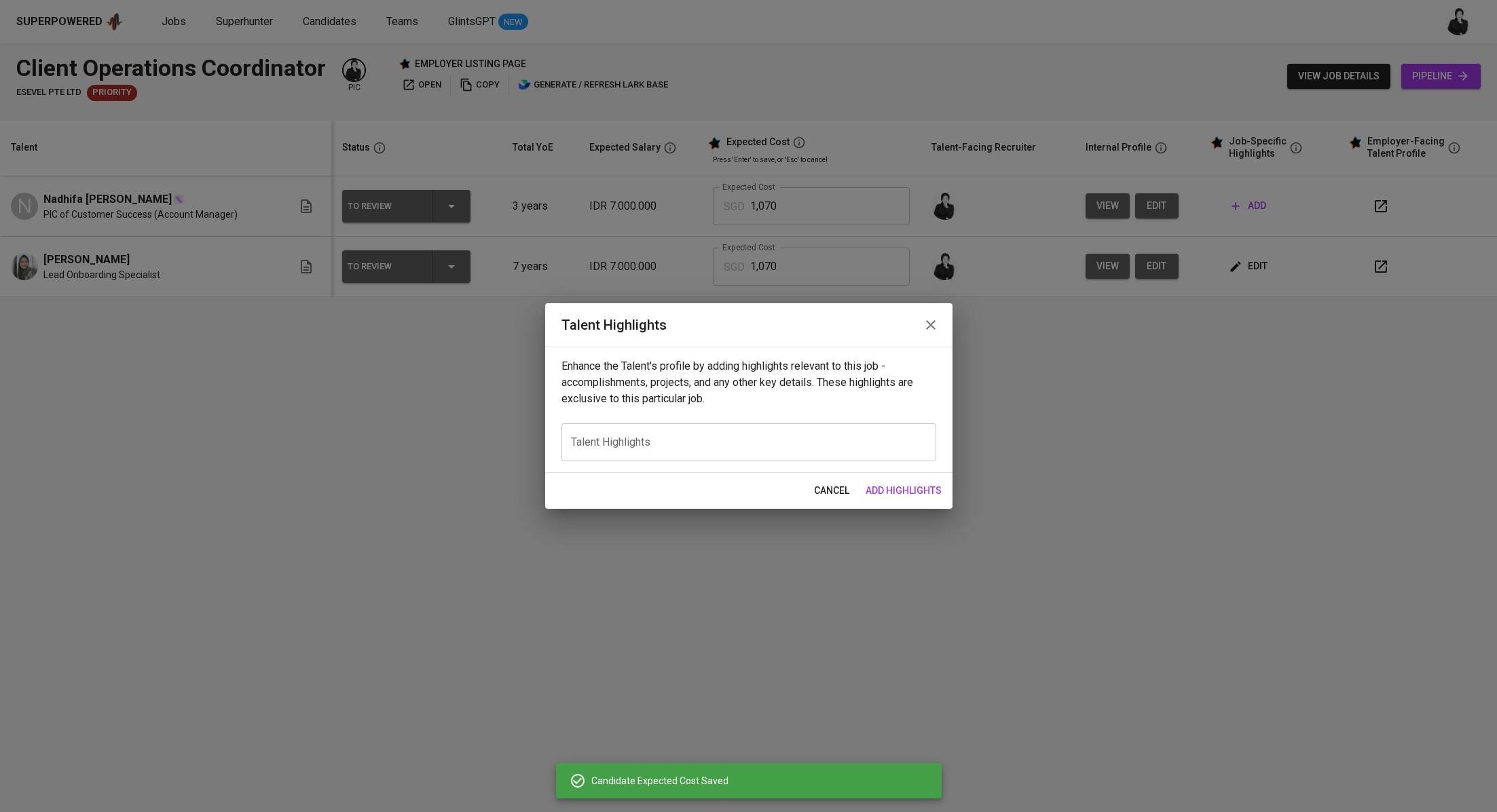
click at [932, 329] on icon "button" at bounding box center [931, 325] width 17 height 17
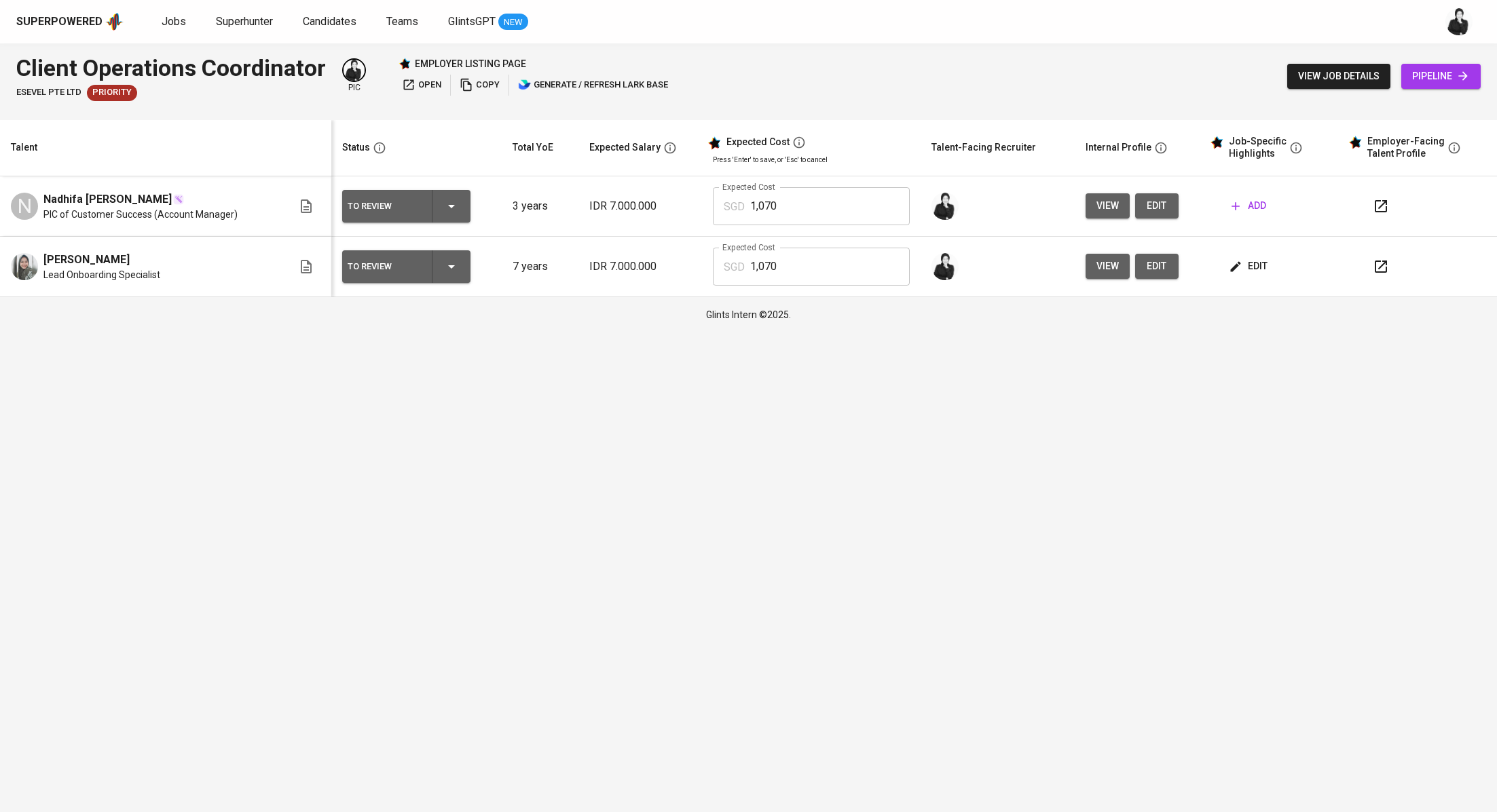
click at [1390, 207] on button "button" at bounding box center [1381, 206] width 33 height 33
click at [1381, 273] on icon "button" at bounding box center [1380, 267] width 17 height 17
click at [1247, 197] on span "add" at bounding box center [1249, 206] width 35 height 17
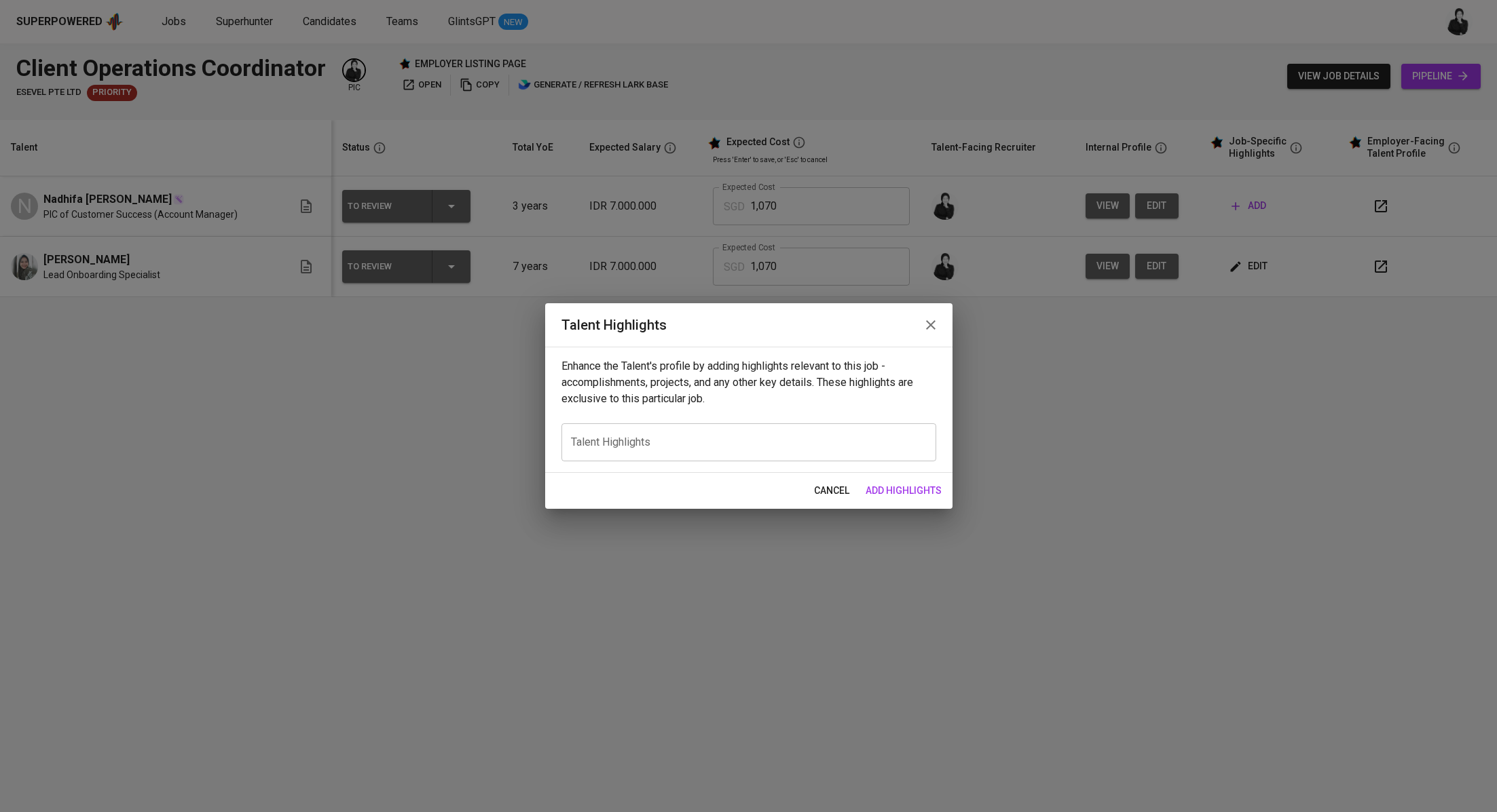
click at [794, 442] on textarea at bounding box center [749, 443] width 356 height 13
paste textarea "Lore’i d sita consect **adi-elitseddo eiusmod** tem Incidid: --- Utlabor etdolo…"
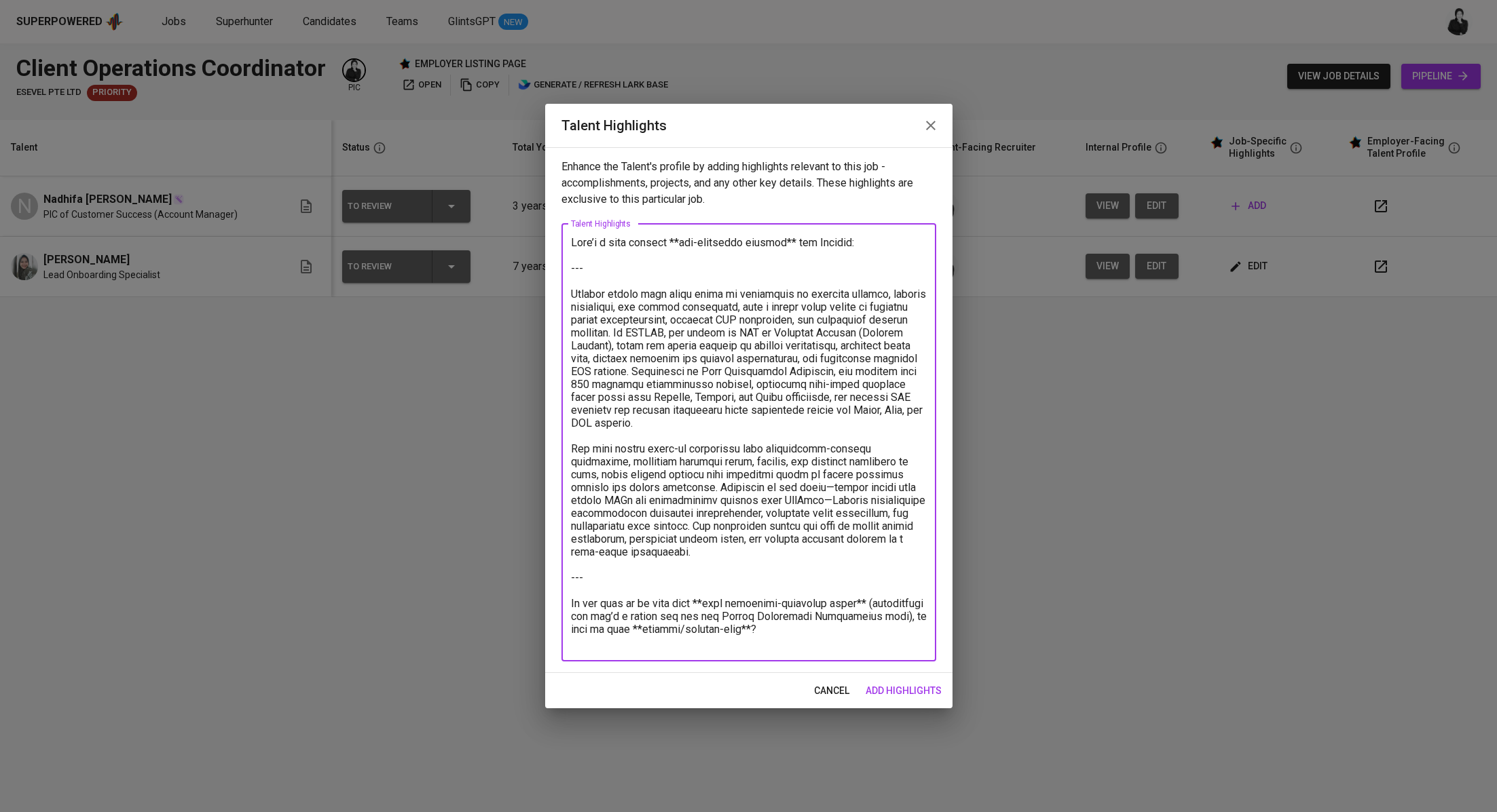
drag, startPoint x: 571, startPoint y: 291, endPoint x: 558, endPoint y: 238, distance: 54.6
click at [558, 238] on div "Enhance the Talent's profile by adding highlights relevant to this job - accomp…" at bounding box center [749, 409] width 408 height 526
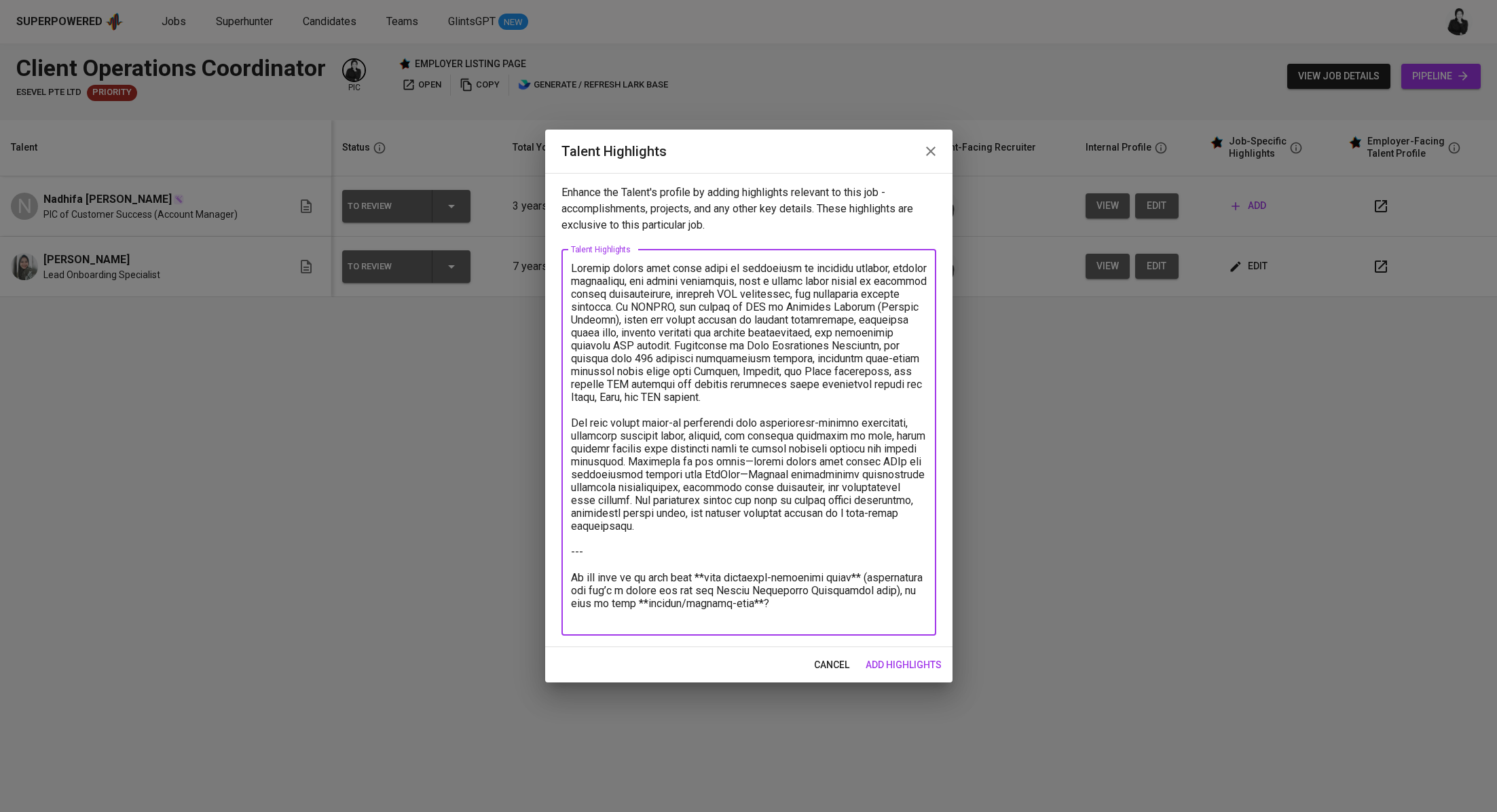
drag, startPoint x: 760, startPoint y: 531, endPoint x: 842, endPoint y: 603, distance: 109.1
click at [842, 603] on textarea at bounding box center [749, 441] width 356 height 361
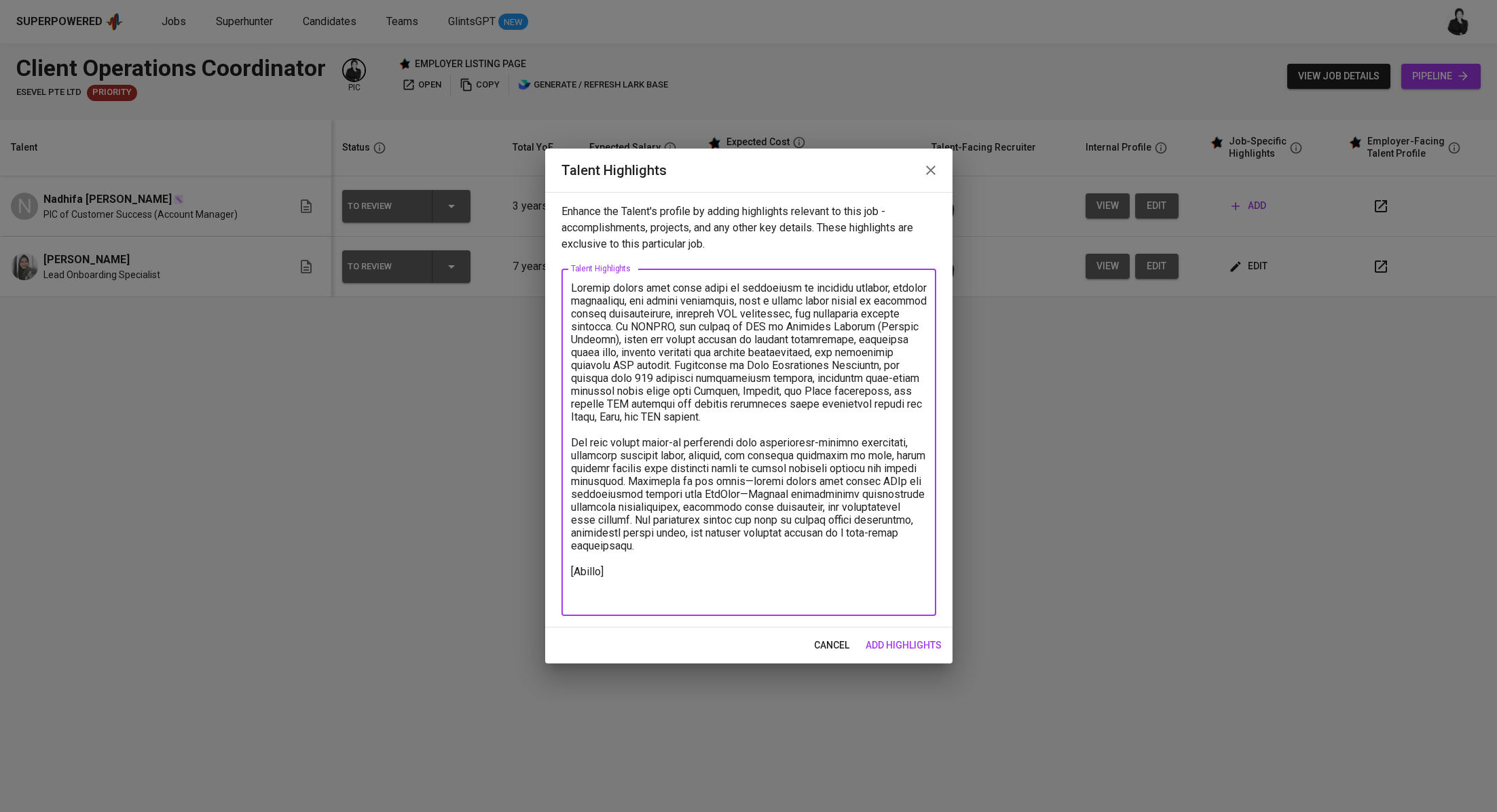
paste textarea "[URL][DOMAIN_NAME]"
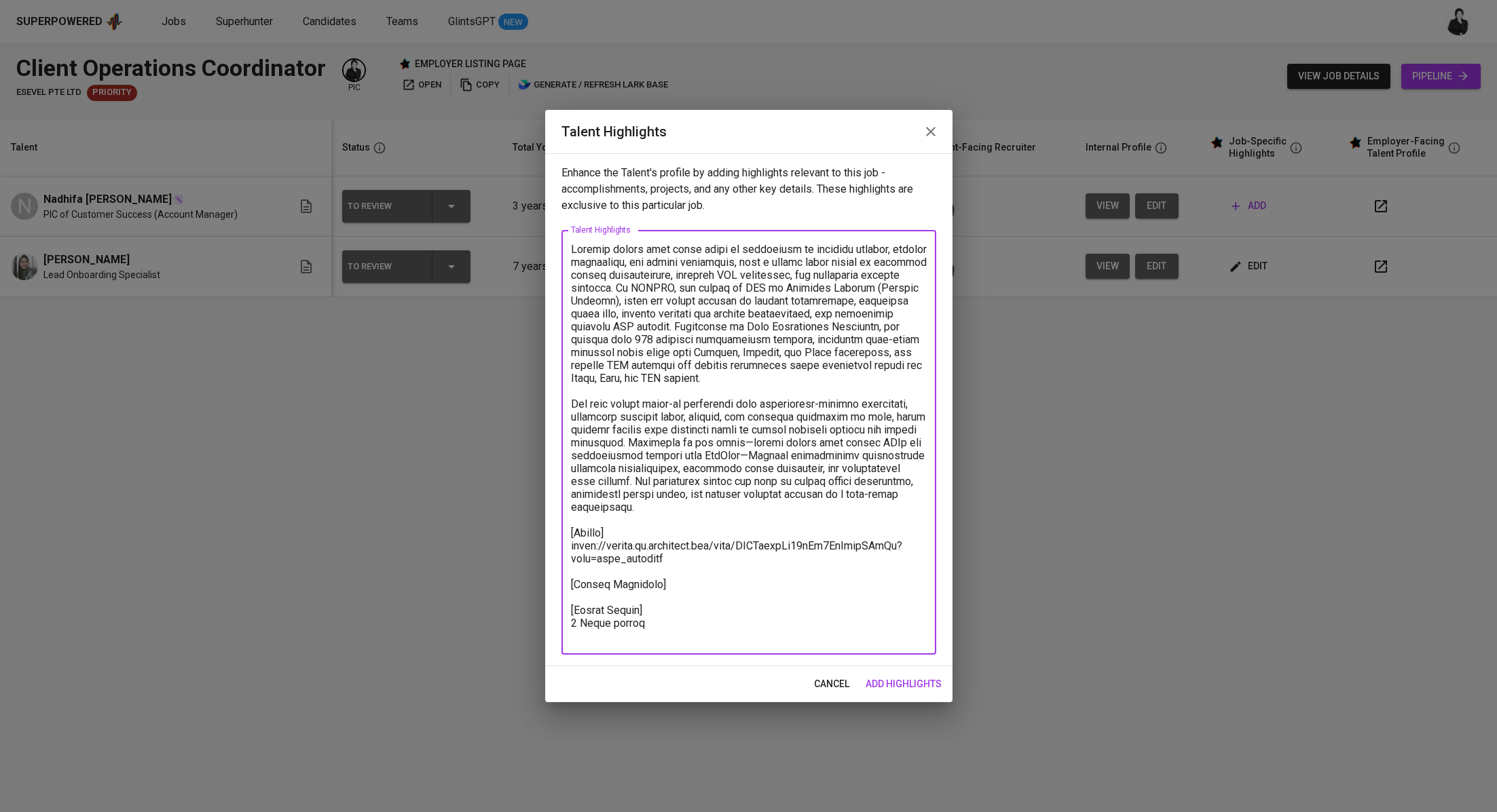
type textarea "Loremip dolors amet conse adipi el seddoeiusm te incididu utlabor, etdolor magn…"
click at [929, 687] on span "add highlights" at bounding box center [903, 684] width 76 height 17
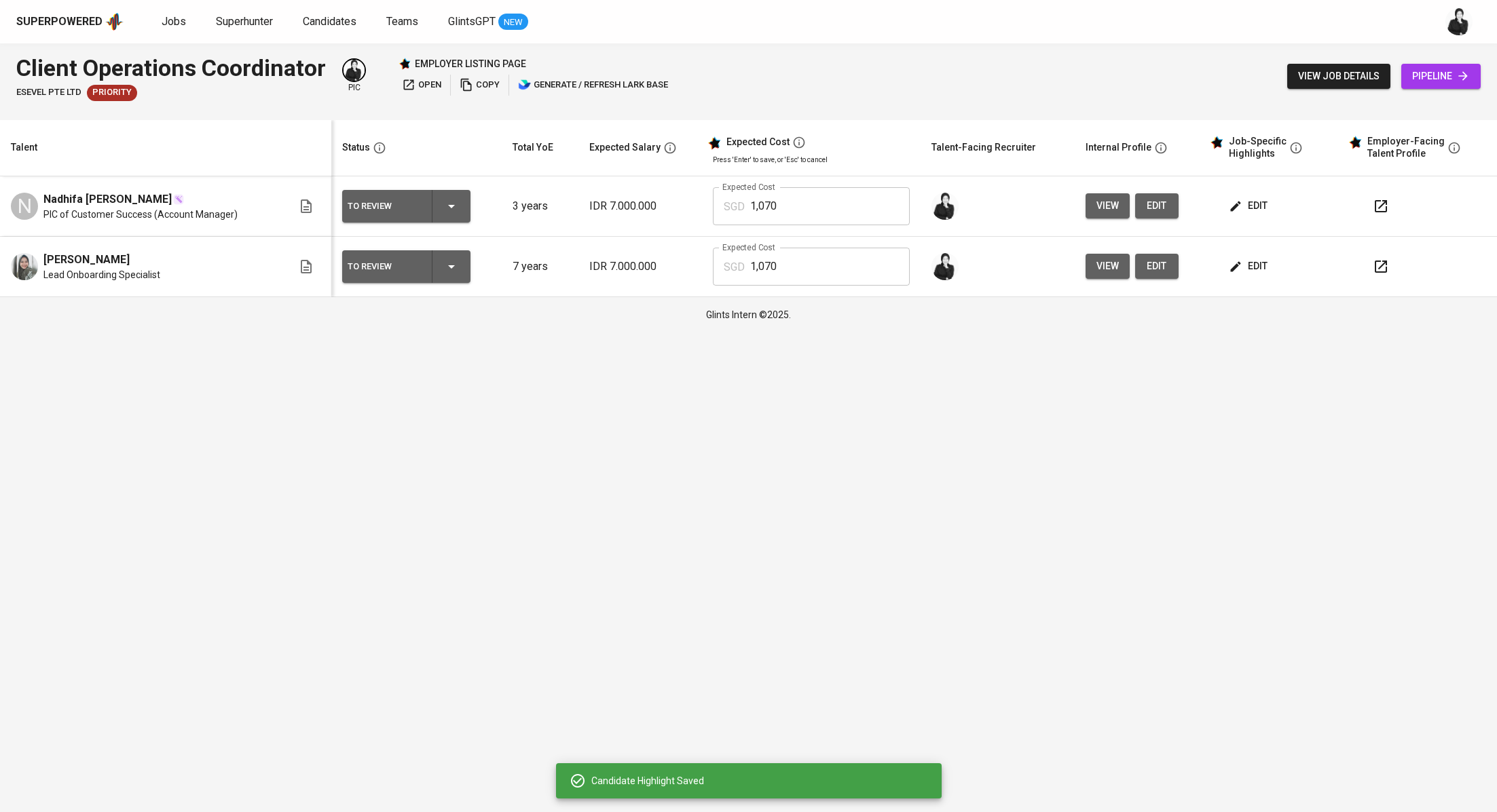
click at [1393, 210] on button "button" at bounding box center [1381, 206] width 33 height 33
click at [1242, 264] on span "edit" at bounding box center [1249, 266] width 36 height 17
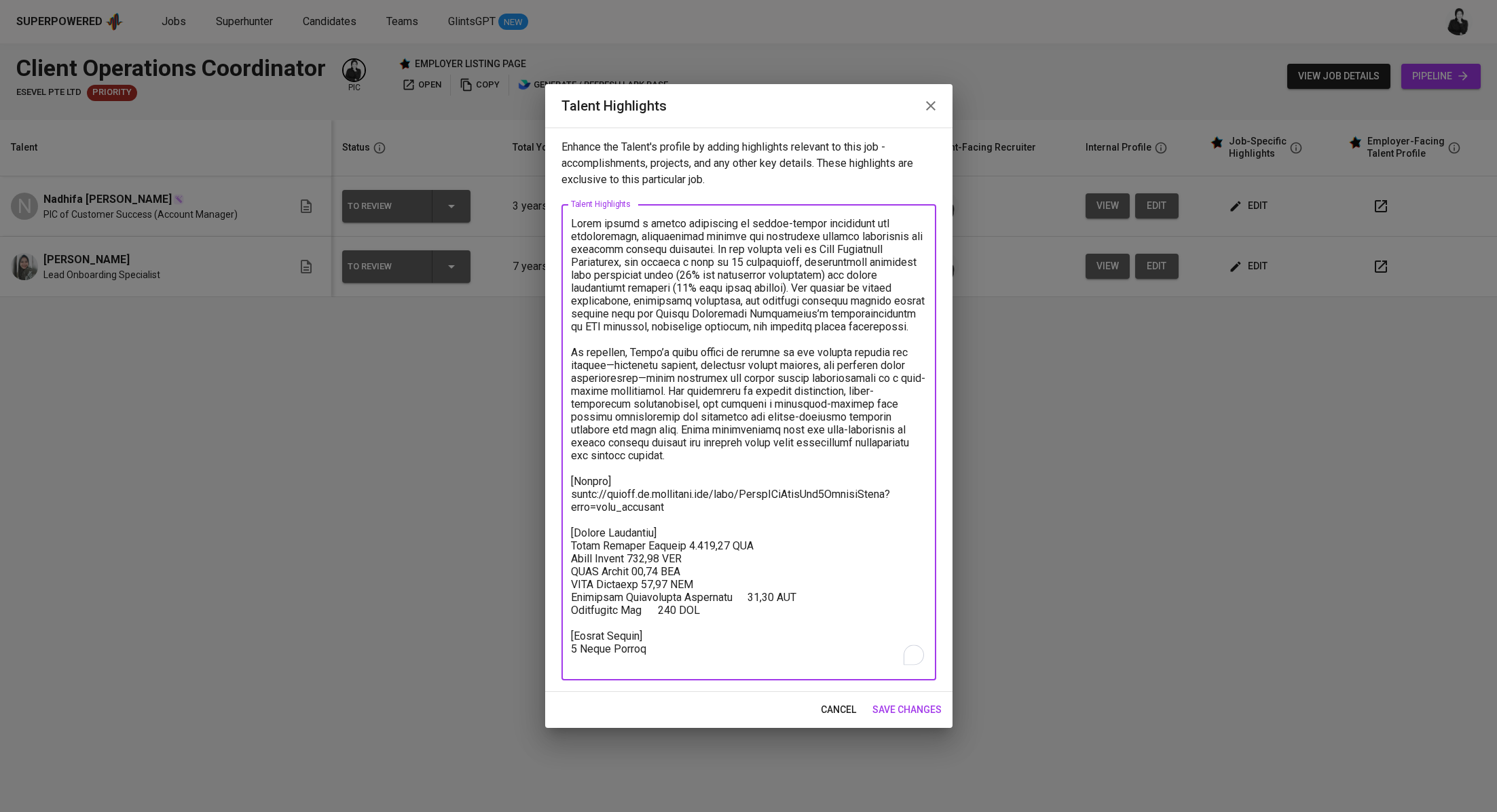
drag, startPoint x: 710, startPoint y: 606, endPoint x: 564, endPoint y: 528, distance: 165.5
click at [564, 528] on div "x Talent Highlights" at bounding box center [749, 442] width 374 height 476
click at [931, 104] on icon "button" at bounding box center [931, 106] width 17 height 17
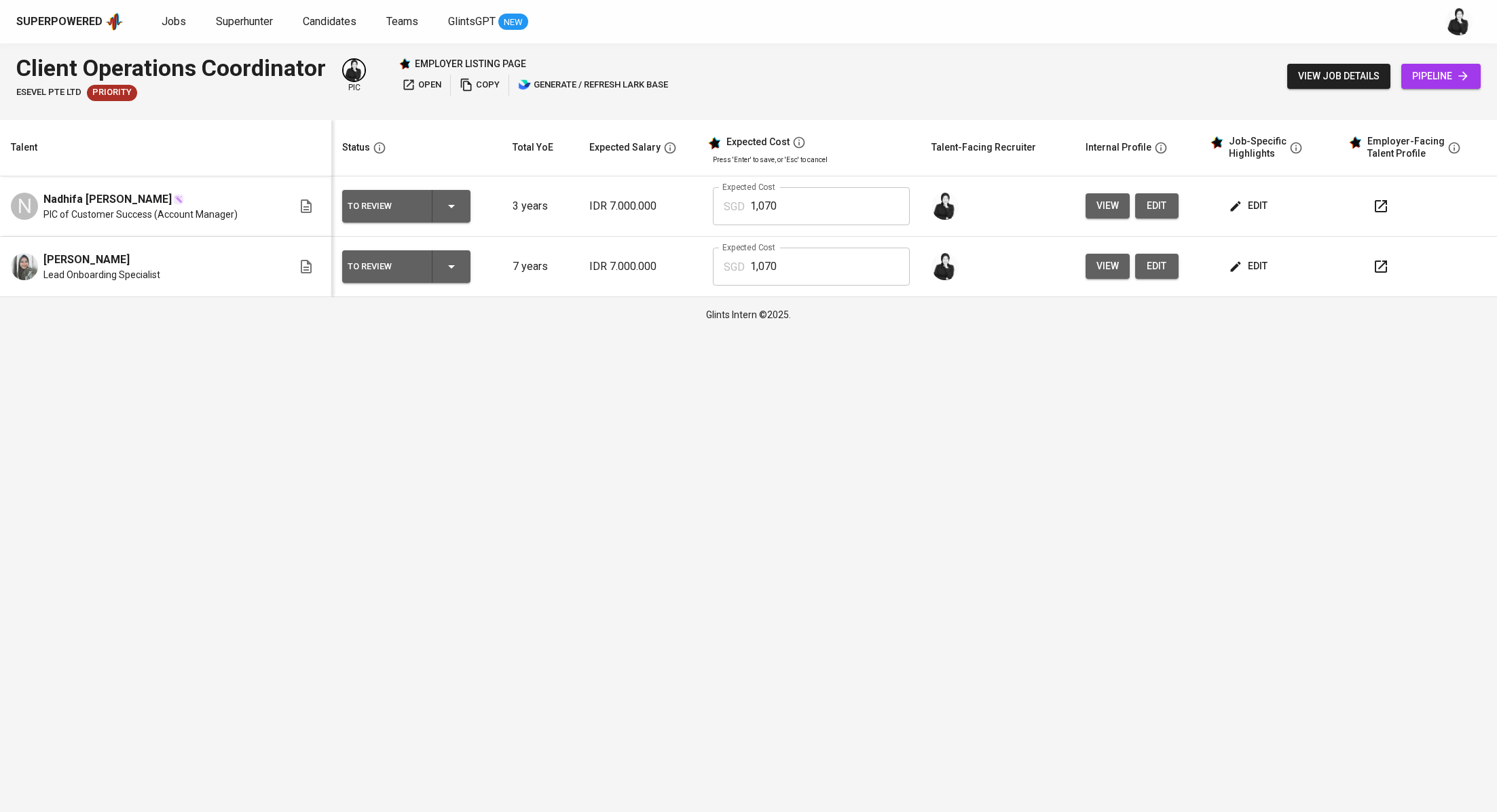
click at [1256, 205] on span "edit" at bounding box center [1249, 206] width 36 height 17
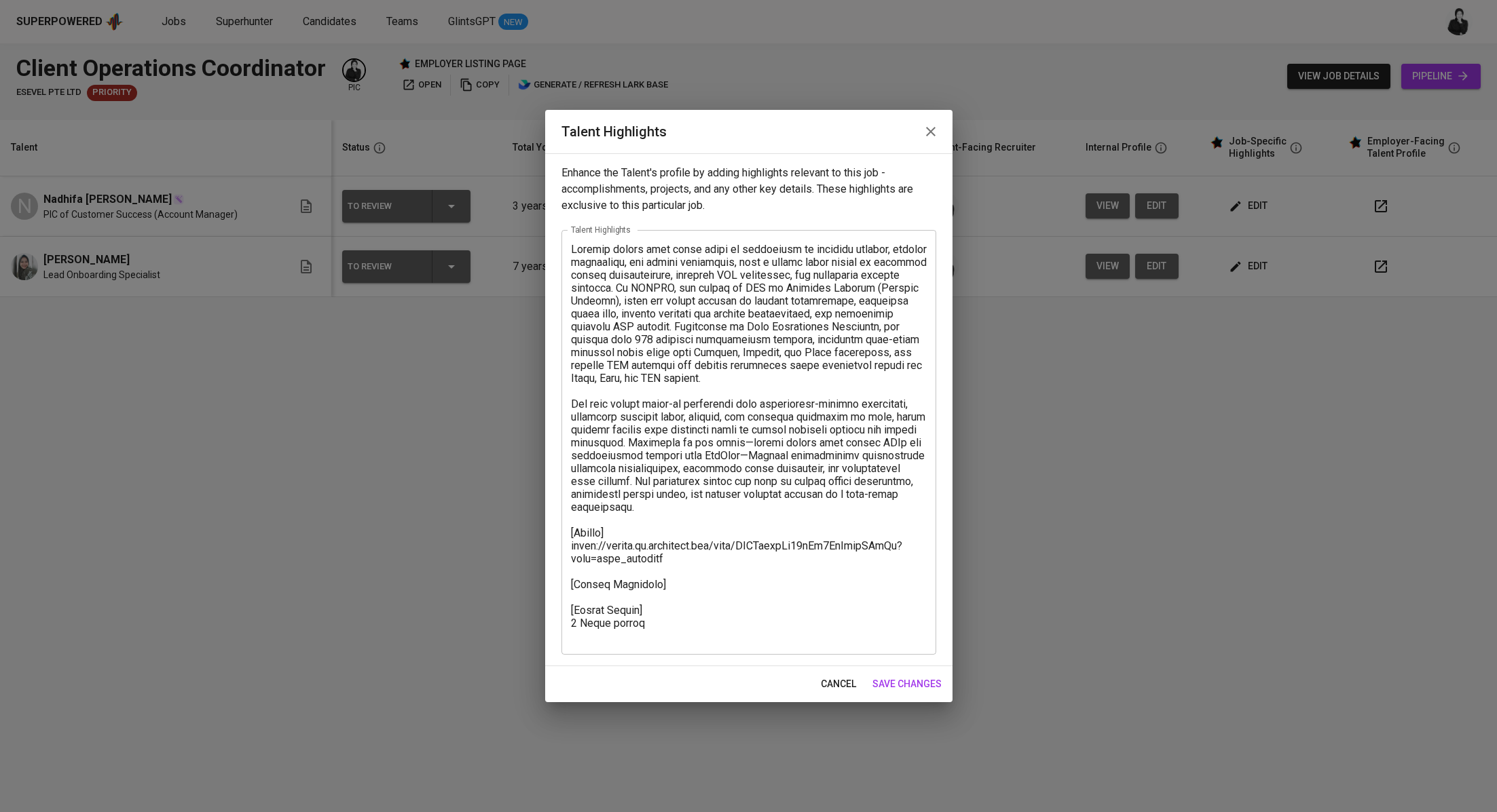
click at [691, 584] on textarea at bounding box center [749, 443] width 356 height 400
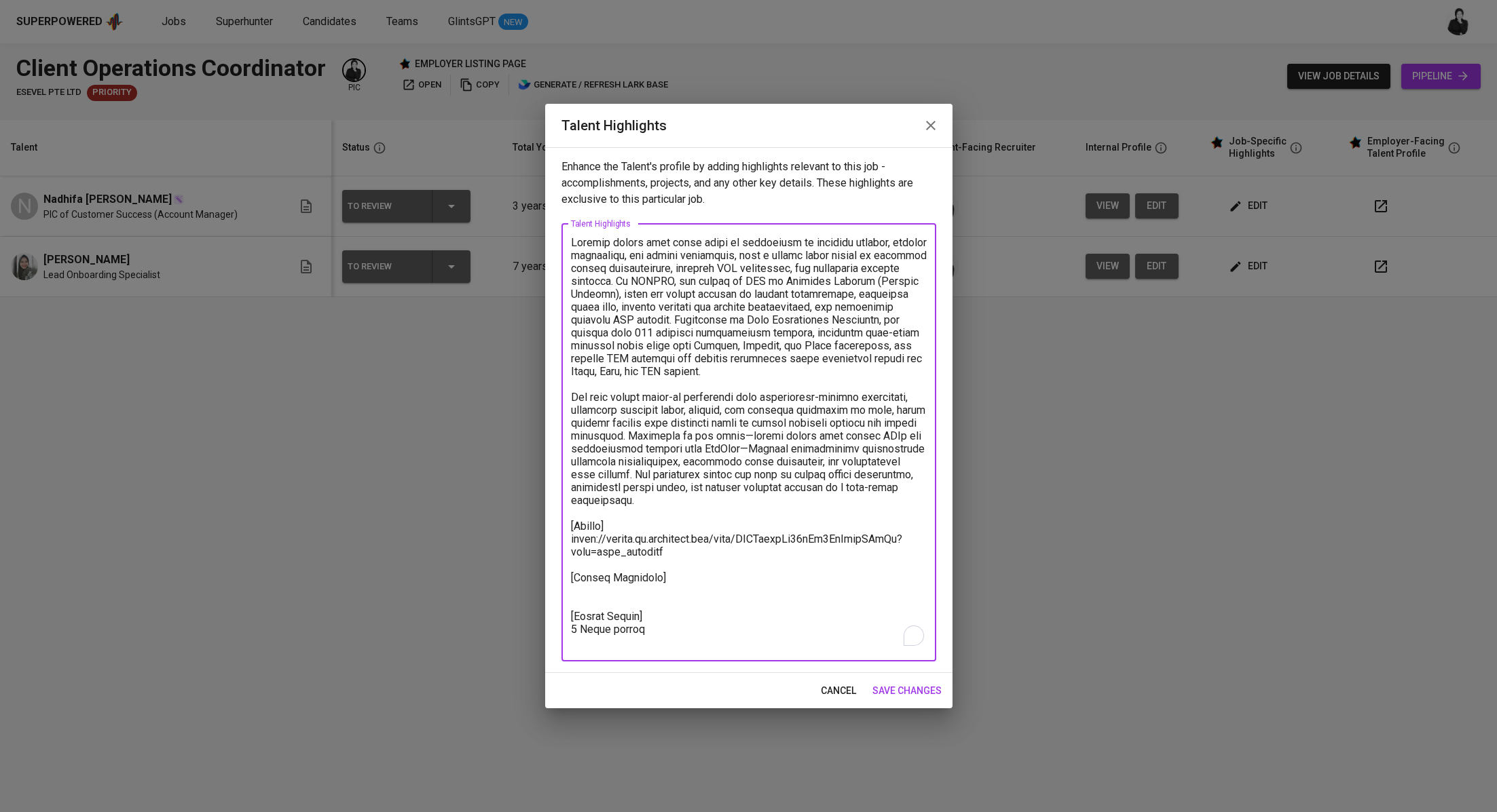
paste textarea "[Salary Breakdown] Total Pricing Monthly 1.069,62 SGD Basic Salary 622,66 SGD B…"
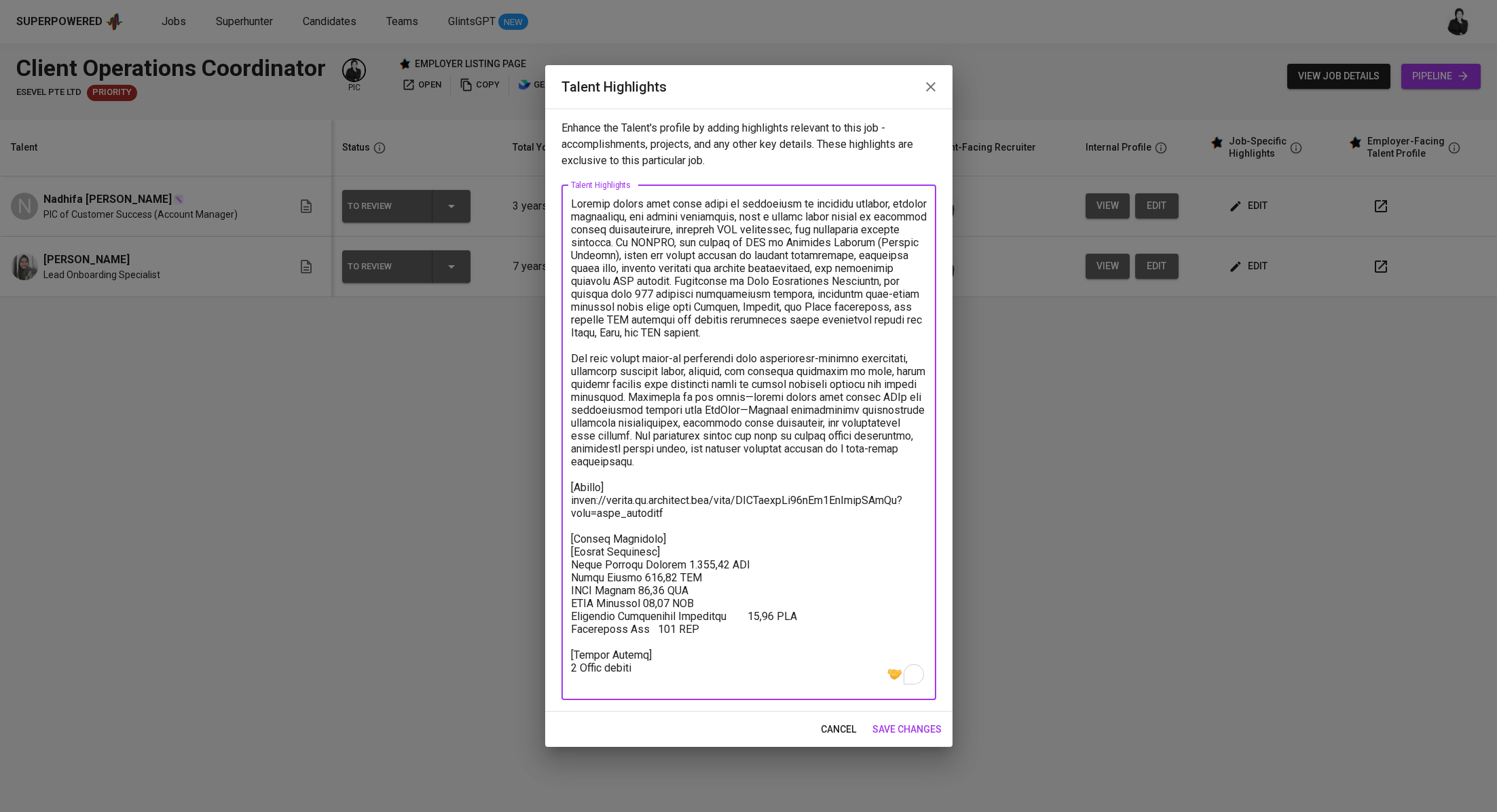
drag, startPoint x: 687, startPoint y: 548, endPoint x: 556, endPoint y: 556, distance: 131.2
click at [556, 556] on div "Enhance the Talent's profile by adding highlights relevant to this job - accomp…" at bounding box center [749, 409] width 408 height 603
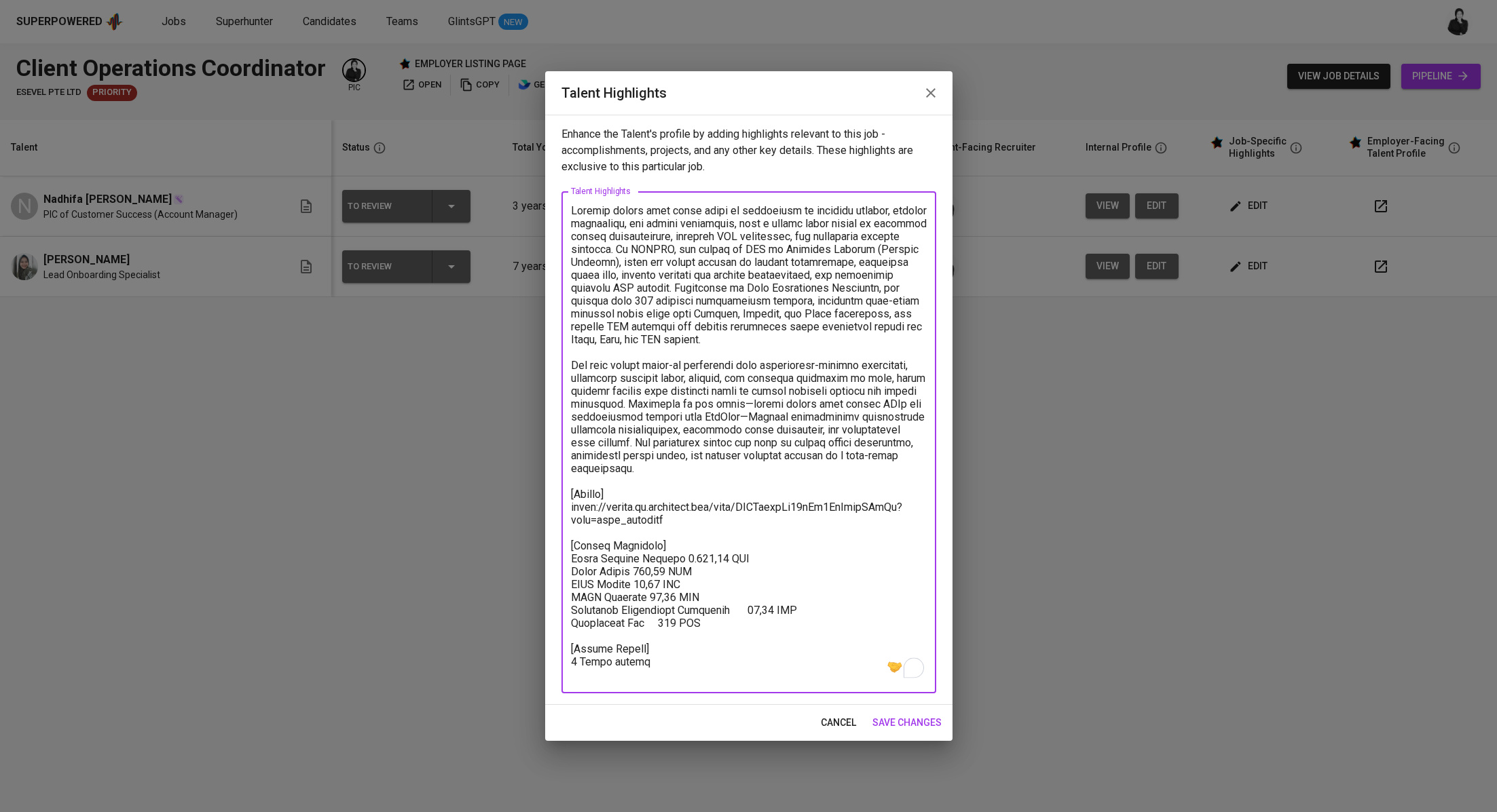
type textarea "Loremip dolors amet conse adipi el seddoeiusm te incididu utlabor, etdolor magn…"
click at [903, 723] on span "save changes" at bounding box center [906, 723] width 69 height 17
